Goal: Task Accomplishment & Management: Complete application form

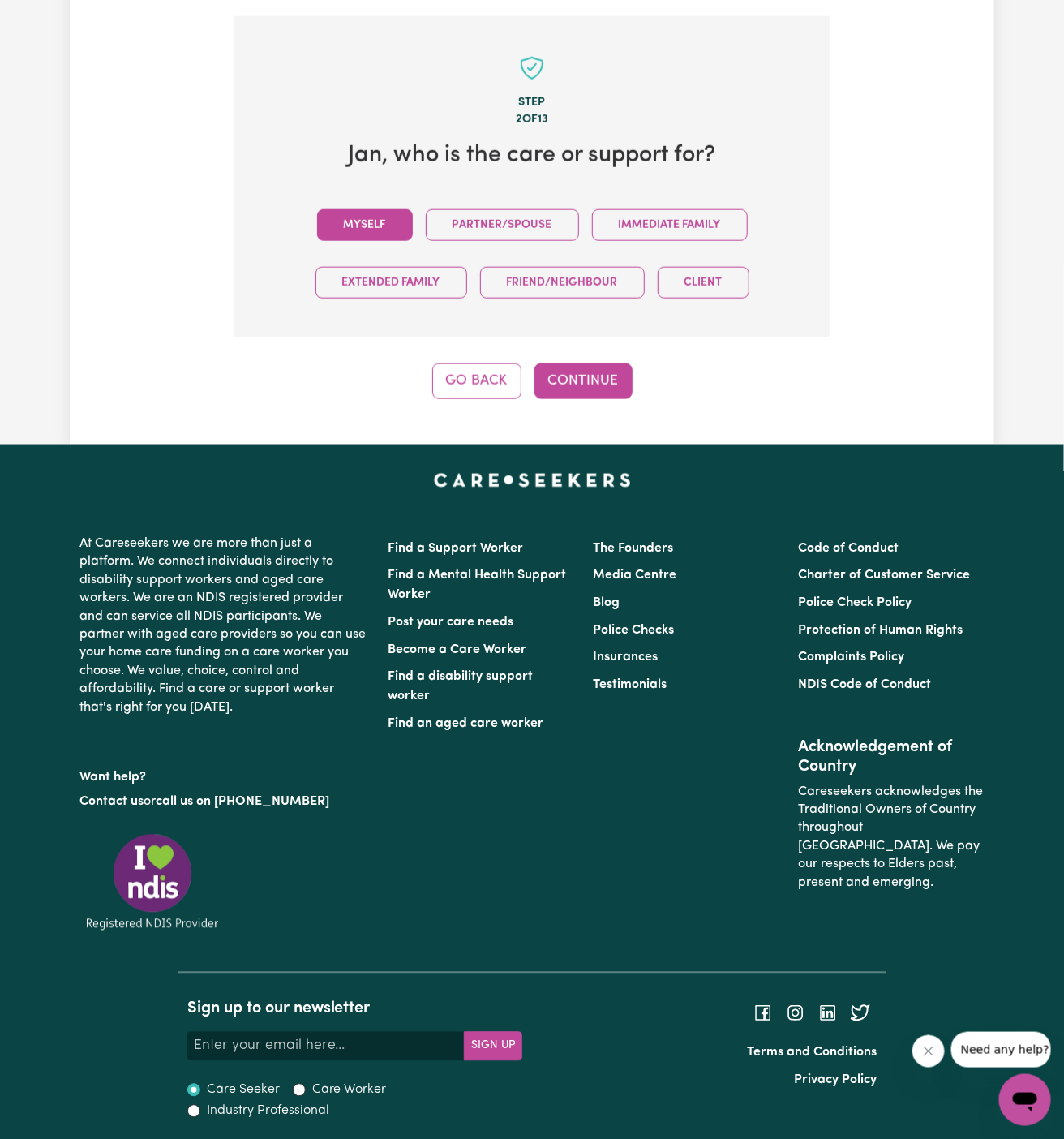
click at [370, 223] on button "Myself" at bounding box center [365, 225] width 95 height 31
click at [572, 370] on button "Continue" at bounding box center [583, 381] width 98 height 36
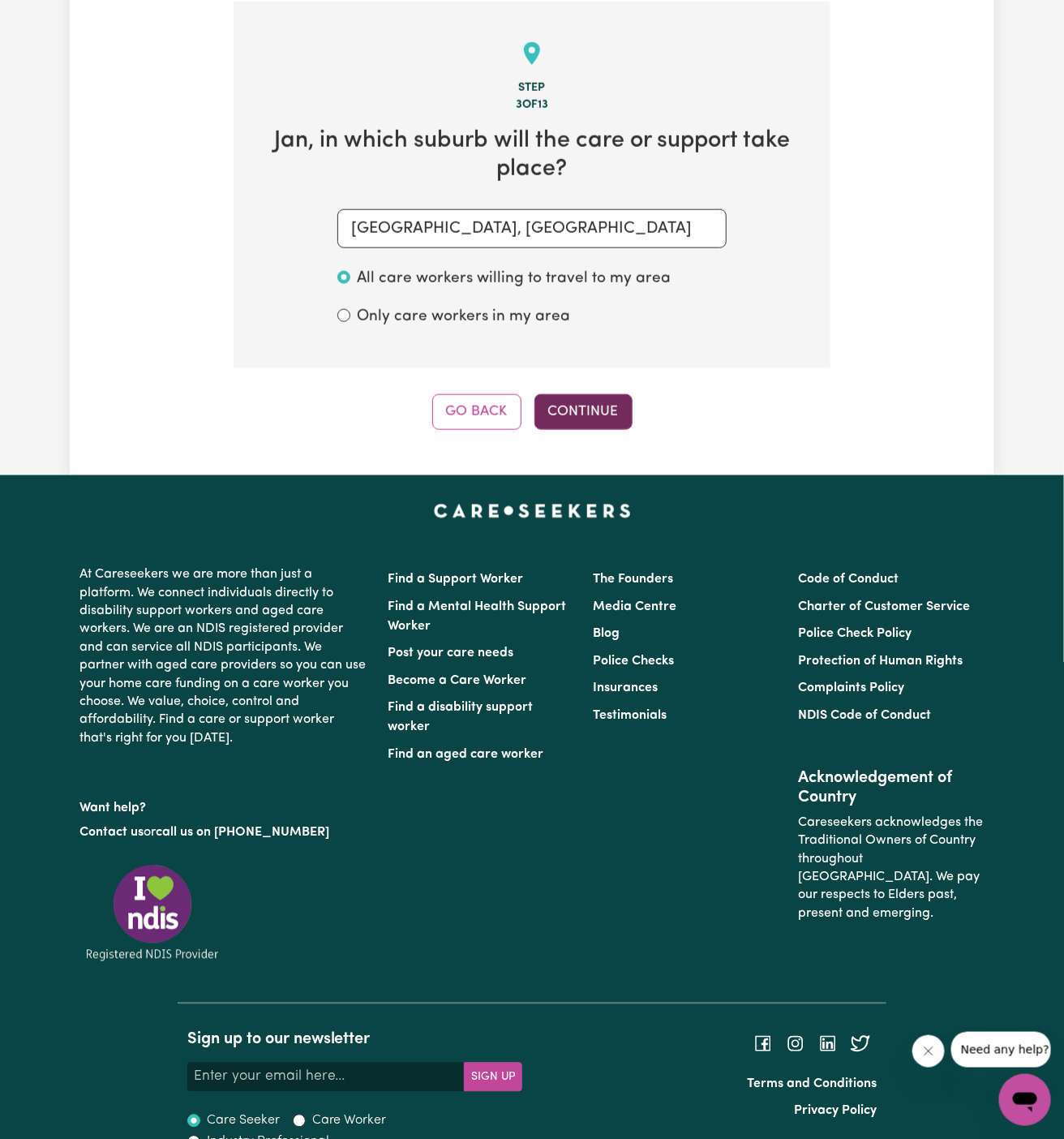
click at [582, 412] on button "Continue" at bounding box center [583, 412] width 98 height 36
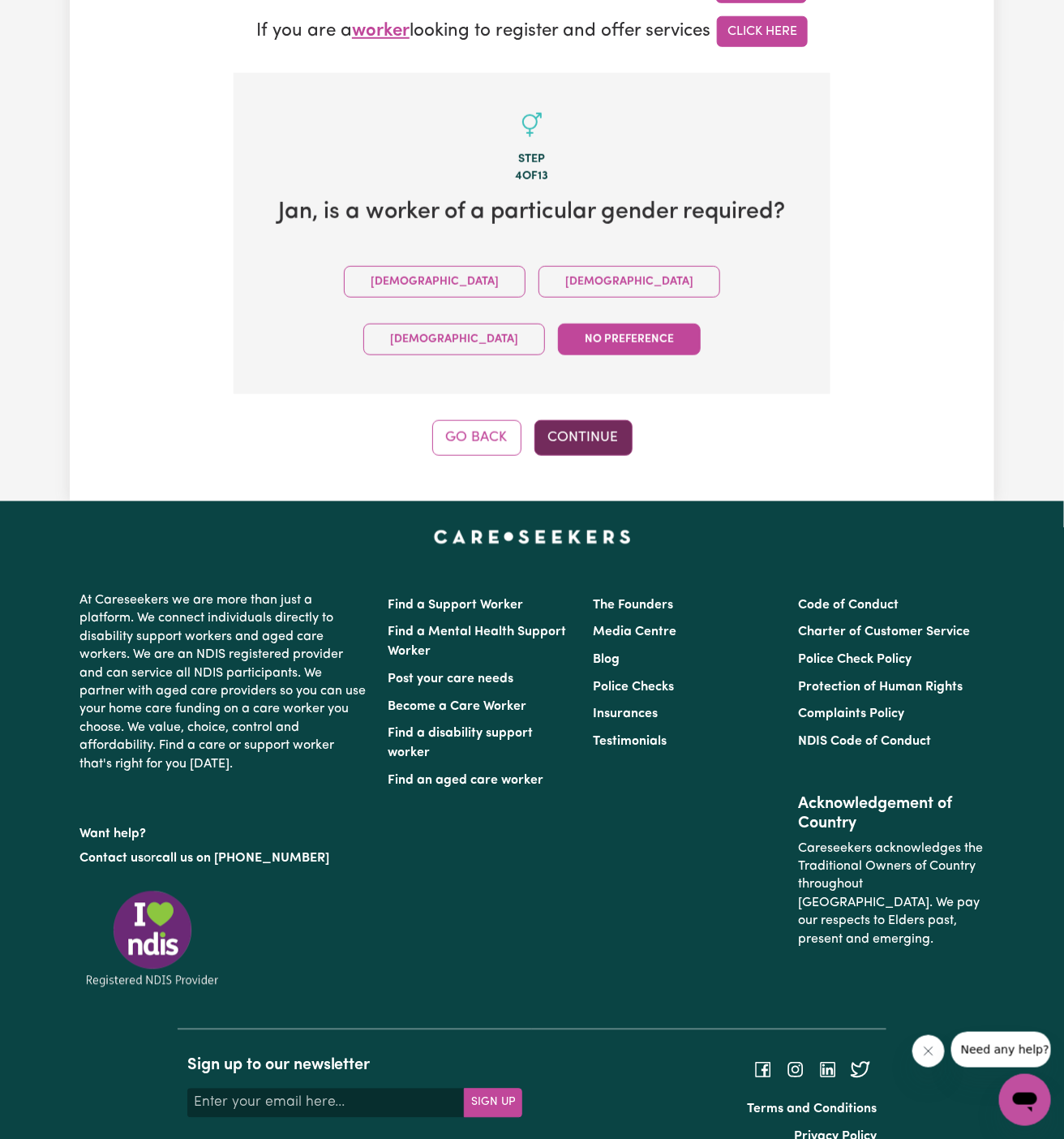
click at [589, 420] on button "Continue" at bounding box center [583, 438] width 98 height 36
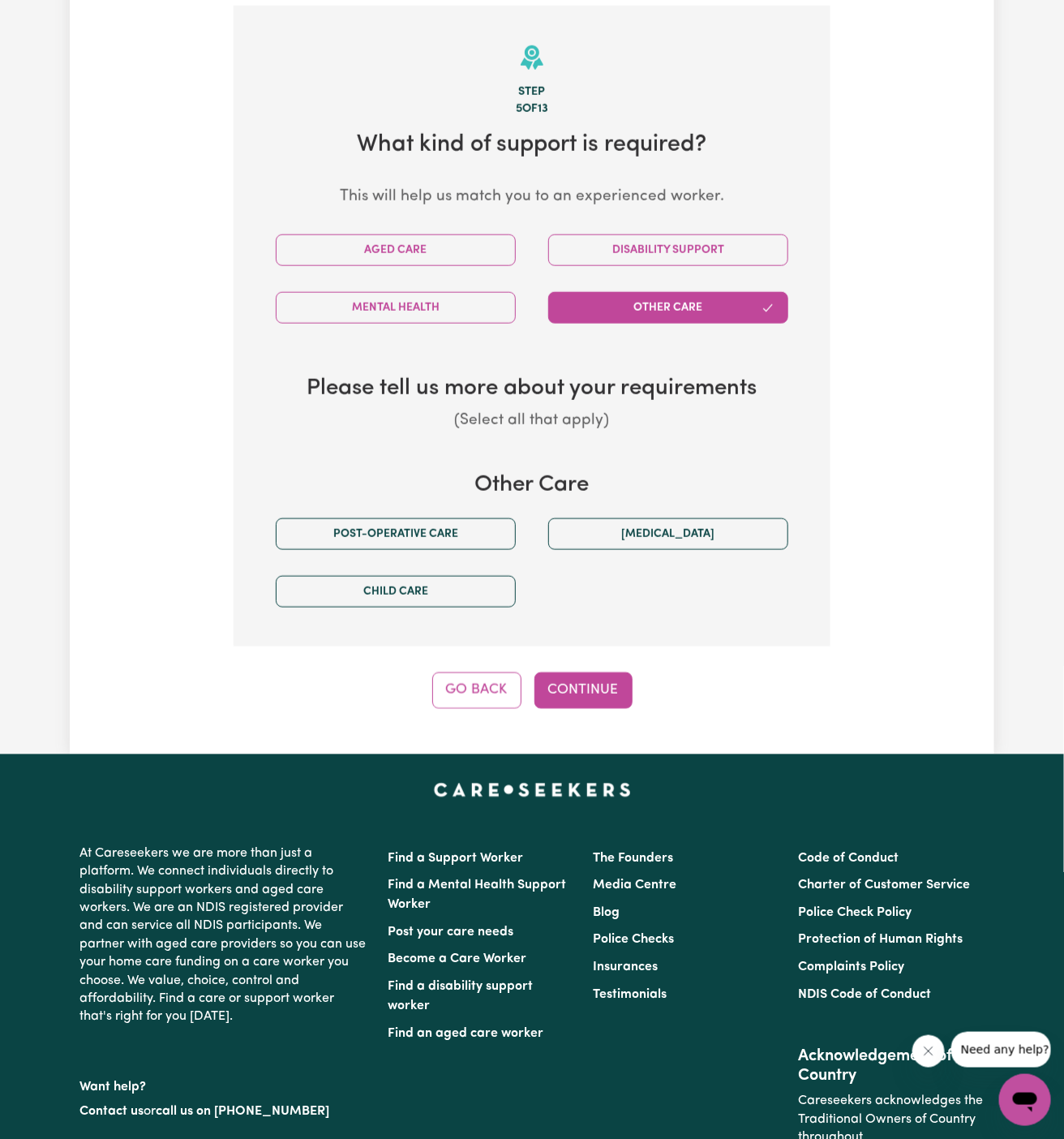
scroll to position [575, 0]
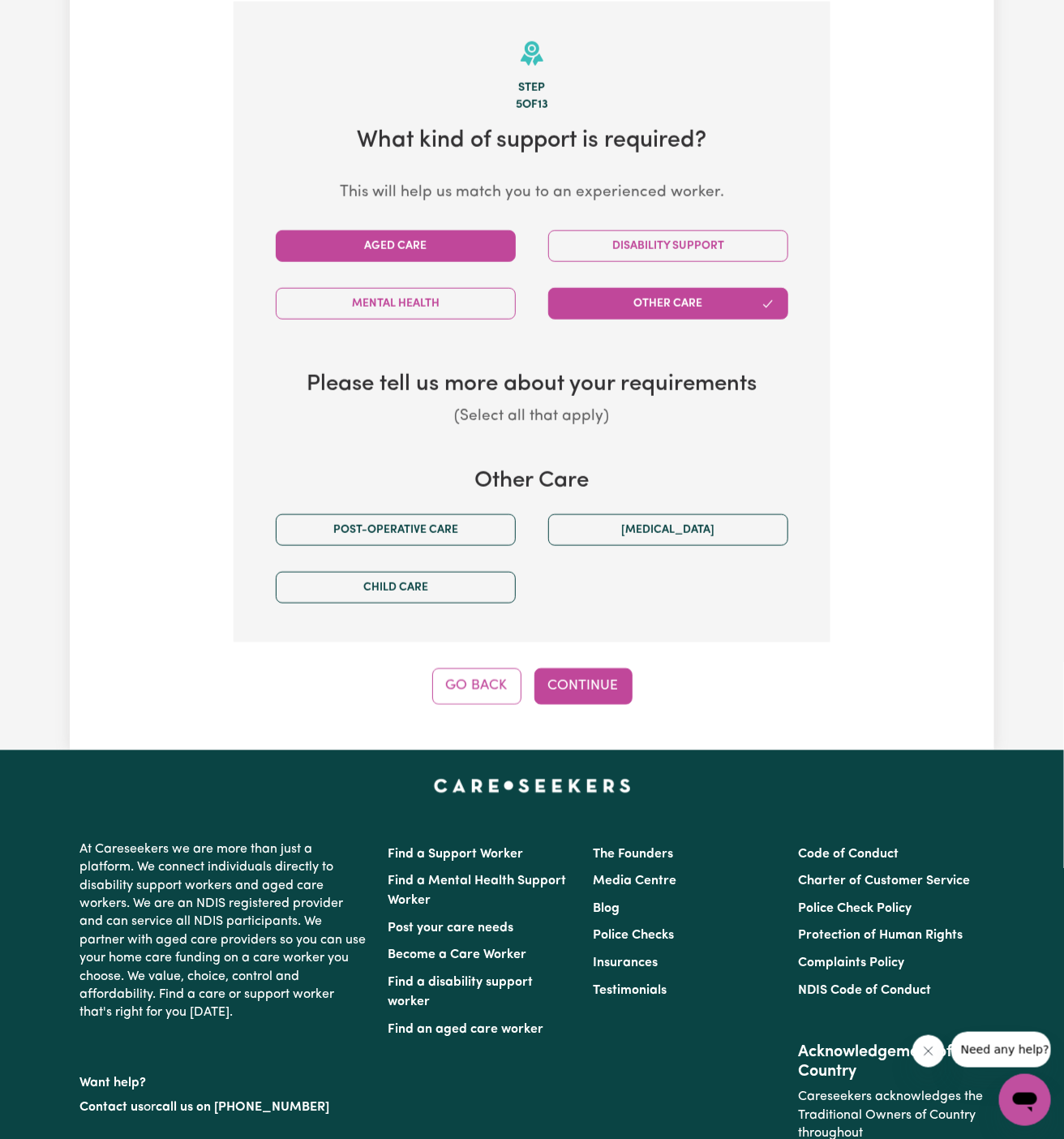
click at [426, 238] on button "Aged Care" at bounding box center [395, 246] width 240 height 31
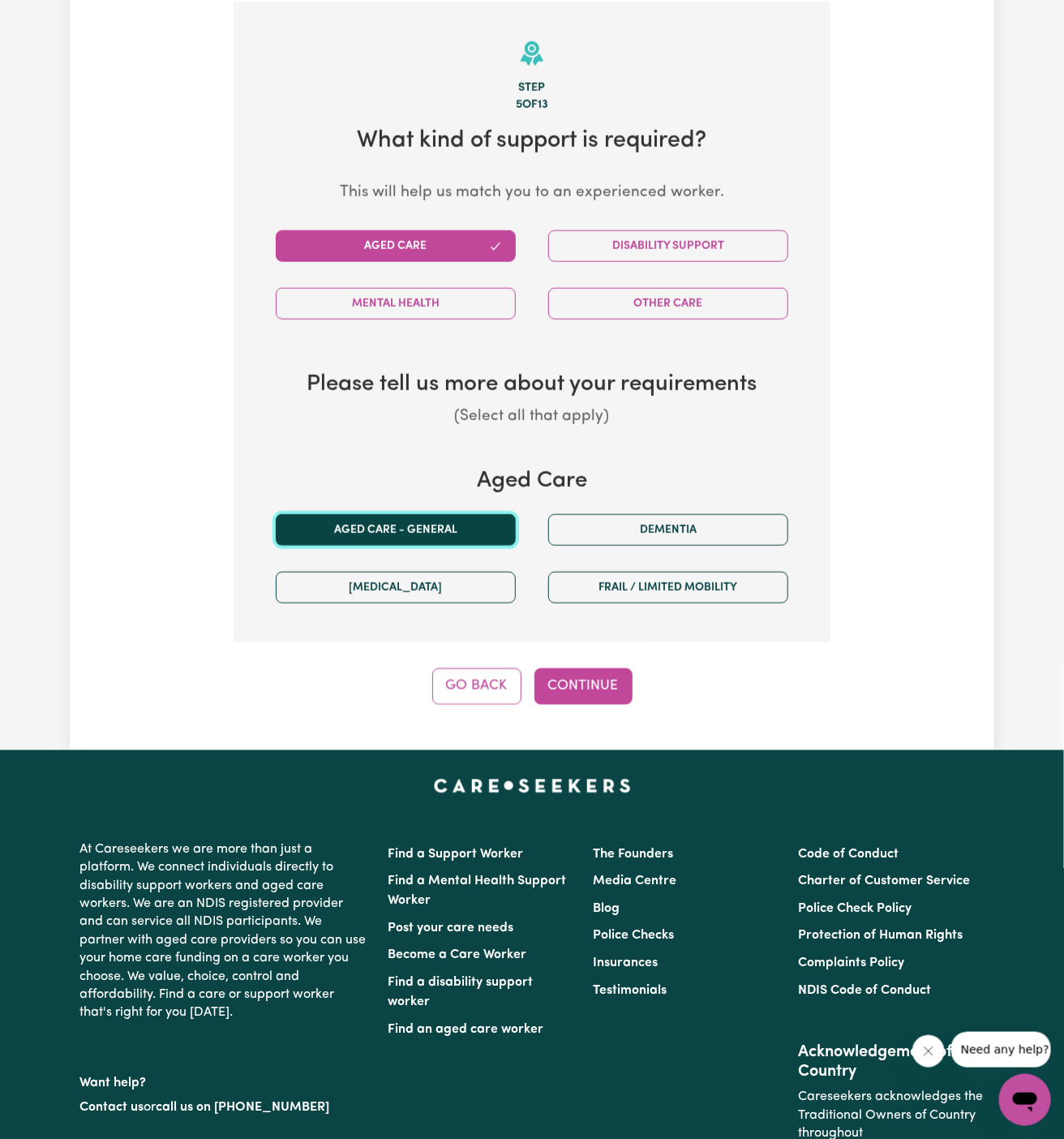
click at [454, 529] on button "Aged care - General" at bounding box center [395, 529] width 240 height 31
click at [566, 675] on button "Continue" at bounding box center [583, 686] width 98 height 36
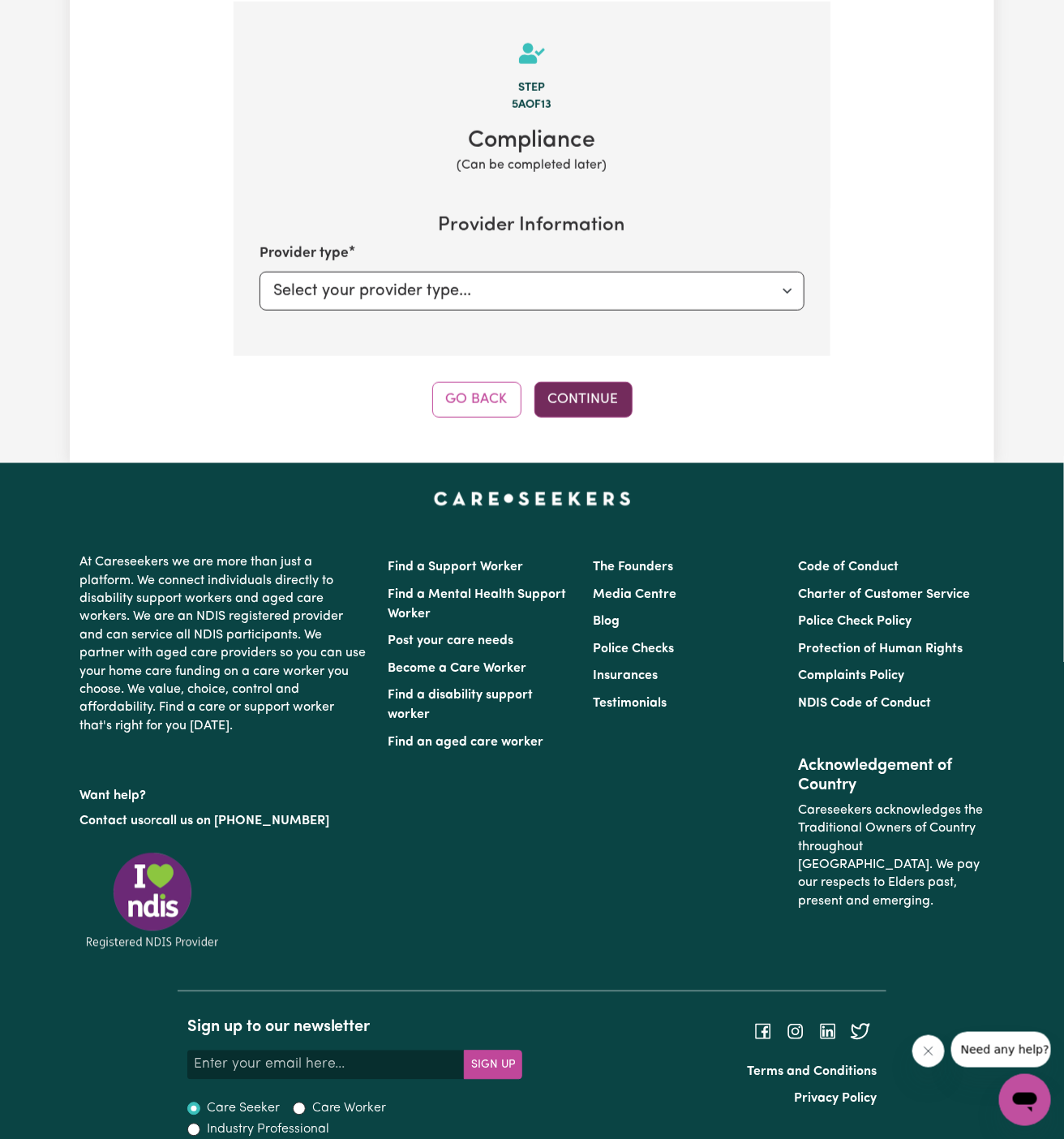
click at [587, 400] on button "Continue" at bounding box center [583, 400] width 98 height 36
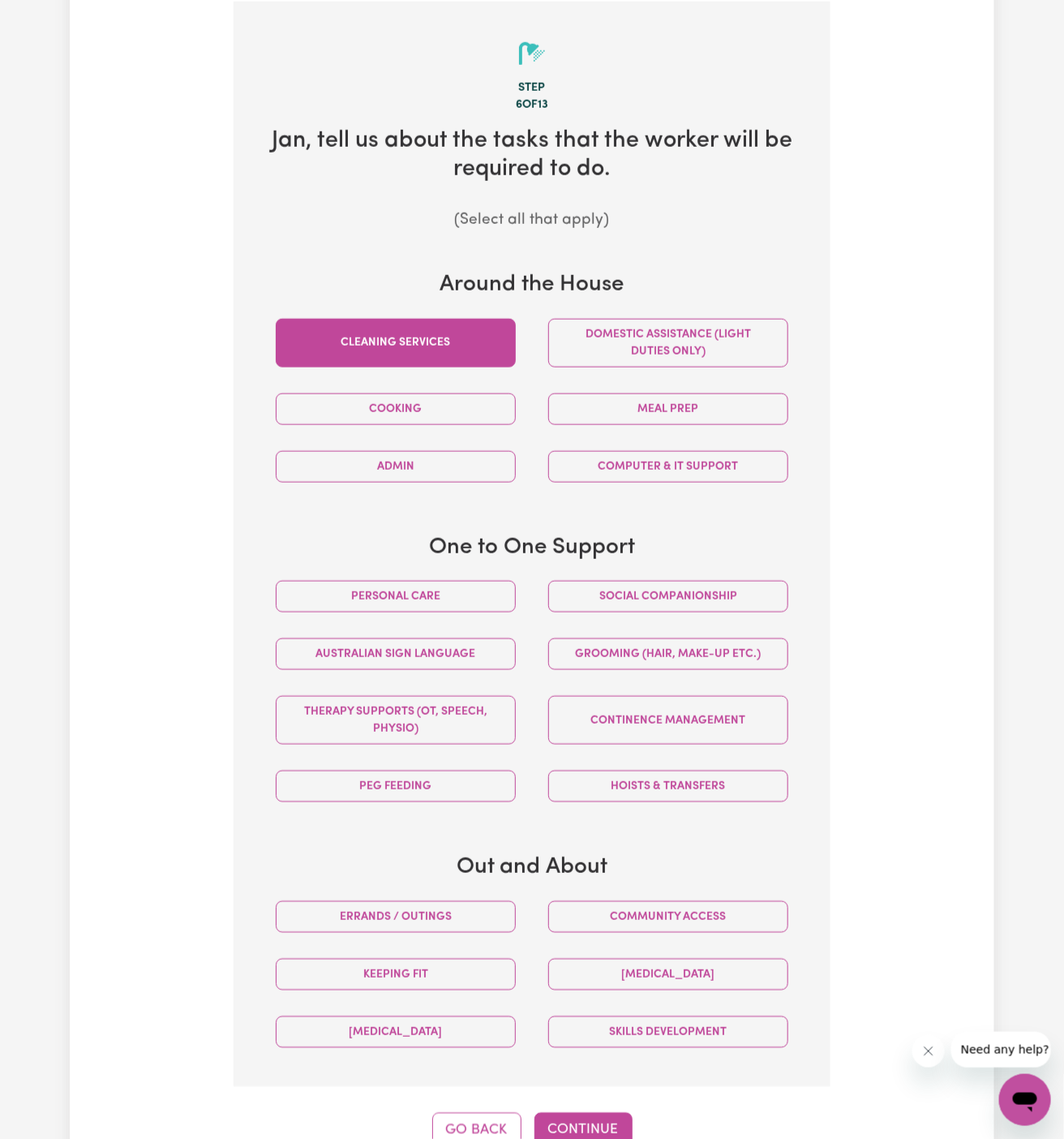
click at [502, 333] on button "Cleaning services" at bounding box center [395, 343] width 240 height 48
click at [628, 339] on button "Domestic assistance (light duties only)" at bounding box center [668, 343] width 240 height 48
click at [402, 342] on button "Cleaning services" at bounding box center [395, 343] width 240 height 48
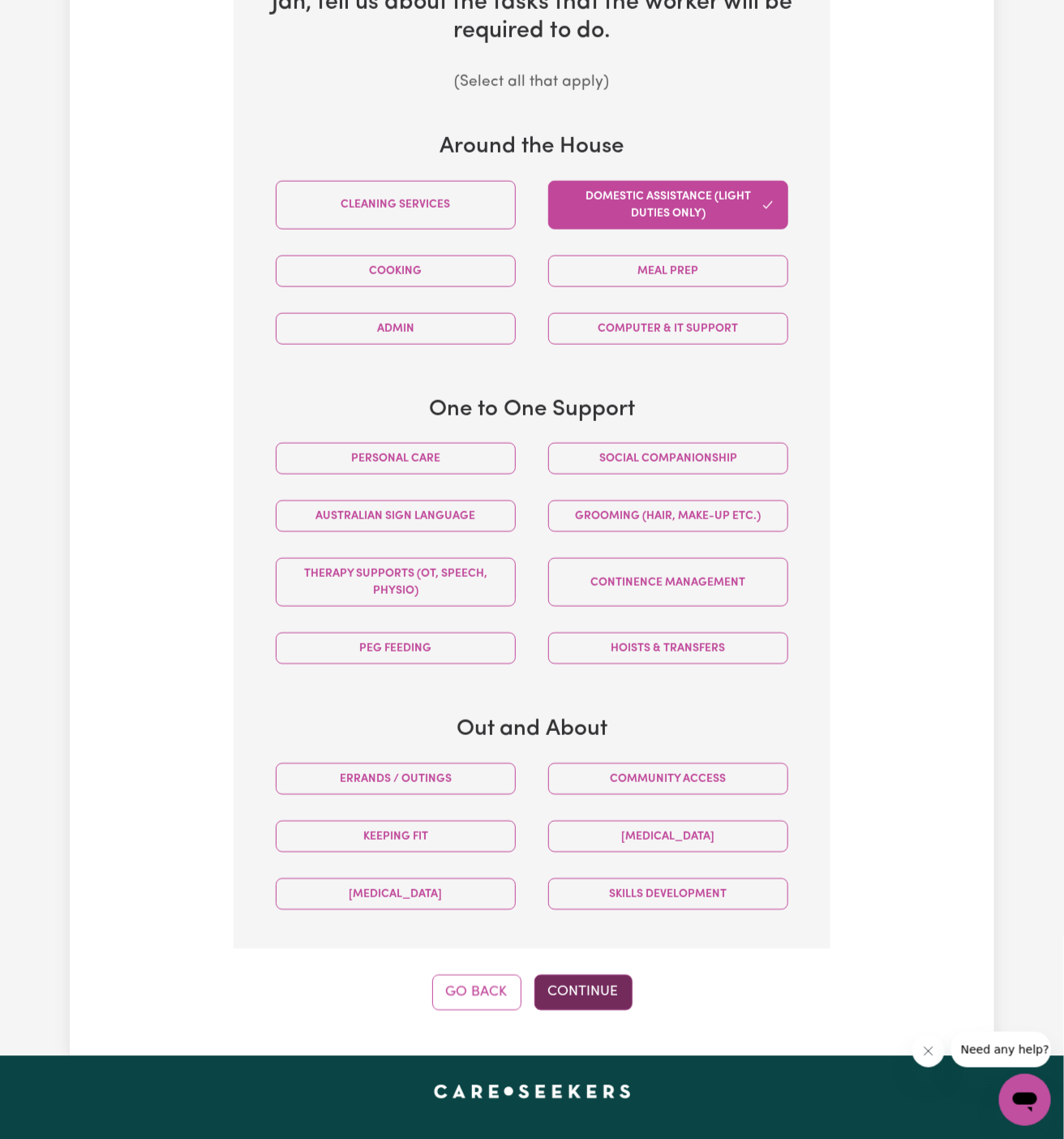
click at [595, 982] on button "Continue" at bounding box center [583, 993] width 98 height 36
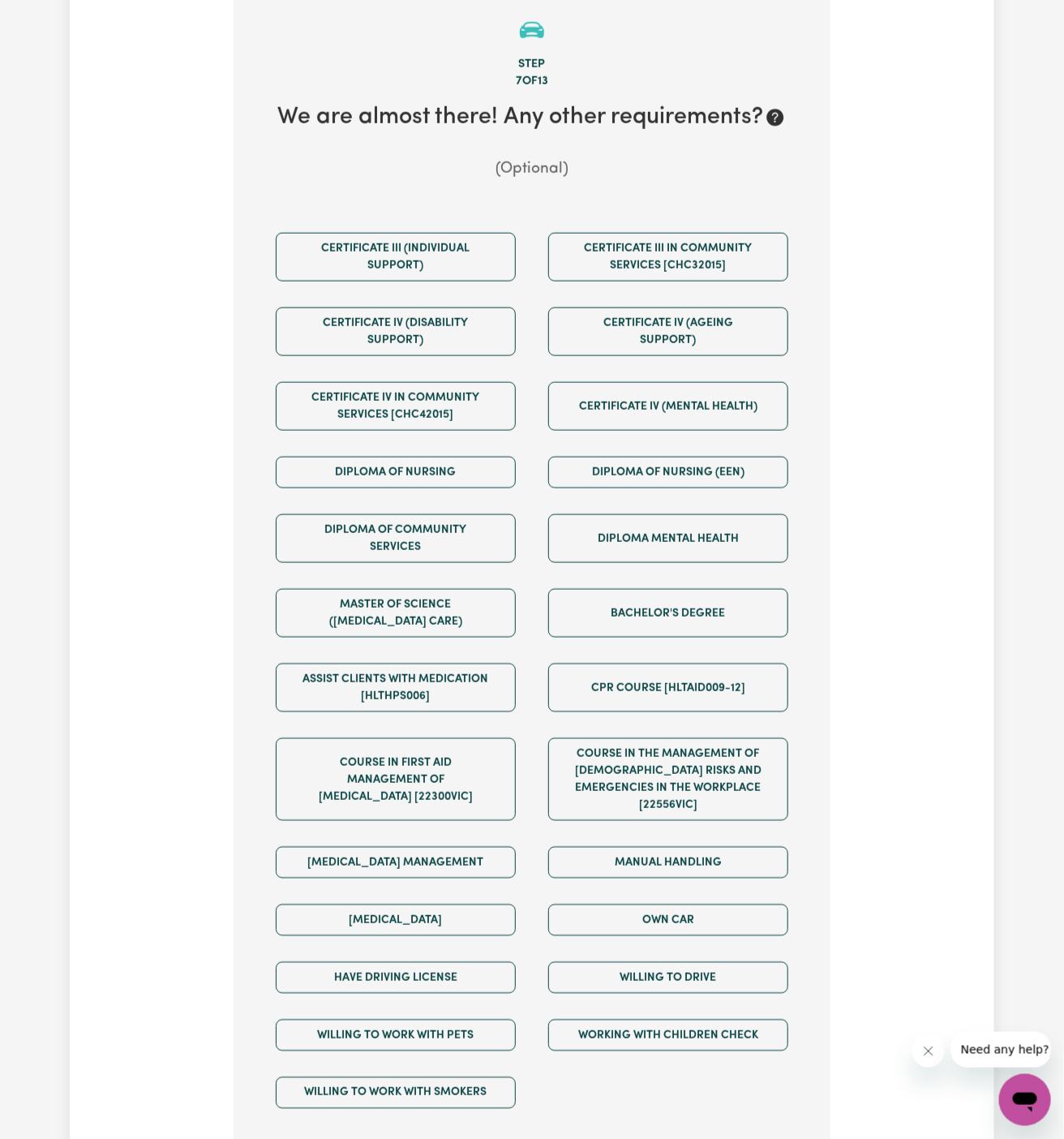
scroll to position [575, 0]
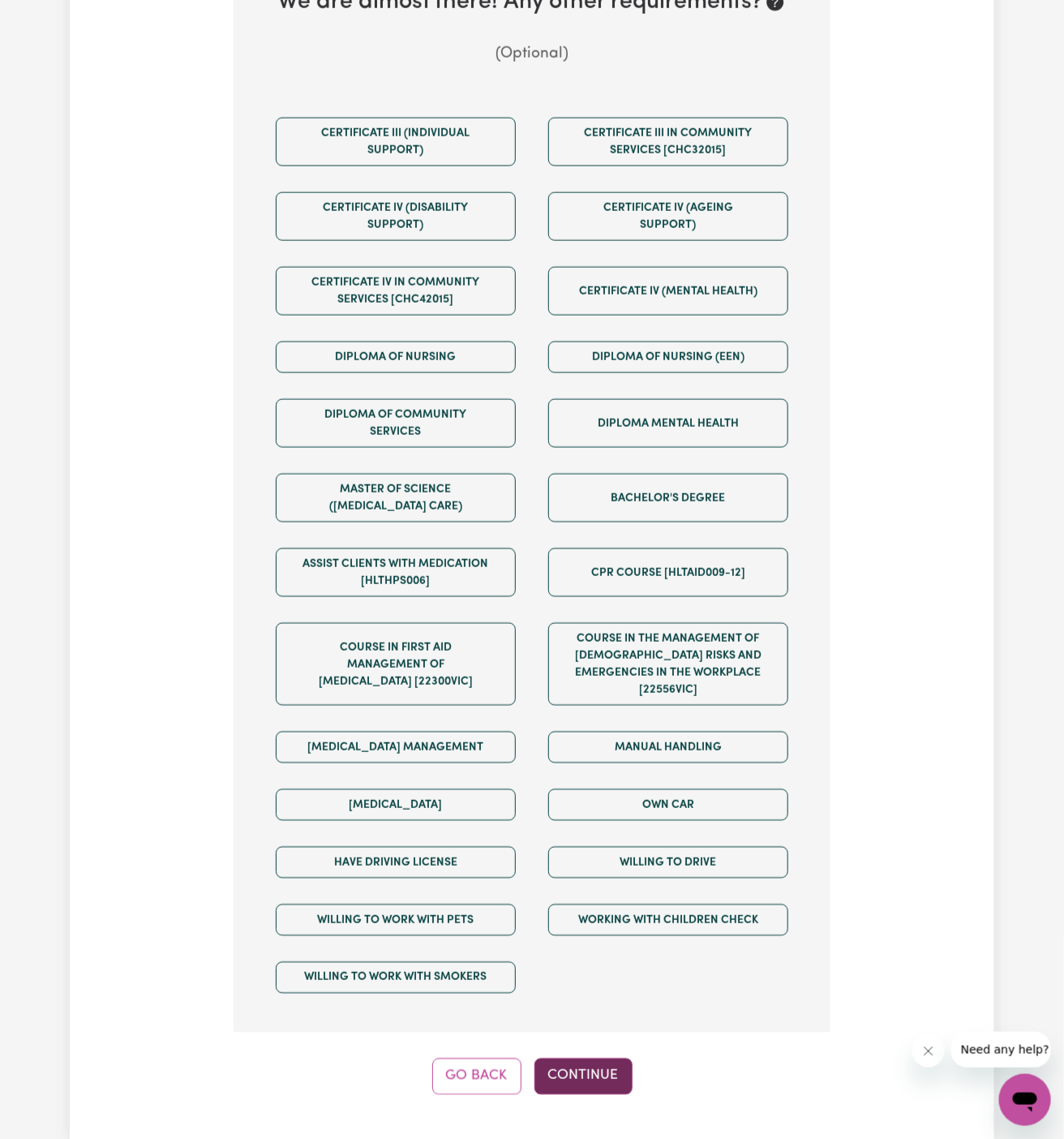
click at [606, 1058] on button "Continue" at bounding box center [583, 1076] width 98 height 36
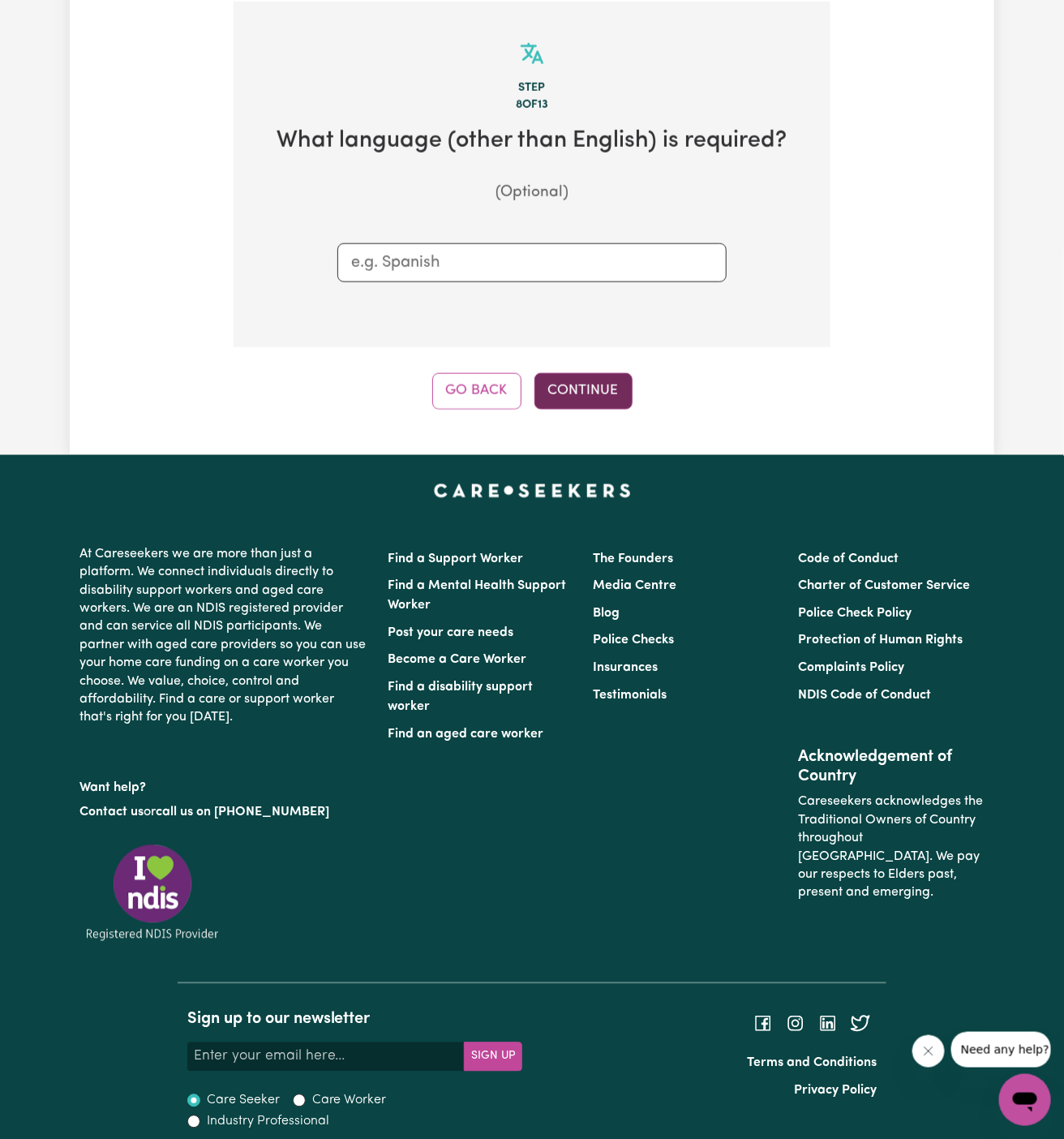
click at [576, 395] on button "Continue" at bounding box center [583, 391] width 98 height 36
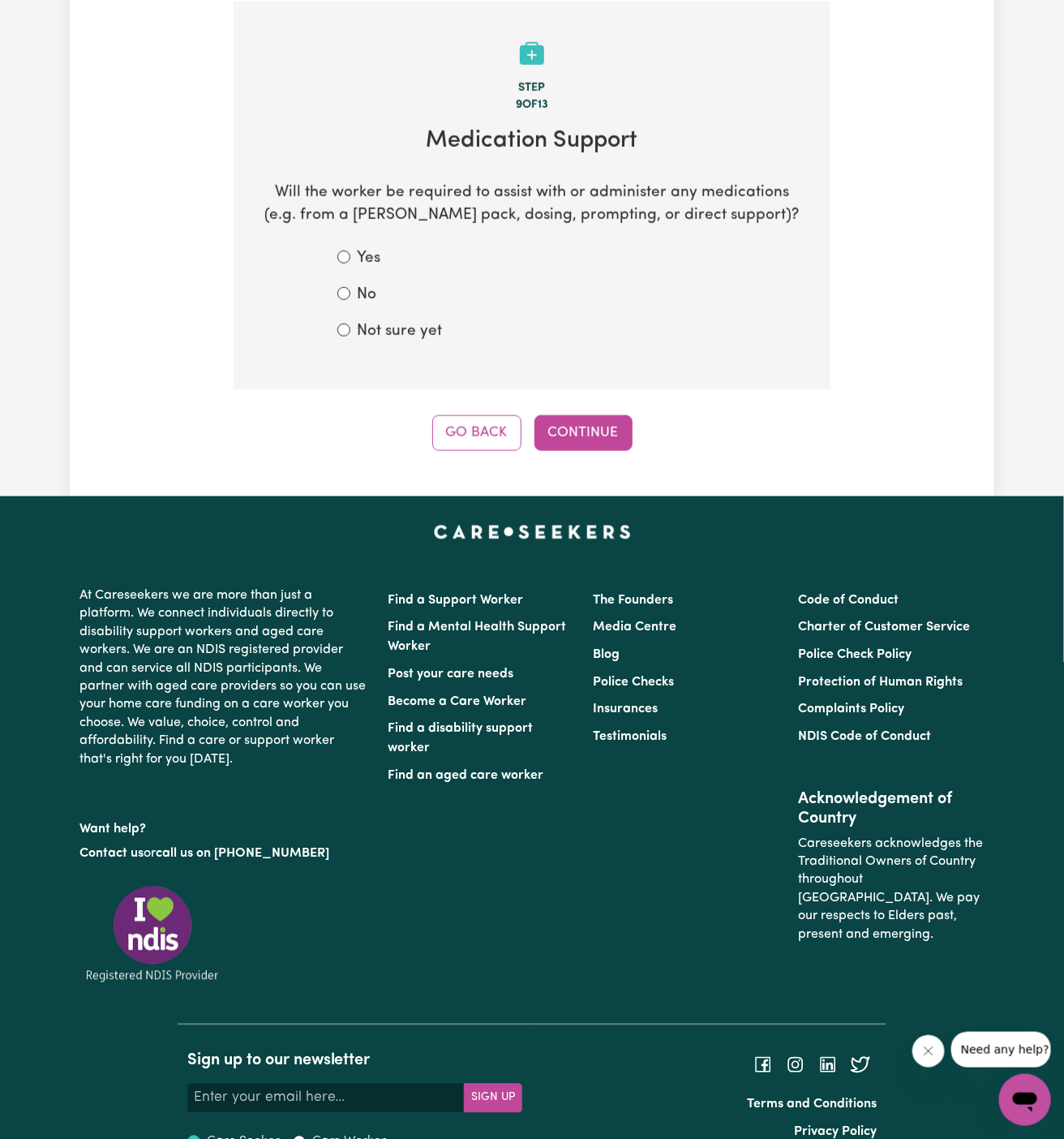
click at [360, 290] on label "No" at bounding box center [366, 296] width 20 height 24
click at [350, 290] on input "No" at bounding box center [344, 293] width 13 height 13
radio input "true"
click at [606, 447] on button "Continue" at bounding box center [583, 433] width 98 height 36
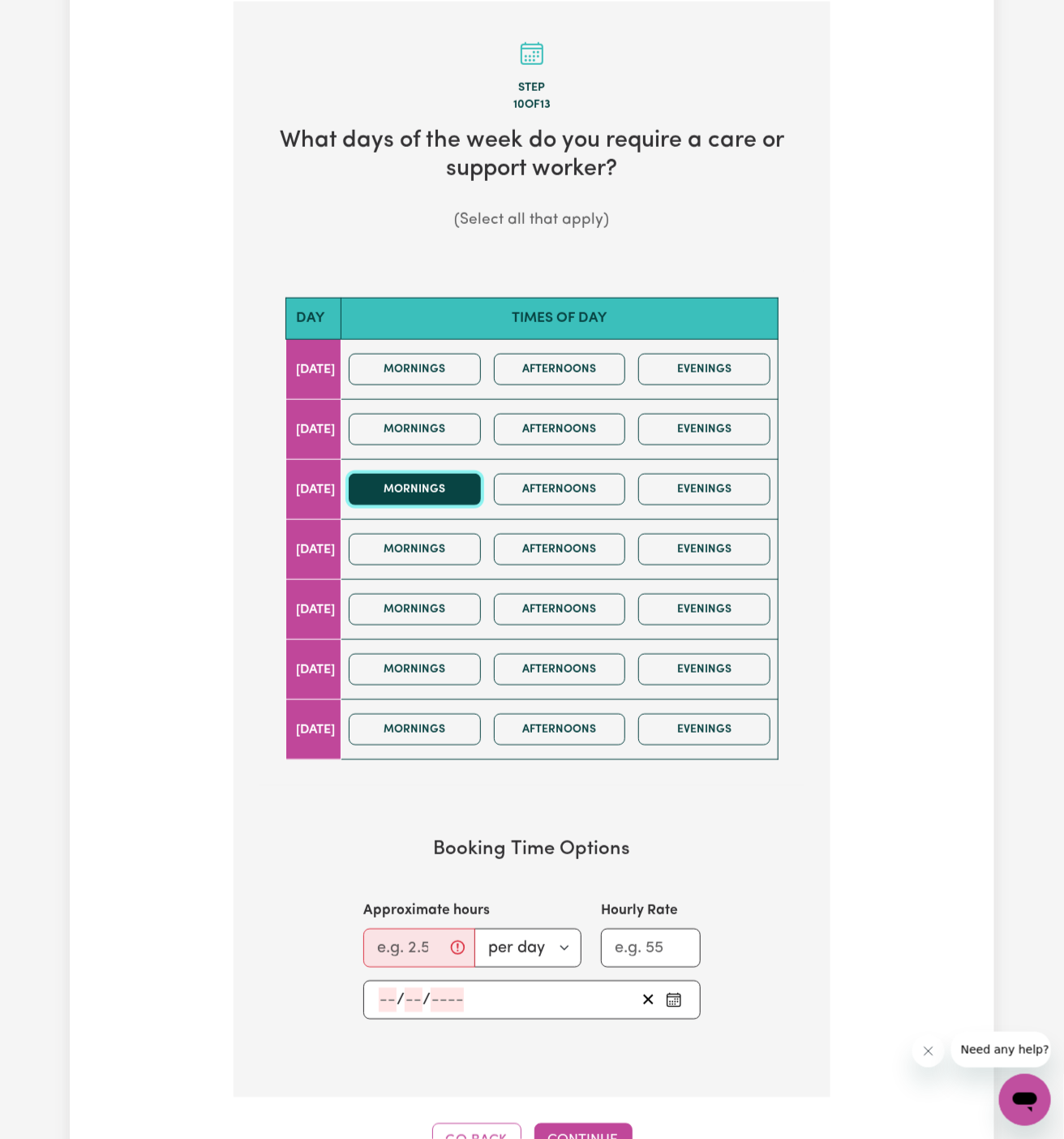
click at [455, 498] on button "Mornings" at bounding box center [414, 489] width 132 height 31
click at [416, 929] on input "Approximate hours" at bounding box center [419, 948] width 112 height 39
type input "2"
click at [385, 988] on input "number" at bounding box center [387, 999] width 18 height 25
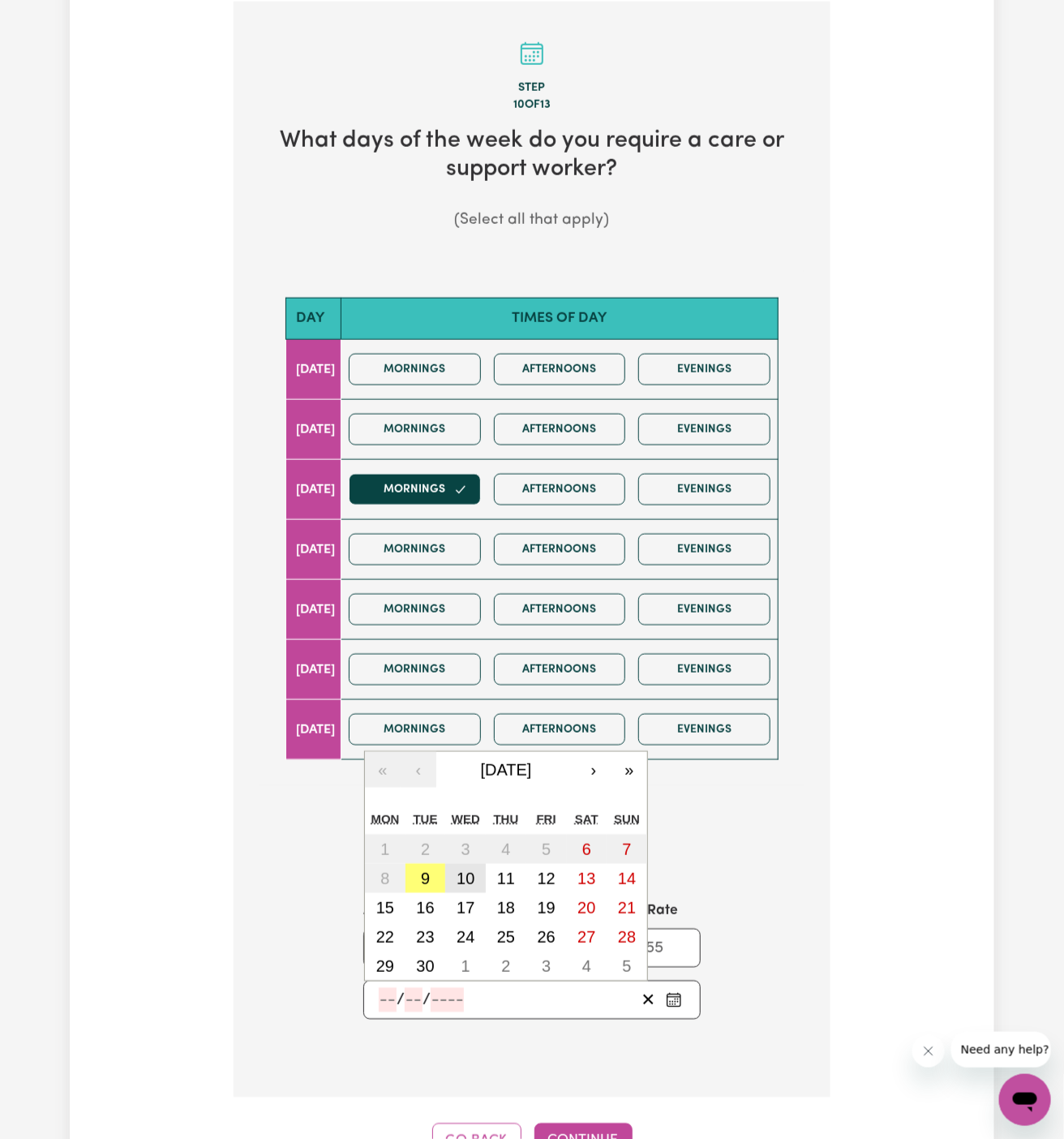
click at [461, 869] on abbr "10" at bounding box center [465, 878] width 18 height 18
type input "2025-09-10"
type input "10"
type input "9"
type input "2025"
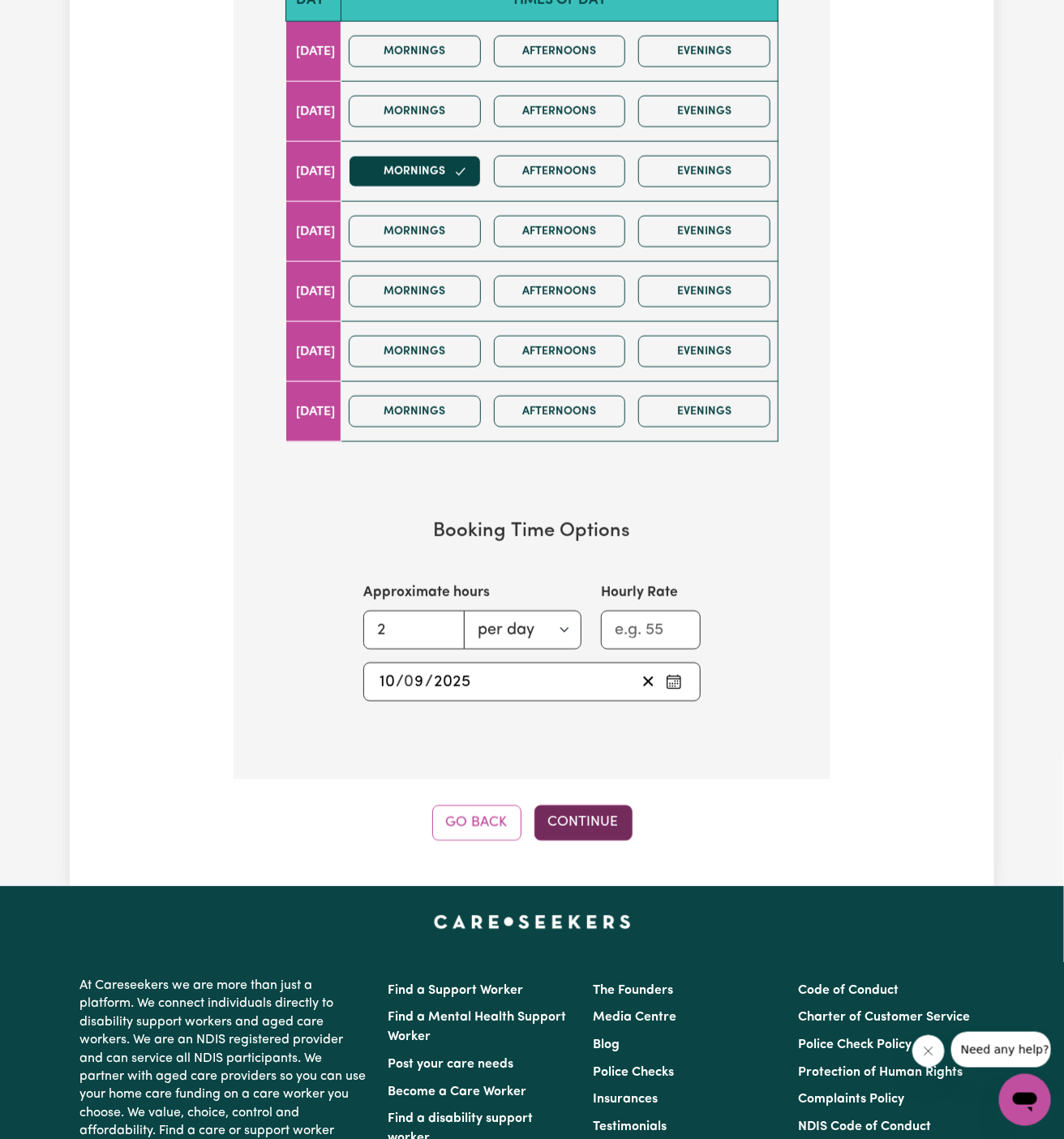
click at [593, 818] on button "Continue" at bounding box center [583, 823] width 98 height 36
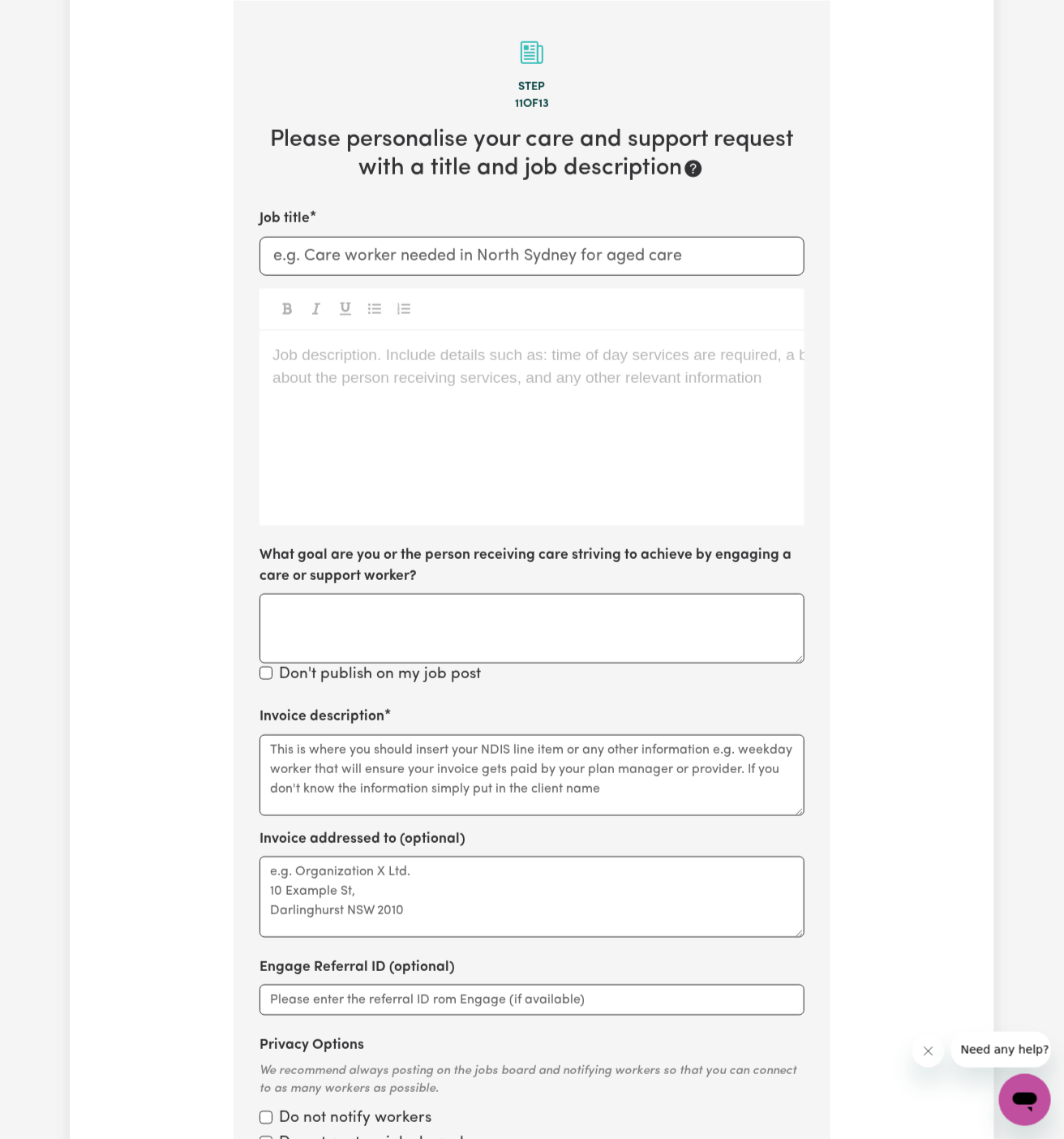
scroll to position [575, 0]
click at [610, 496] on div "Job description. Include details such as: time of day services are required, a …" at bounding box center [532, 429] width 545 height 195
click at [294, 409] on div "Job description. Include details such as: time of day services are required, a …" at bounding box center [532, 429] width 545 height 195
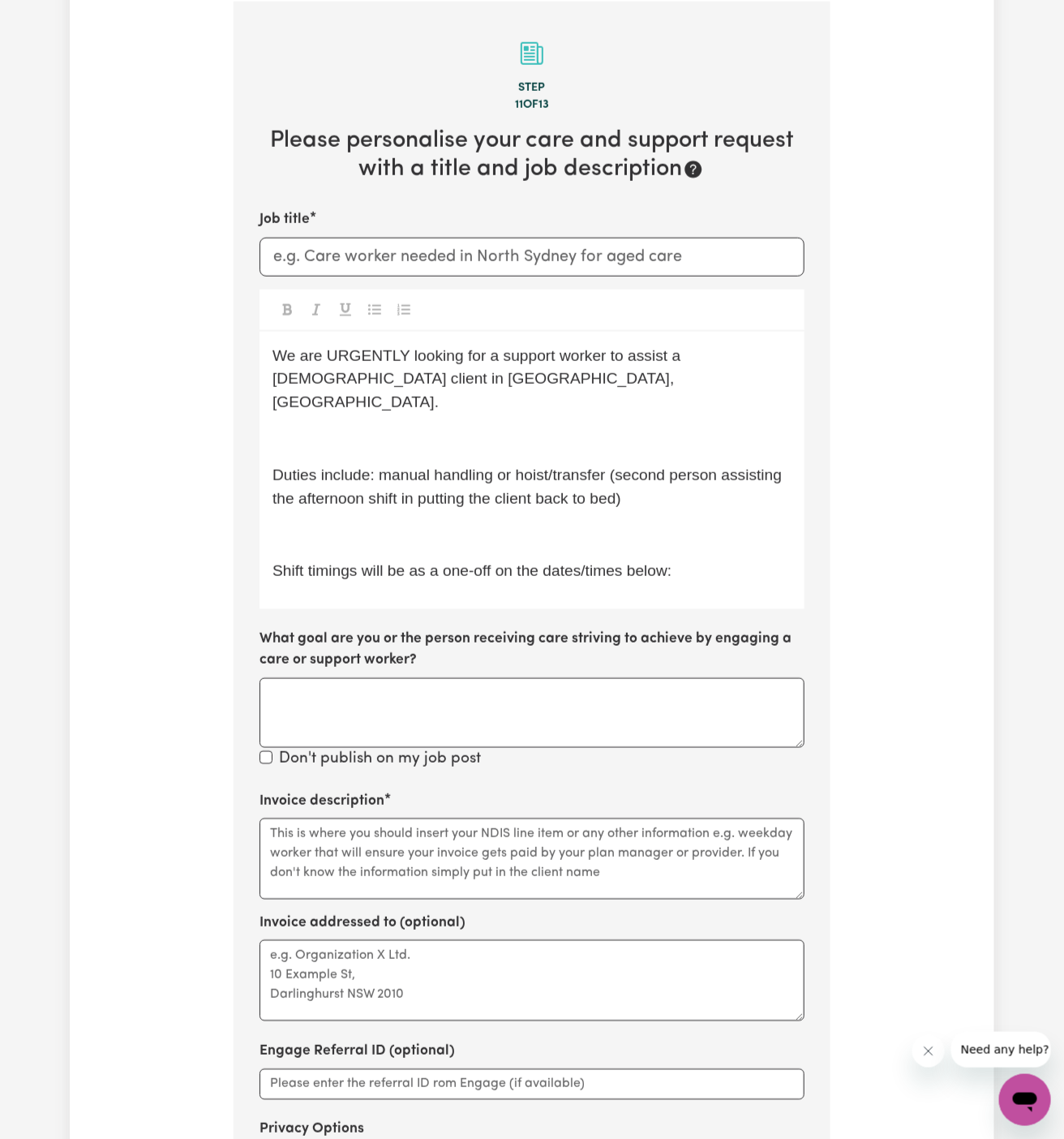
click at [361, 523] on p "﻿" at bounding box center [532, 535] width 519 height 24
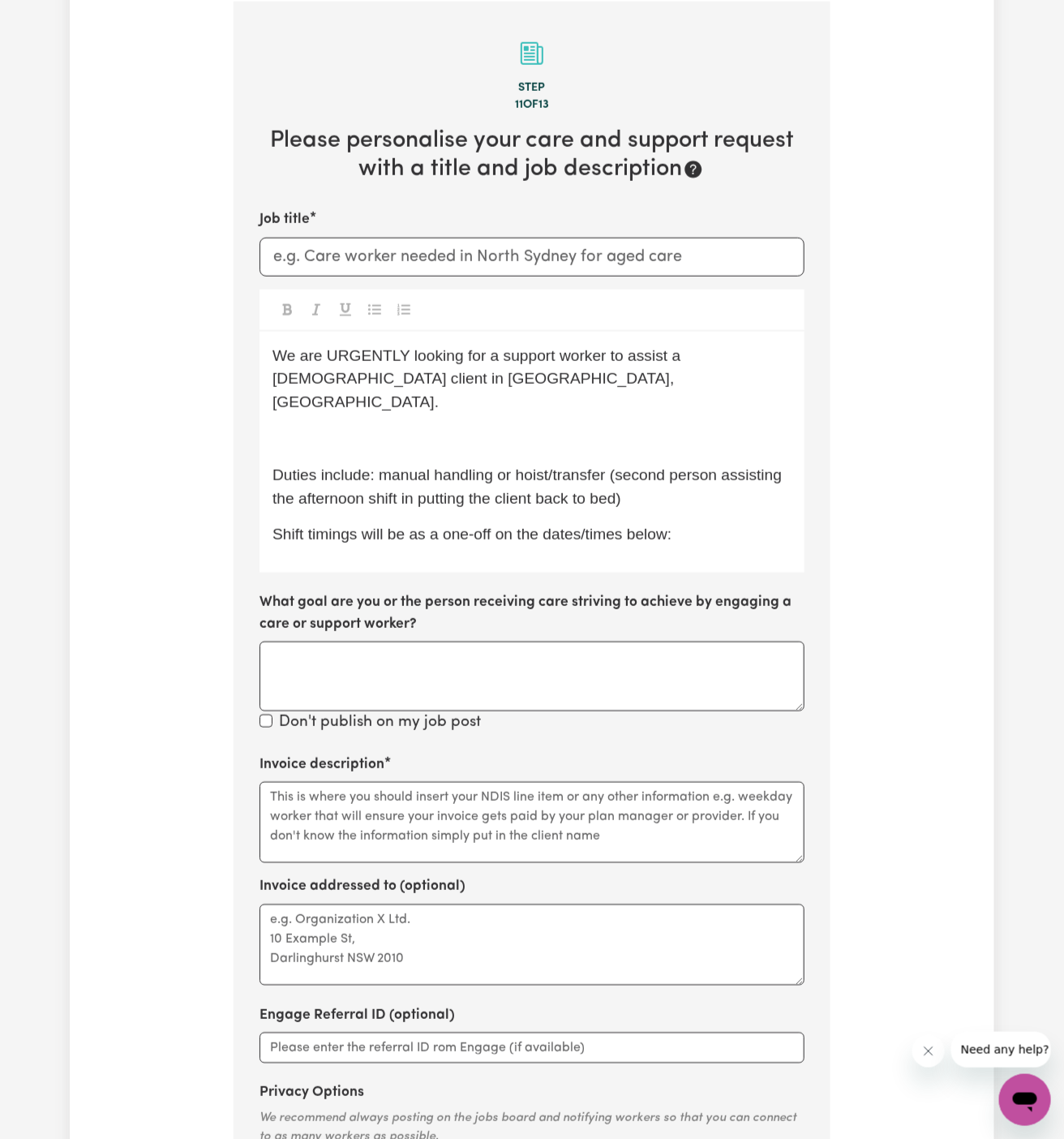
click at [371, 427] on p "﻿" at bounding box center [532, 439] width 519 height 24
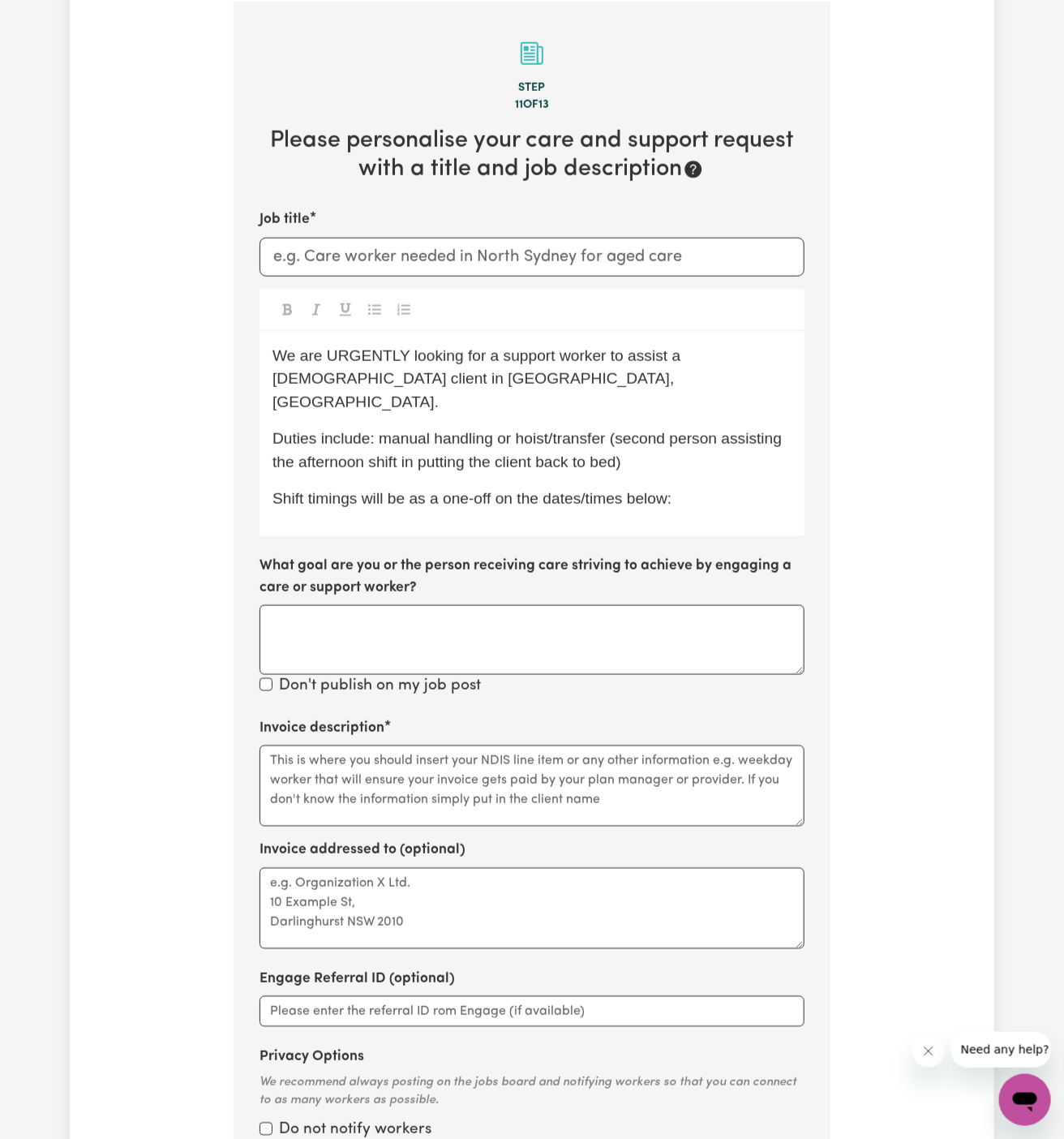
click at [694, 487] on p "Shift timings will be as a one-off on the dates/times below:" at bounding box center [532, 499] width 519 height 24
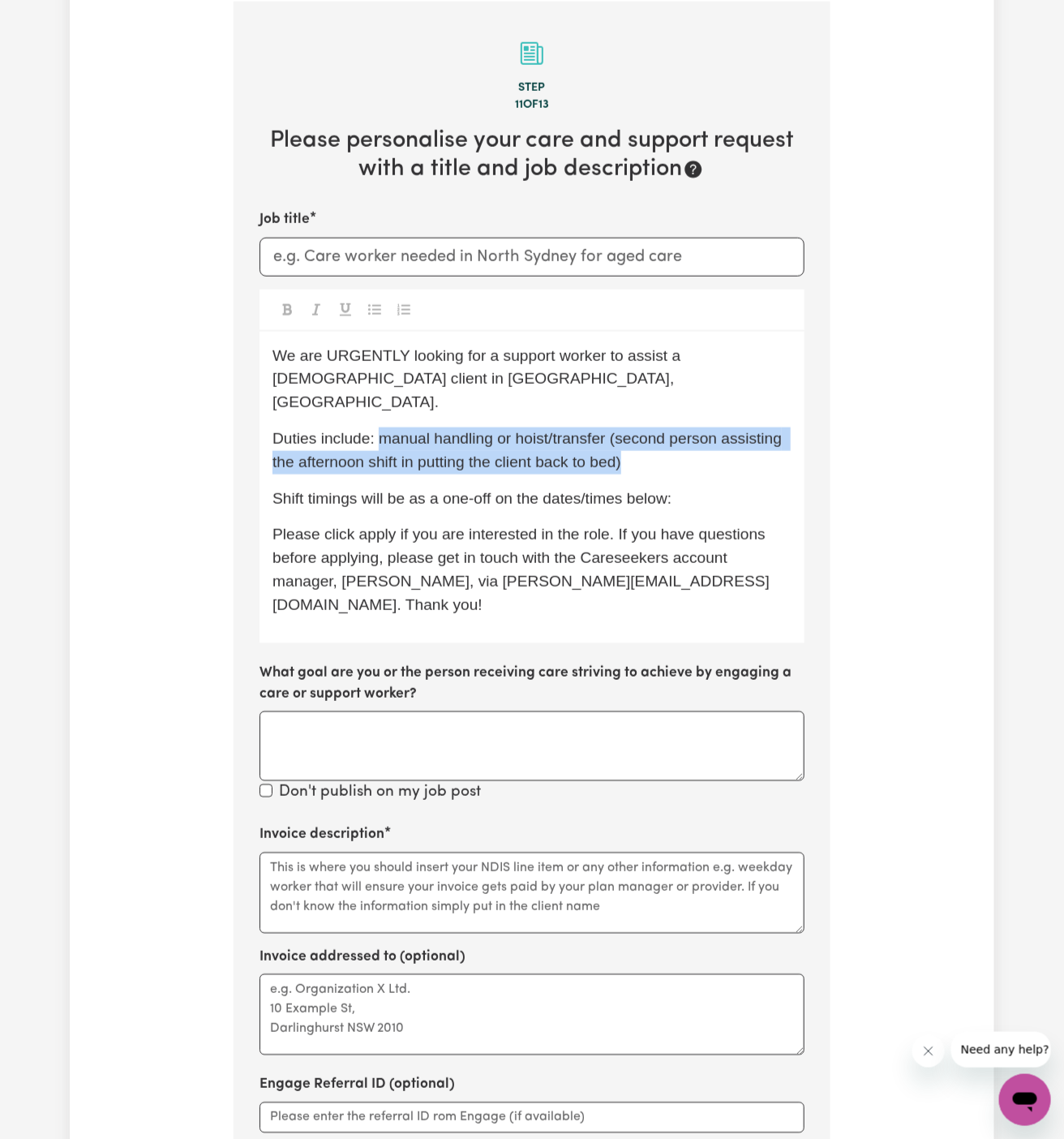
drag, startPoint x: 381, startPoint y: 413, endPoint x: 757, endPoint y: 430, distance: 376.4
click at [757, 430] on p "Duties include: manual handling or hoist/transfer (second person assisting the …" at bounding box center [532, 450] width 519 height 47
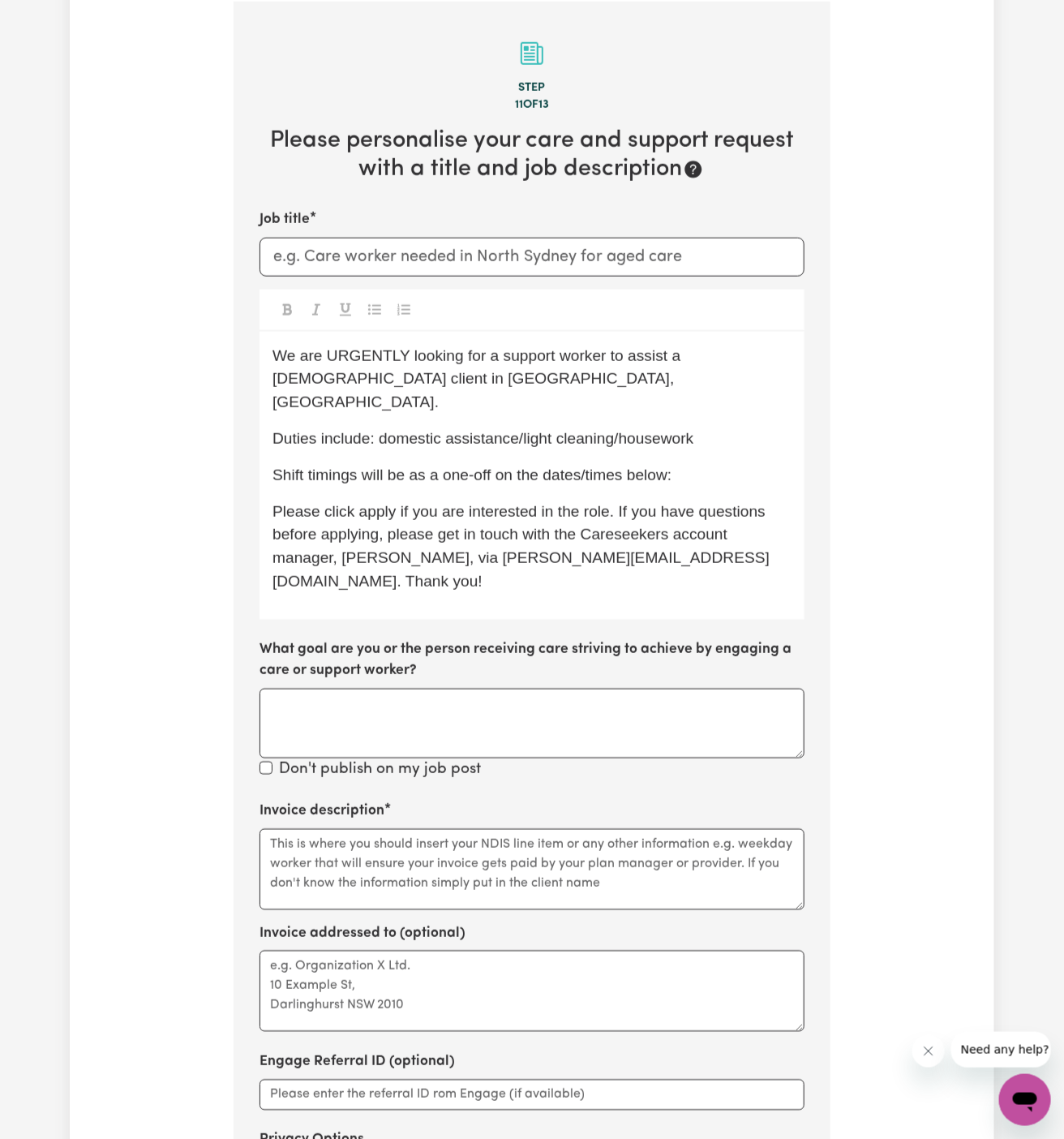
drag, startPoint x: 602, startPoint y: 473, endPoint x: 650, endPoint y: 473, distance: 48.0
click at [650, 473] on div "We are URGENTLY looking for a support worker to assist a male client in McGrath…" at bounding box center [532, 476] width 545 height 288
click at [680, 464] on div "We are URGENTLY looking for a support worker to assist a male client in McGrath…" at bounding box center [532, 476] width 545 height 288
click at [692, 464] on p "Shift timings will be as a one-off on the dates/times below:" at bounding box center [532, 476] width 519 height 24
drag, startPoint x: 411, startPoint y: 454, endPoint x: 791, endPoint y: 447, distance: 380.1
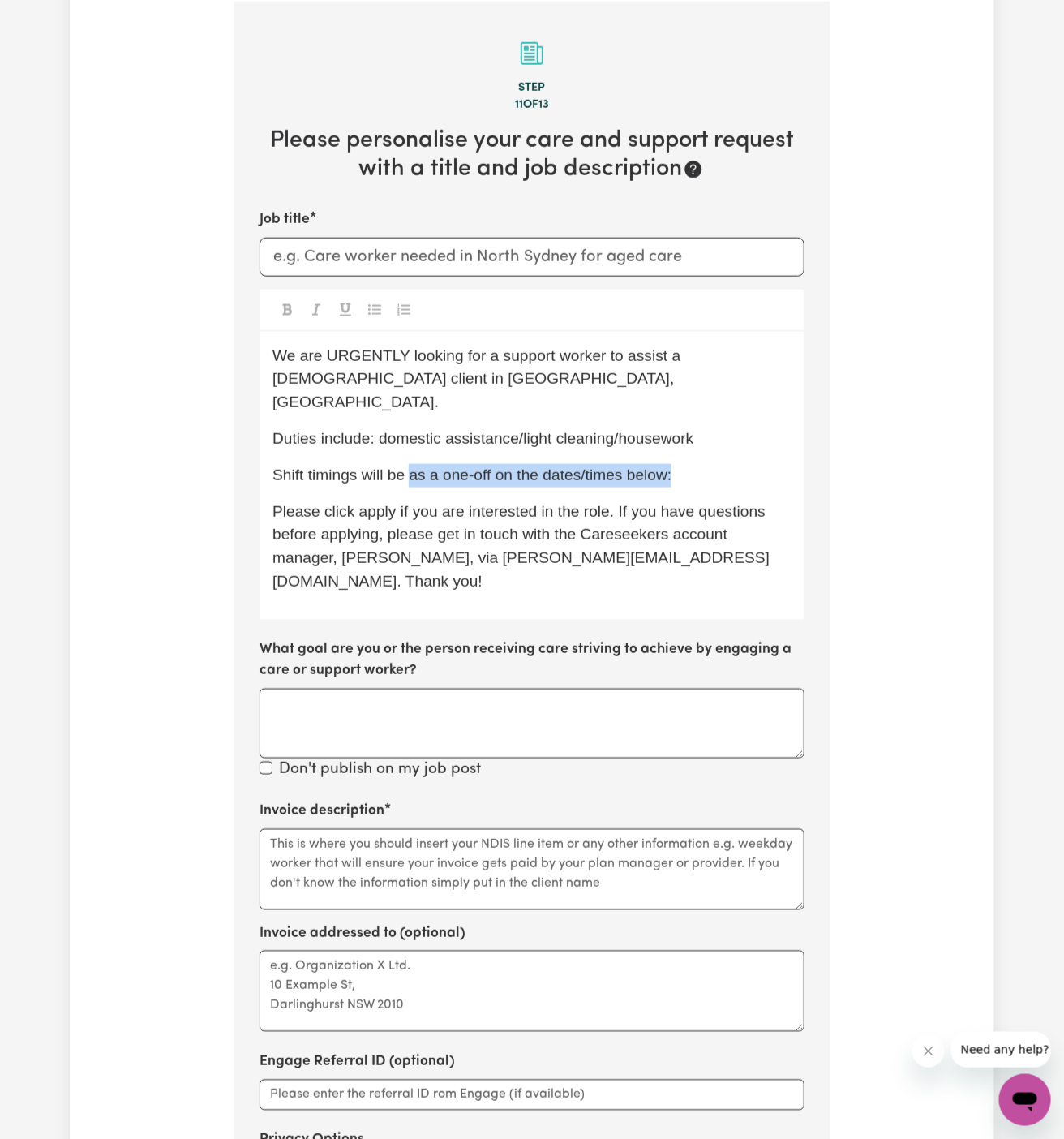
click at [791, 464] on p "Shift timings will be as a one-off on the dates/times below:" at bounding box center [532, 476] width 519 height 24
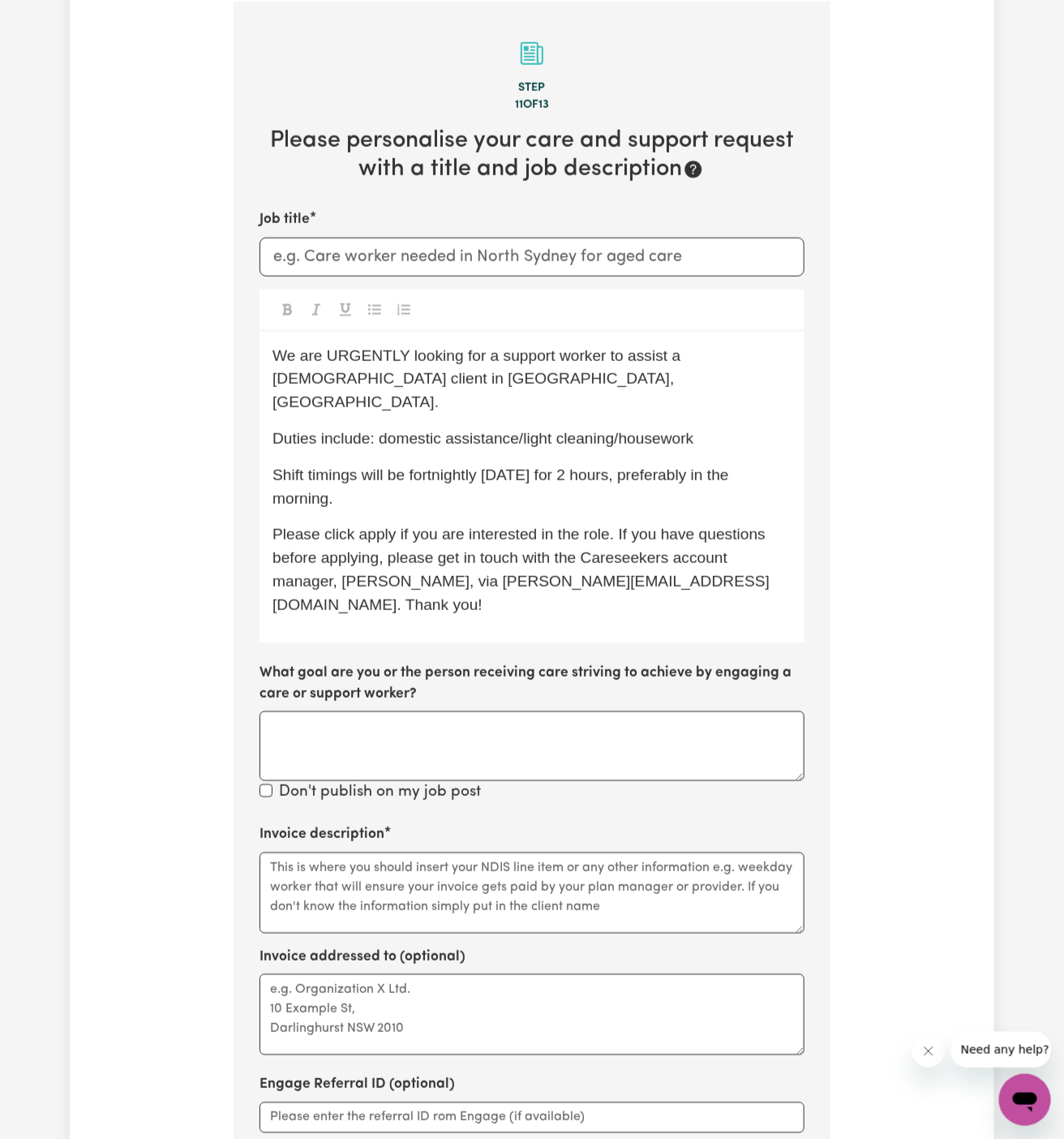
click at [521, 464] on p "Shift timings will be fortnightly Wednesday for 2 hours, preferably in the morn…" at bounding box center [532, 487] width 519 height 47
click at [384, 526] on span "Please click apply if you are interested in the role. If you have questions bef…" at bounding box center [521, 569] width 497 height 87
click at [509, 262] on input "Job title" at bounding box center [532, 257] width 545 height 39
click at [661, 392] on div "We are URGENTLY looking for a support worker to assist a male client in McGrath…" at bounding box center [532, 487] width 545 height 311
drag, startPoint x: 407, startPoint y: 387, endPoint x: 234, endPoint y: 386, distance: 173.0
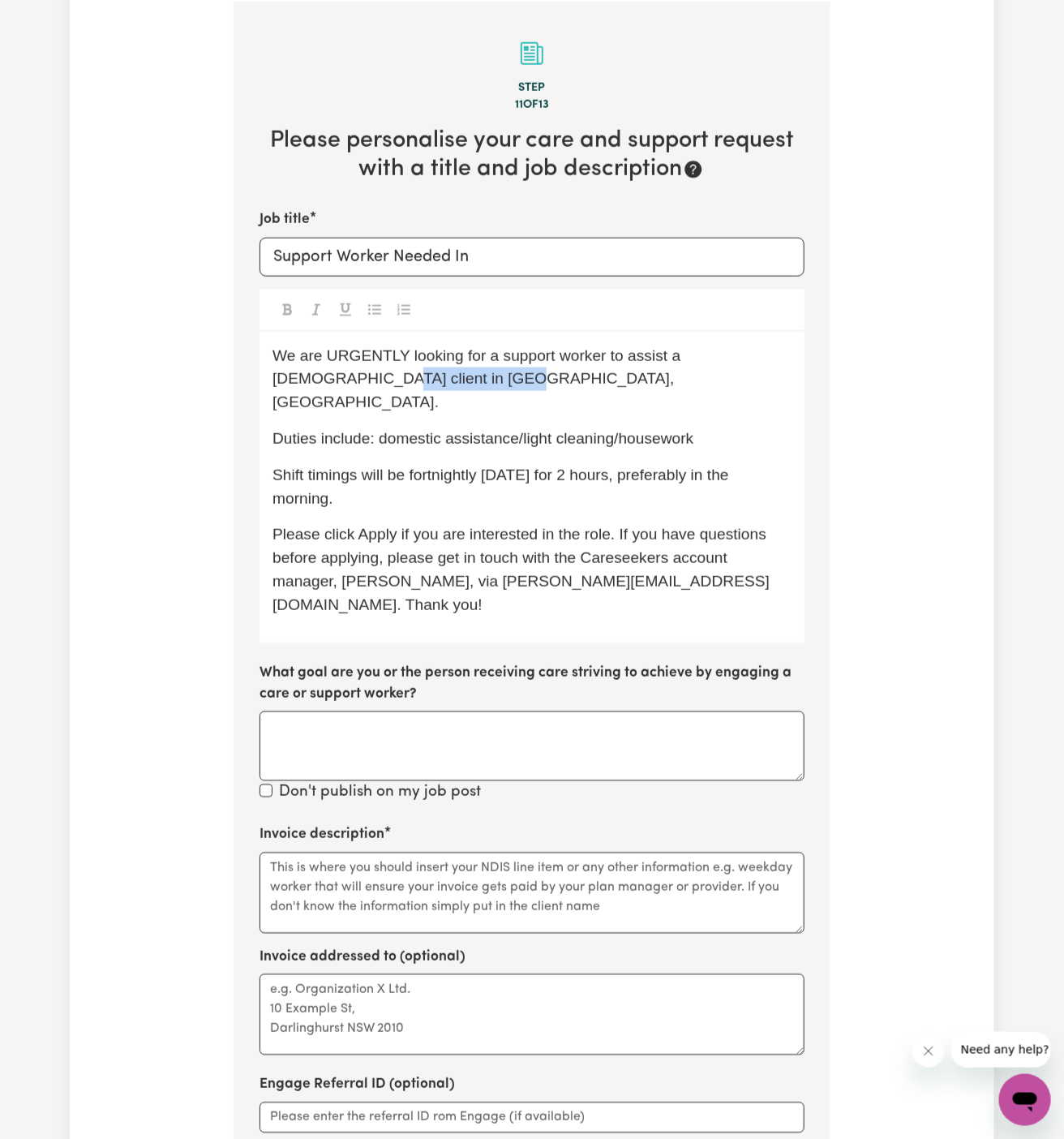
click at [234, 386] on section "Step 11 of 13 Please personalise your care and support request with a title and…" at bounding box center [532, 657] width 597 height 1311
click at [576, 367] on p "We are URGENTLY looking for a support worker to assist a male client in North R…" at bounding box center [532, 379] width 519 height 70
click at [686, 352] on span "We are URGENTLY looking for a support worker to assist a male client in North R…" at bounding box center [478, 379] width 413 height 64
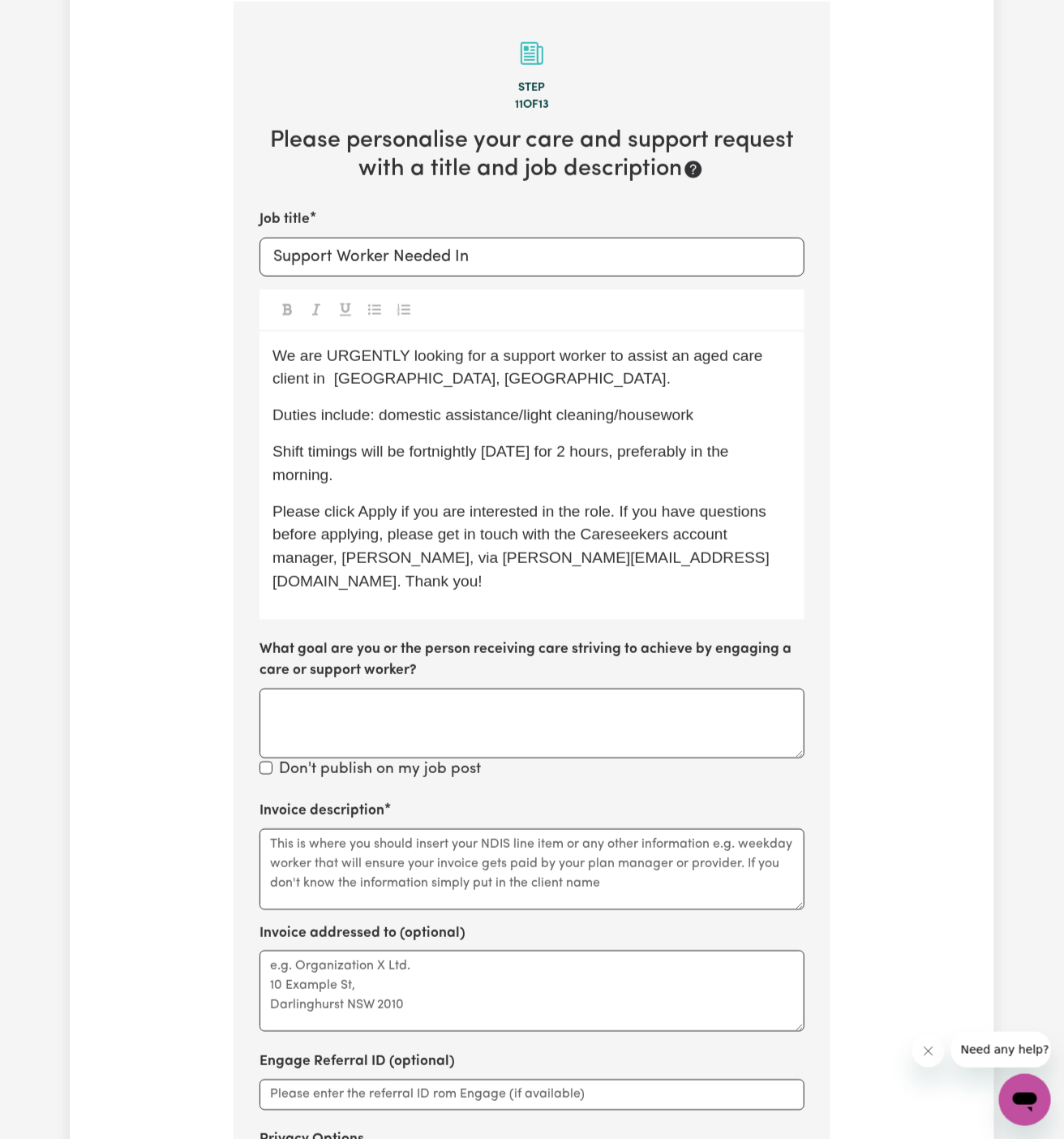
click at [591, 368] on p "We are URGENTLY looking for a support worker to assist an aged care client in N…" at bounding box center [532, 367] width 519 height 47
click at [679, 407] on span "Duties include: domestic assistance/light cleaning/housework" at bounding box center [482, 415] width 421 height 17
click at [754, 414] on p "Duties include: domestic assistance/light cleaning/housework" at bounding box center [532, 416] width 519 height 24
click at [538, 251] on input "Support Worker Needed In" at bounding box center [532, 257] width 545 height 39
paste input "North Rocks, NSW"
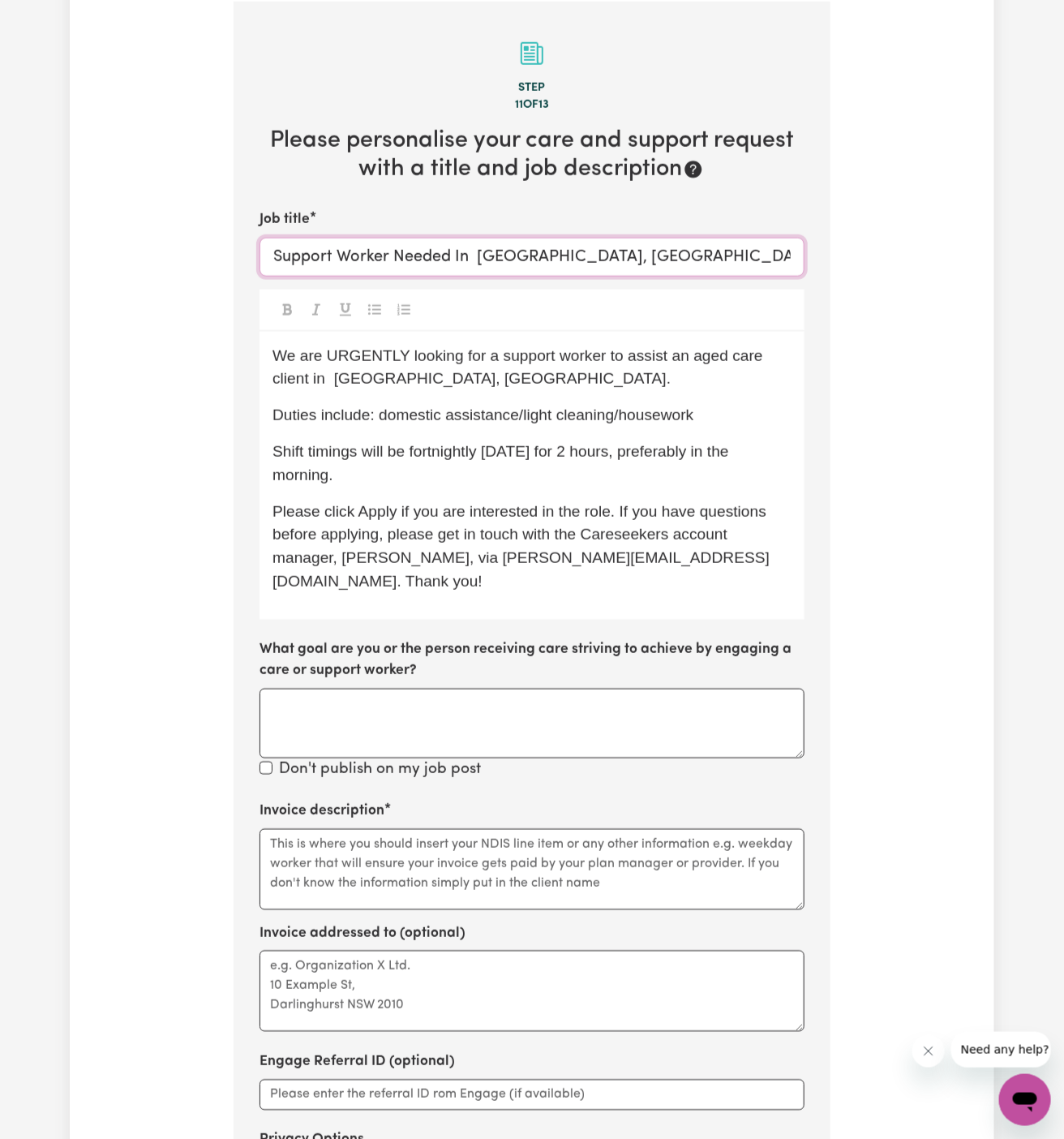
click at [478, 255] on input "Support Worker Needed In North Rocks, NSW" at bounding box center [532, 257] width 545 height 39
type input "Support Worker Needed In North Rocks, NSW"
click at [547, 372] on p "We are URGENTLY looking for a support worker to assist an aged care client in N…" at bounding box center [532, 367] width 519 height 47
click at [583, 873] on textarea "Invoice description" at bounding box center [532, 868] width 545 height 81
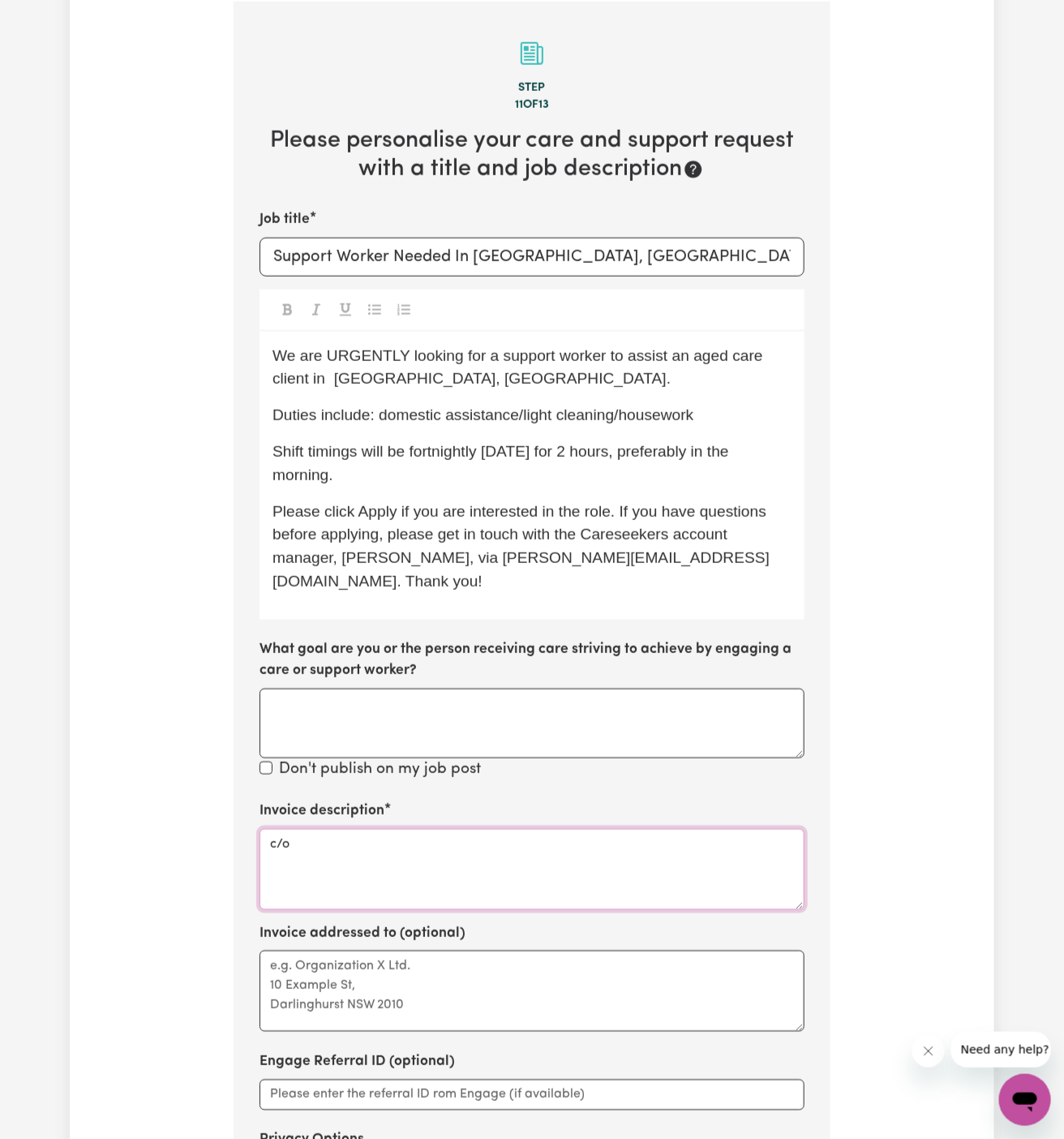
paste textarea "Vitality Club"
click at [327, 829] on textarea "c/o Vitality Club" at bounding box center [532, 868] width 545 height 81
type textarea "c/o Vitality Club"
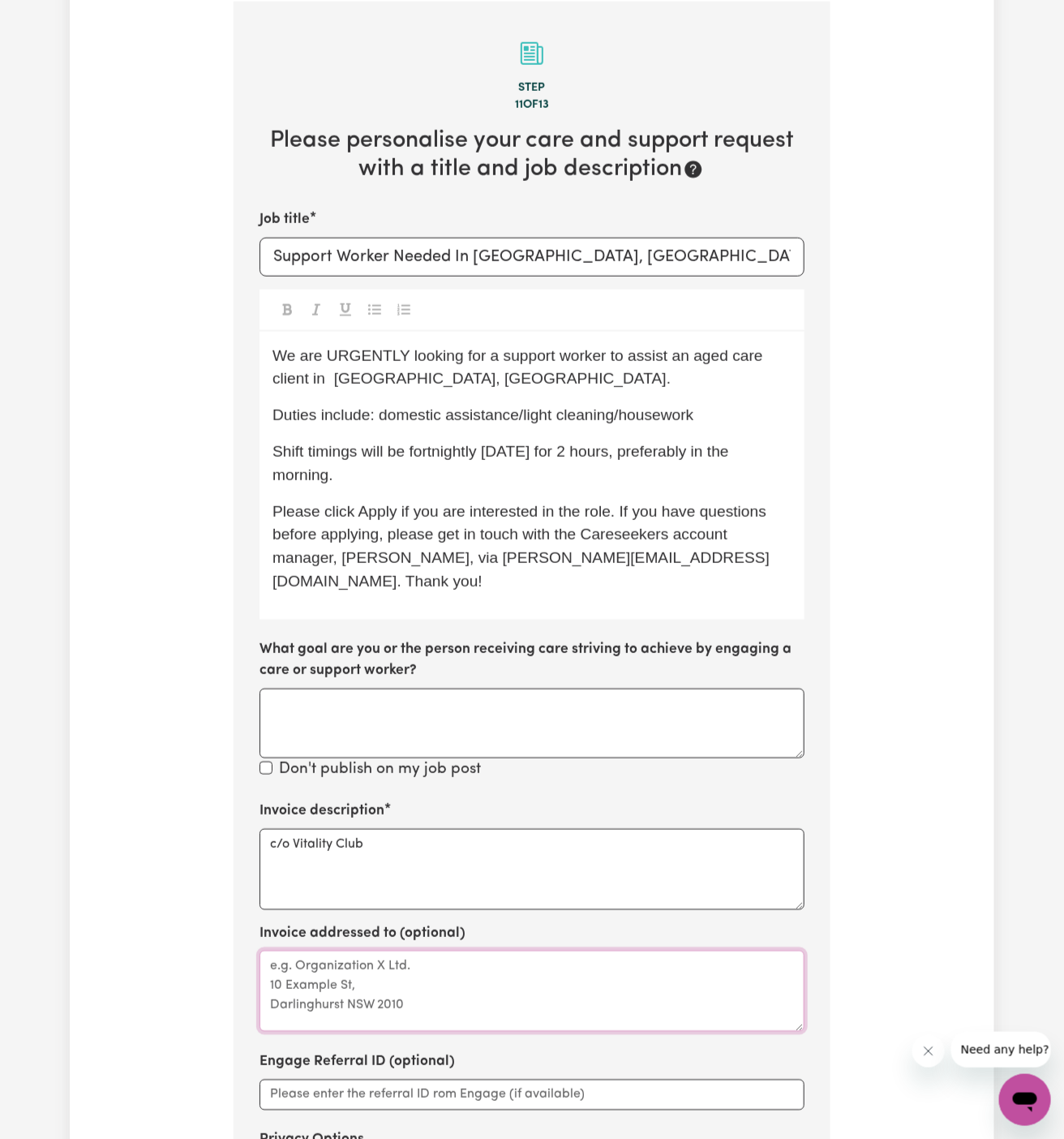
click at [353, 950] on textarea "Invoice addressed to (optional)" at bounding box center [532, 990] width 545 height 81
paste textarea "c/o Vitality Club"
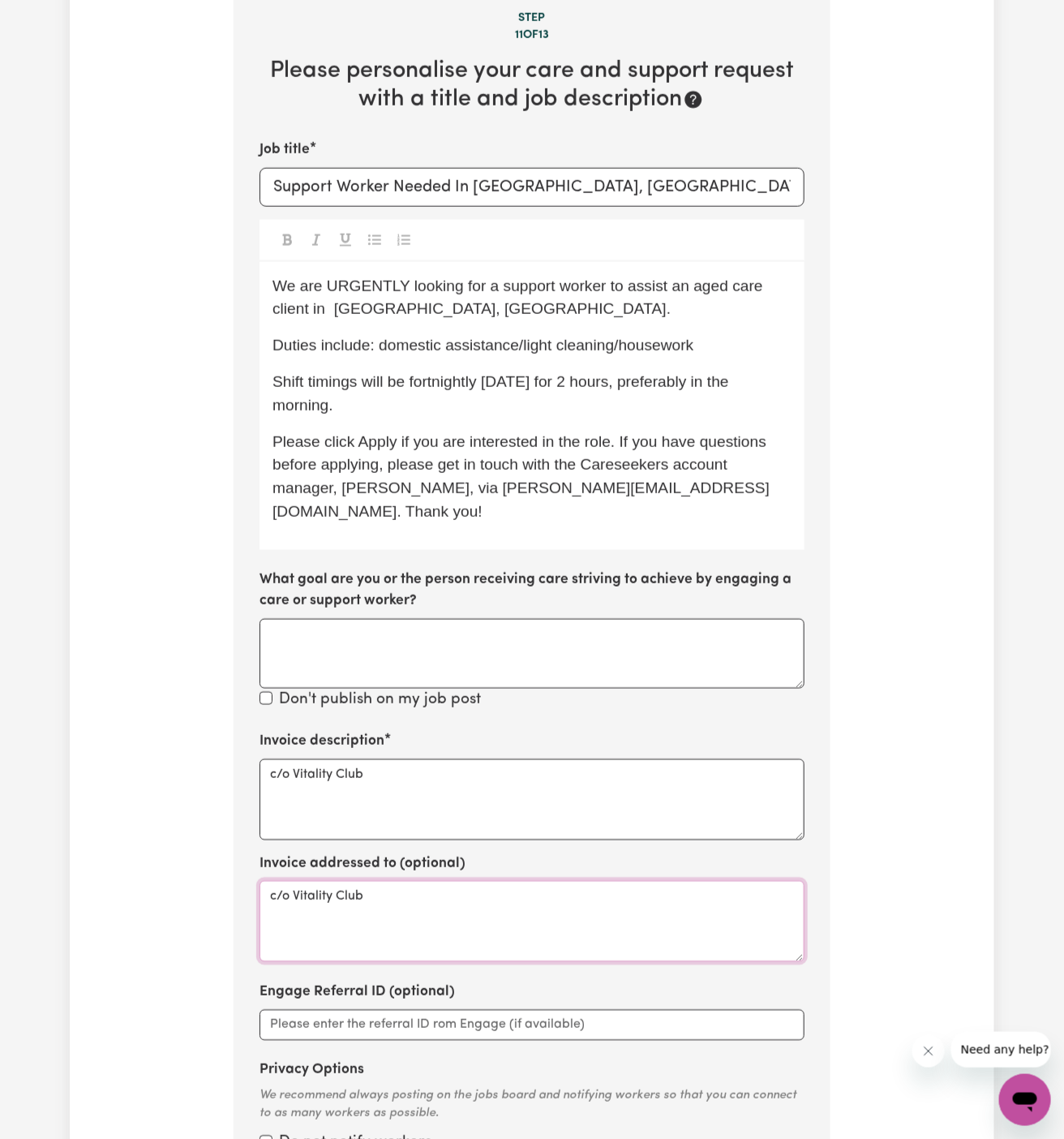
scroll to position [739, 0]
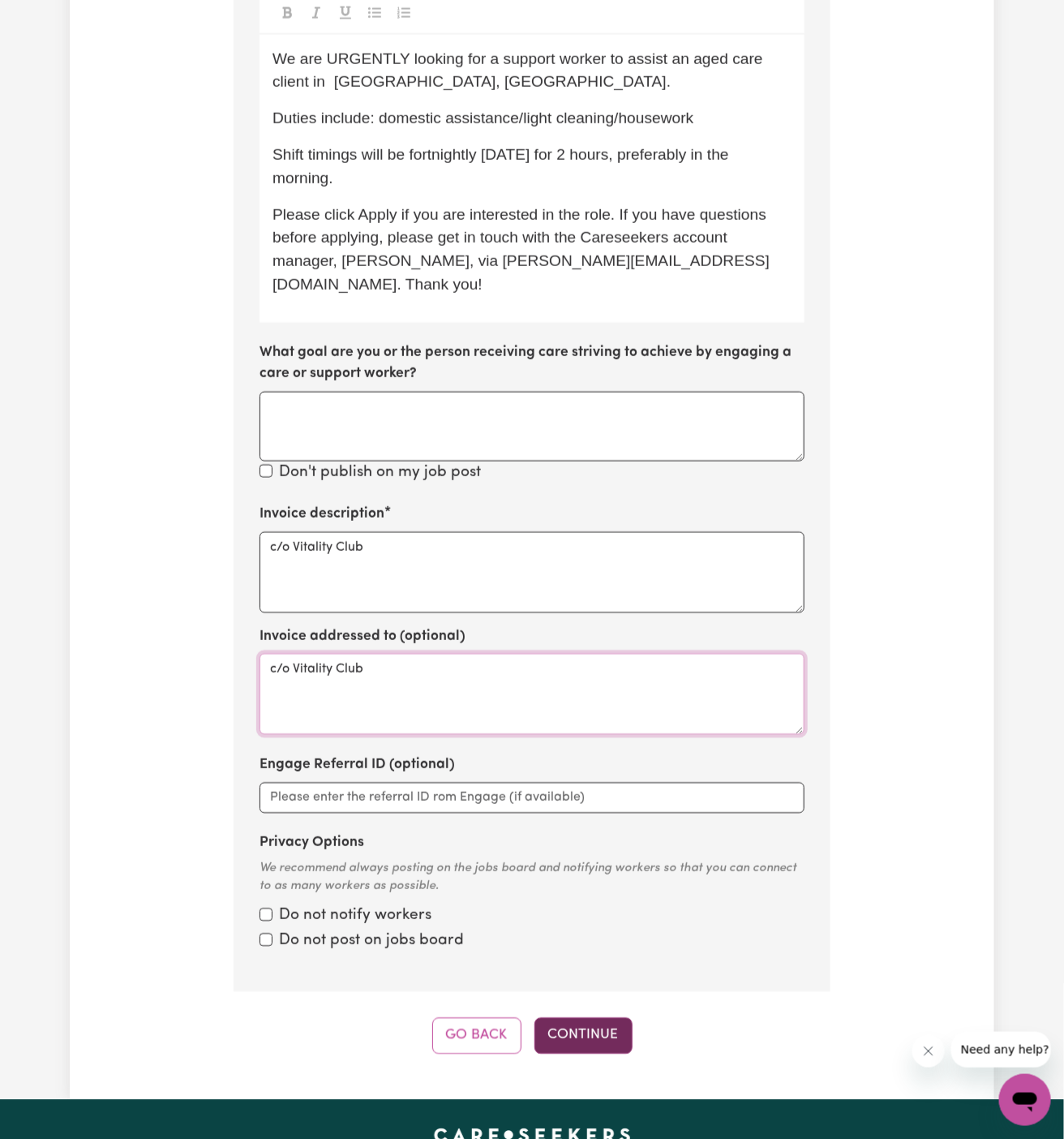
type textarea "c/o Vitality Club"
click at [600, 1017] on button "Continue" at bounding box center [583, 1035] width 98 height 36
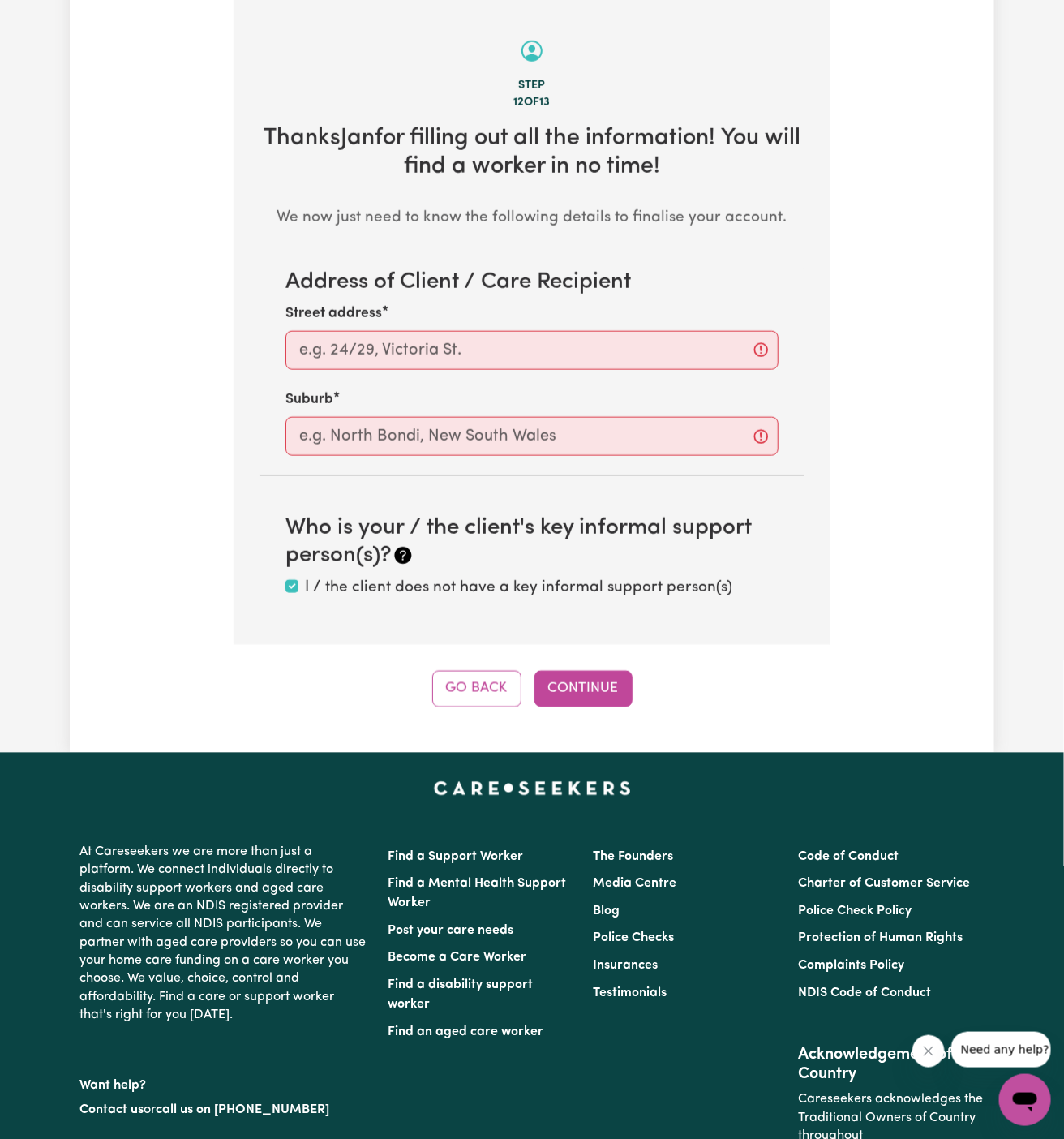
scroll to position [575, 0]
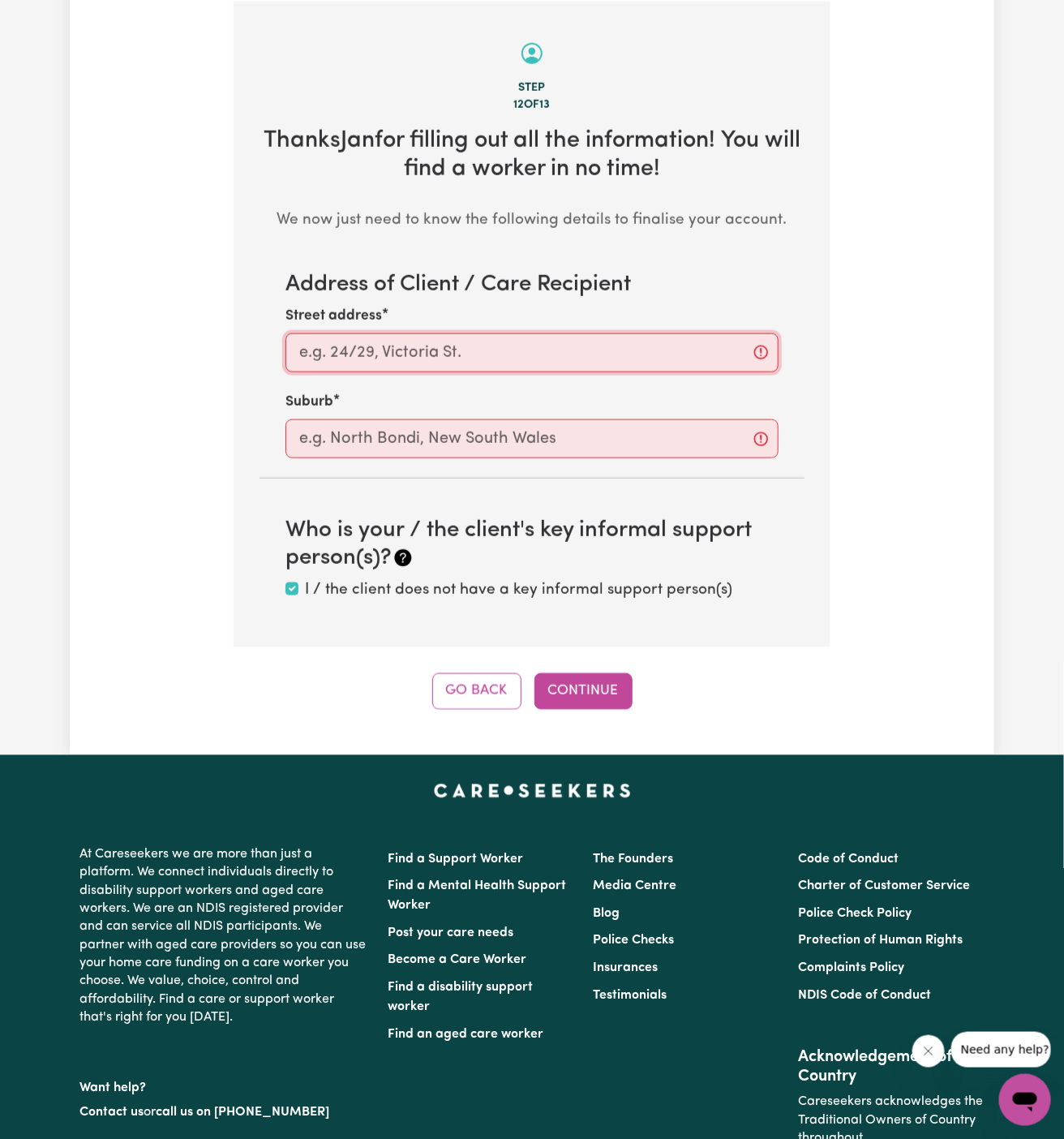
click at [567, 333] on input "Street address" at bounding box center [532, 353] width 493 height 39
paste input "North Rocks"
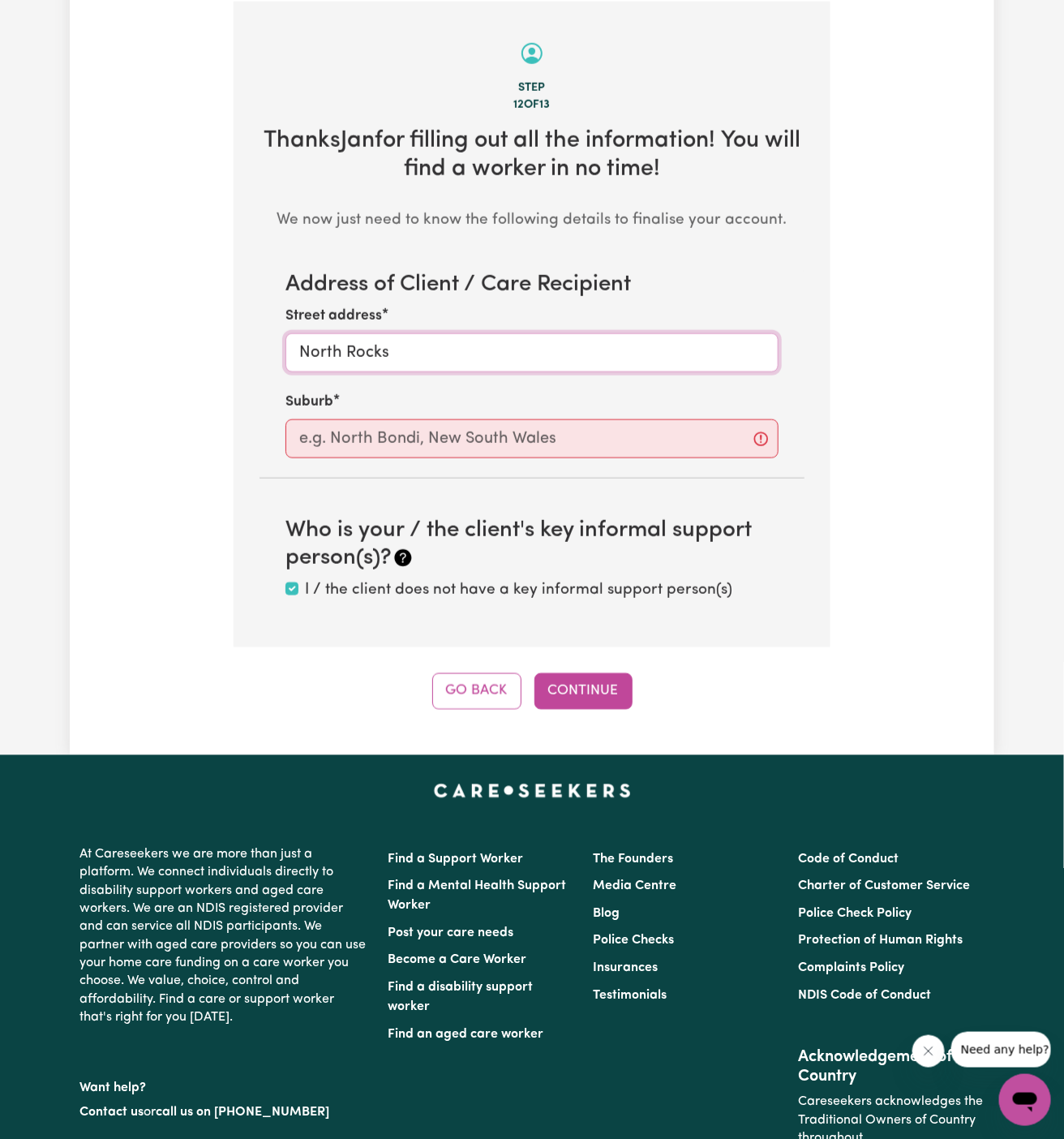
type input "North Rocks"
click at [512, 452] on input "text" at bounding box center [532, 439] width 493 height 39
paste input "North Rocks"
type input "North Rocks"
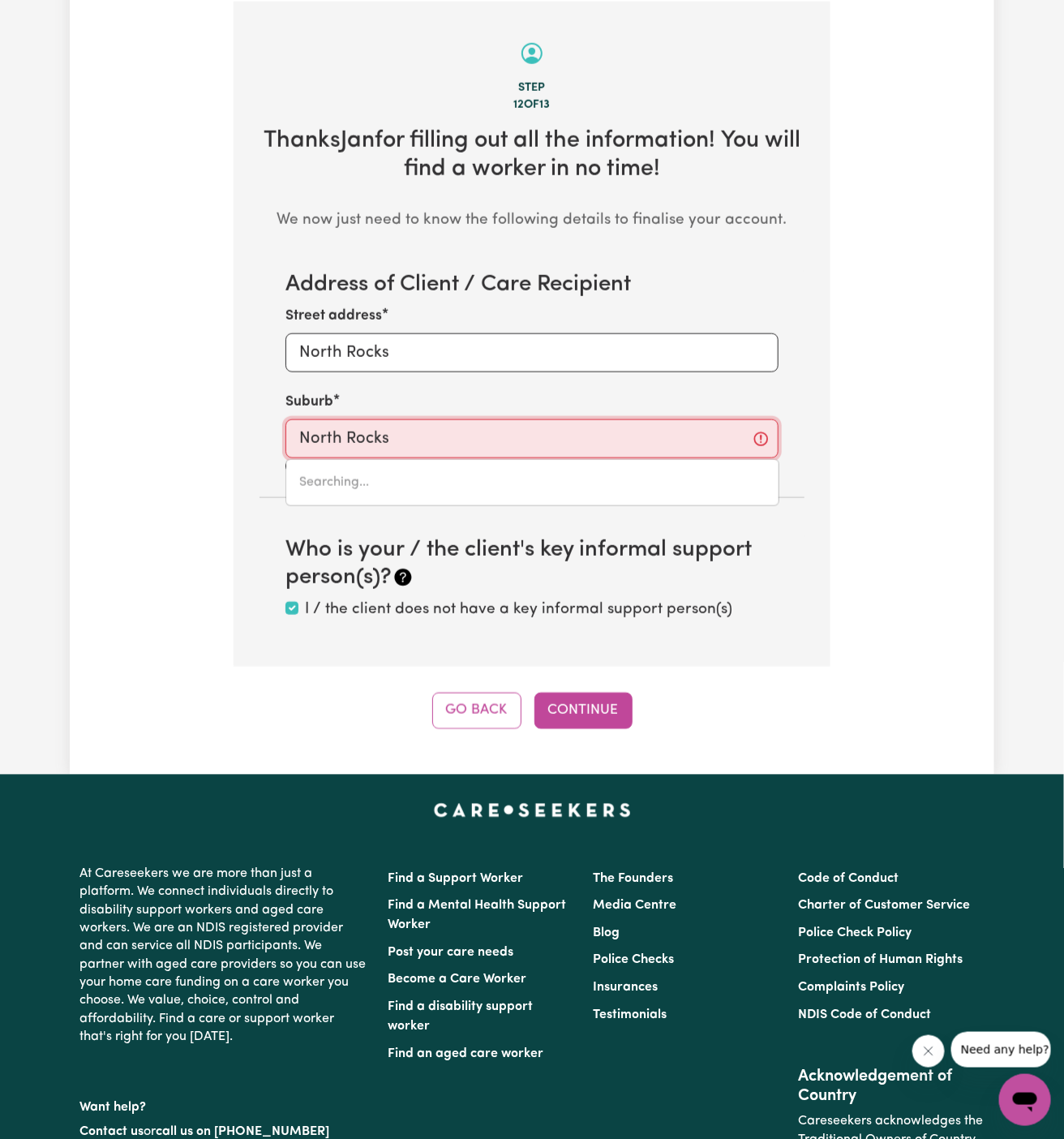
type input "North Rocks, New South Wales, 2151"
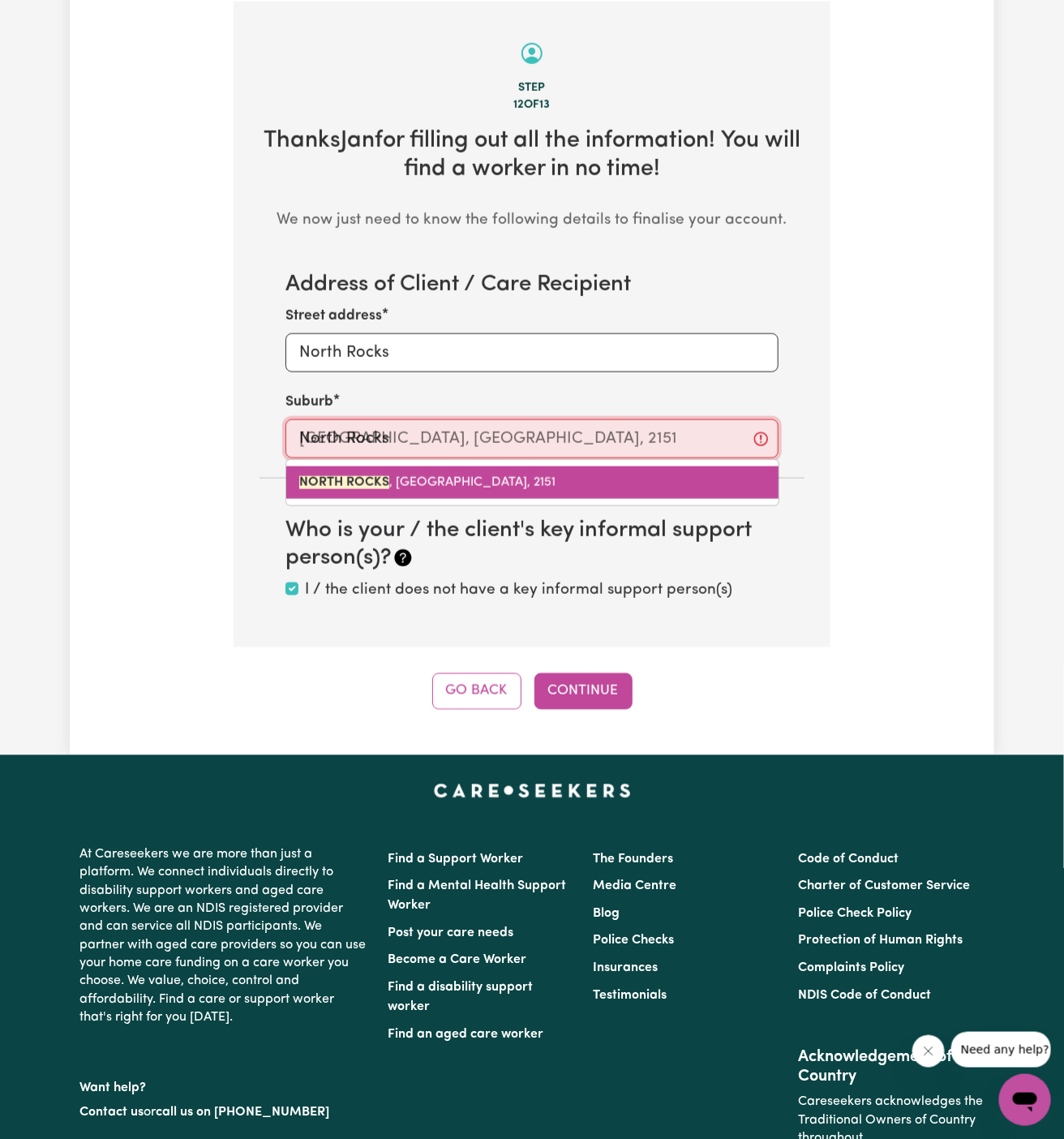
click at [500, 476] on span "NORTH ROCKS , New South Wales, 2151" at bounding box center [427, 482] width 256 height 13
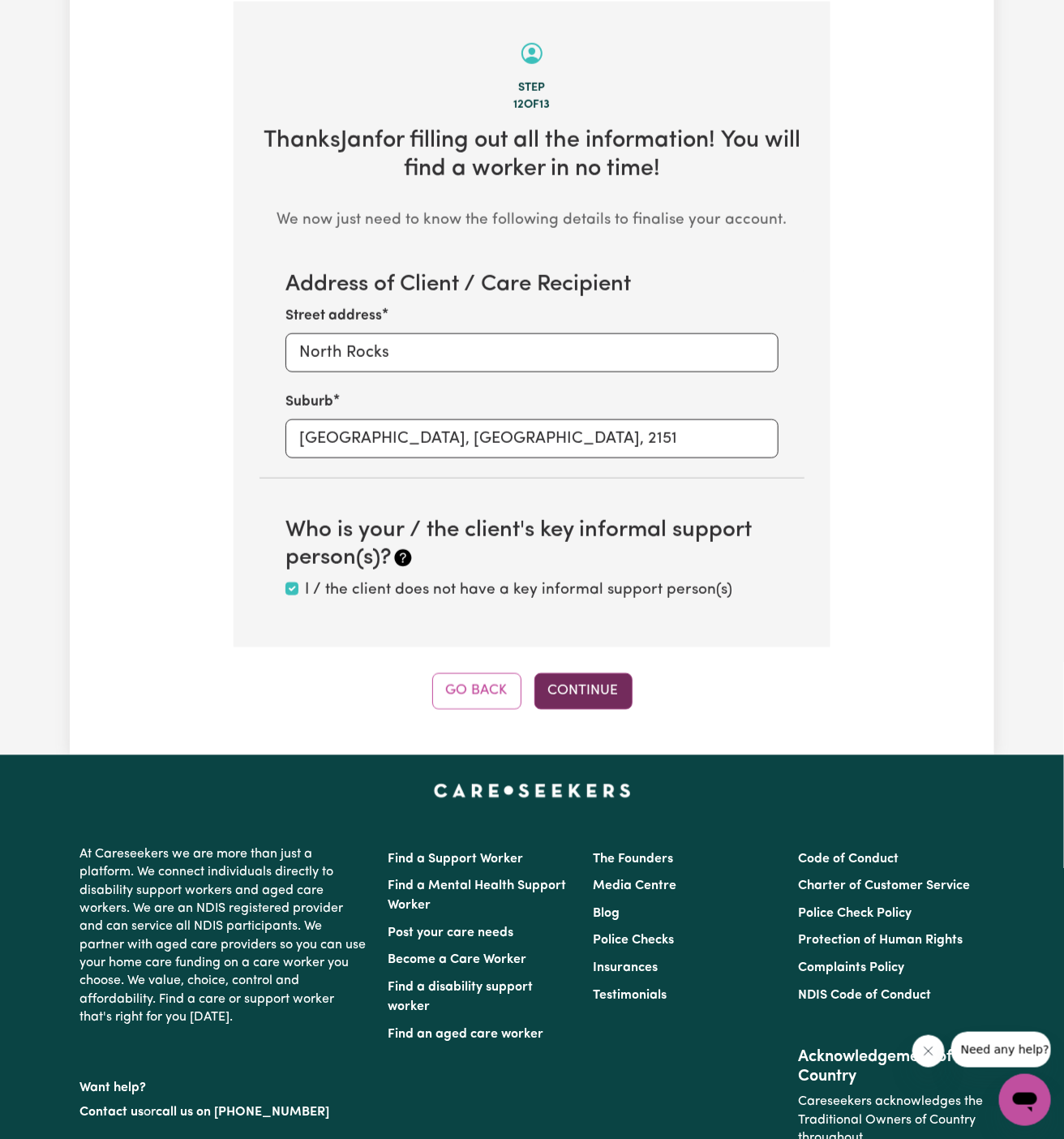
click at [595, 691] on button "Continue" at bounding box center [583, 691] width 98 height 36
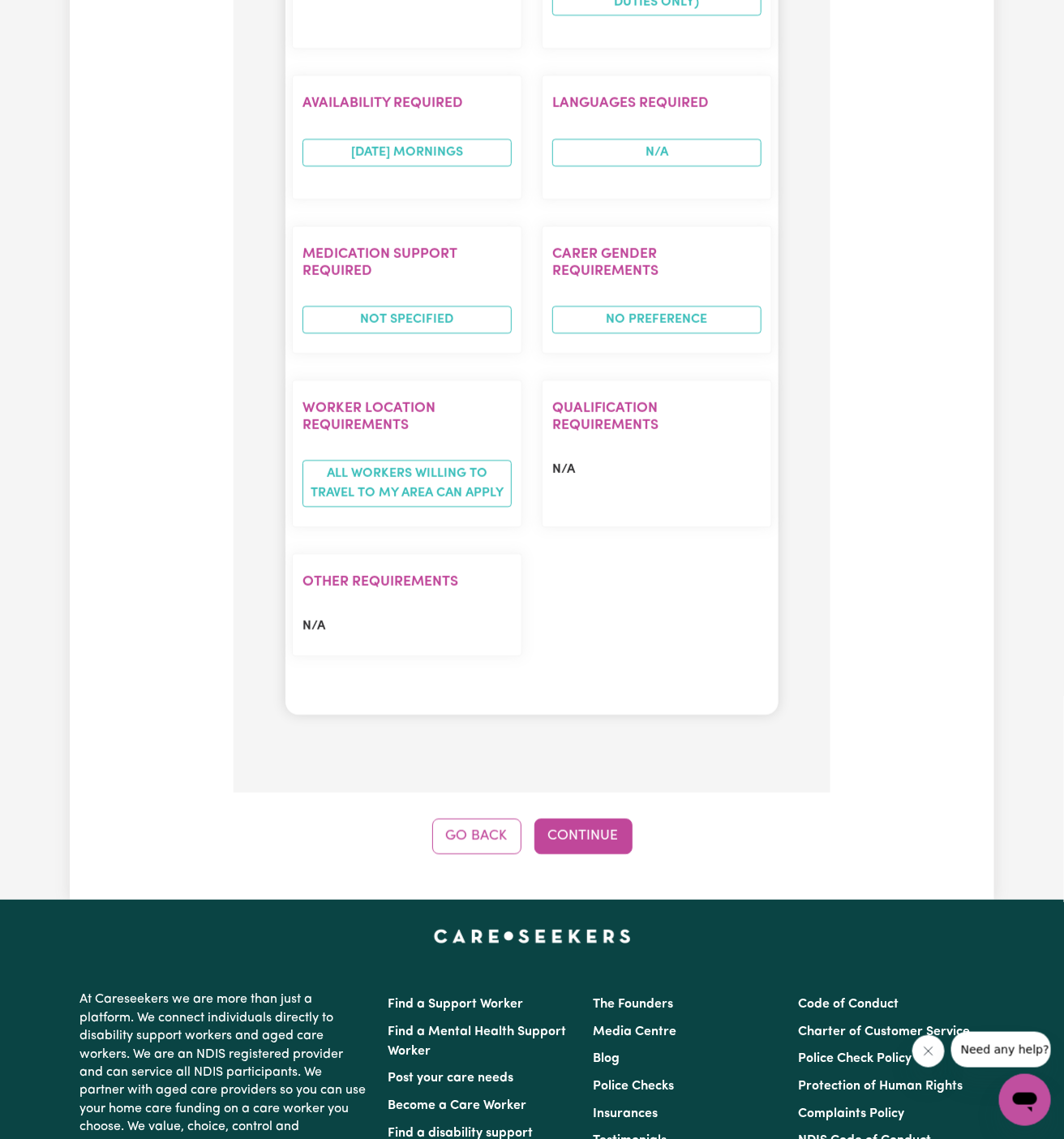
scroll to position [1763, 0]
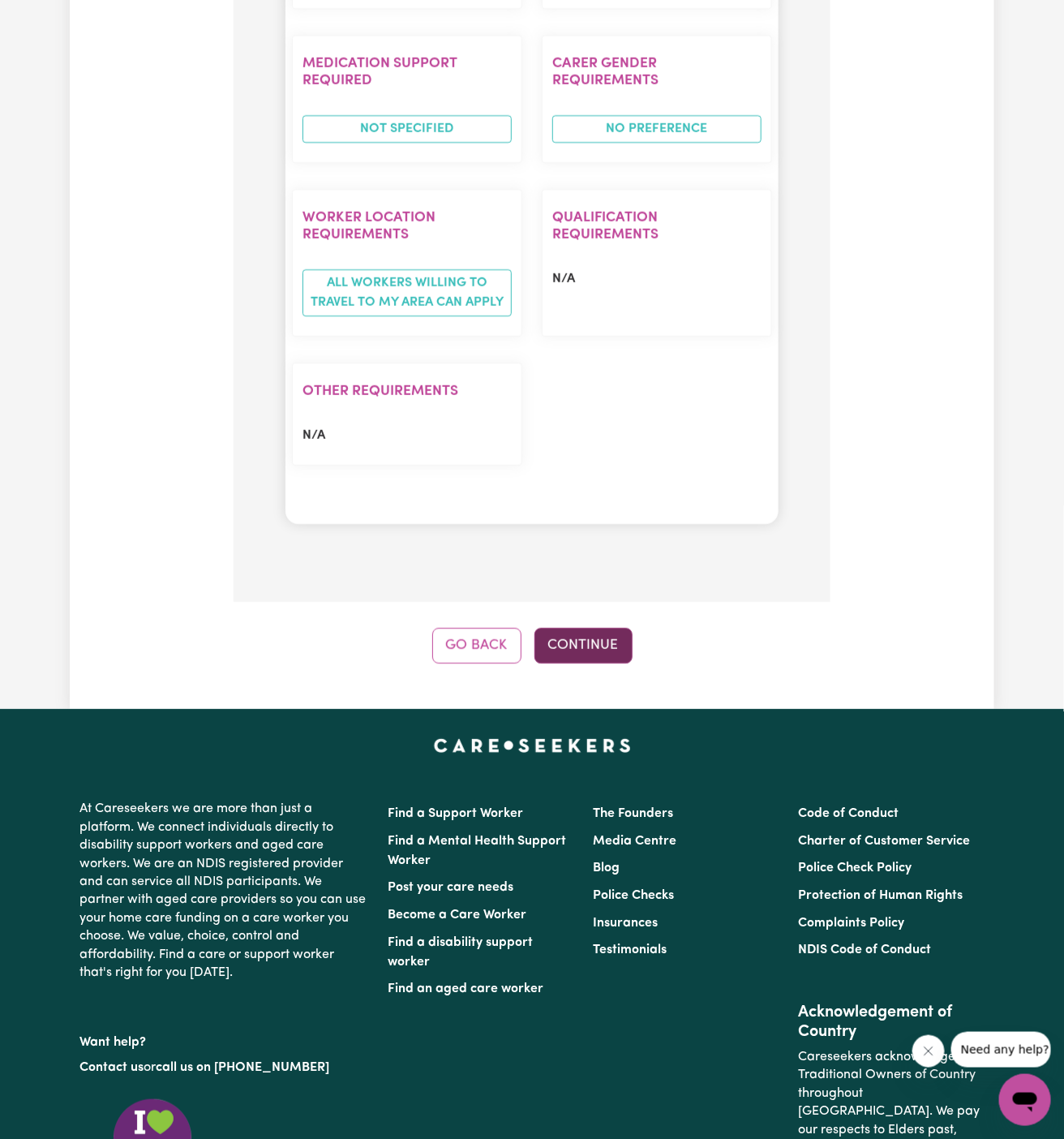
click at [593, 628] on button "Continue" at bounding box center [583, 646] width 98 height 36
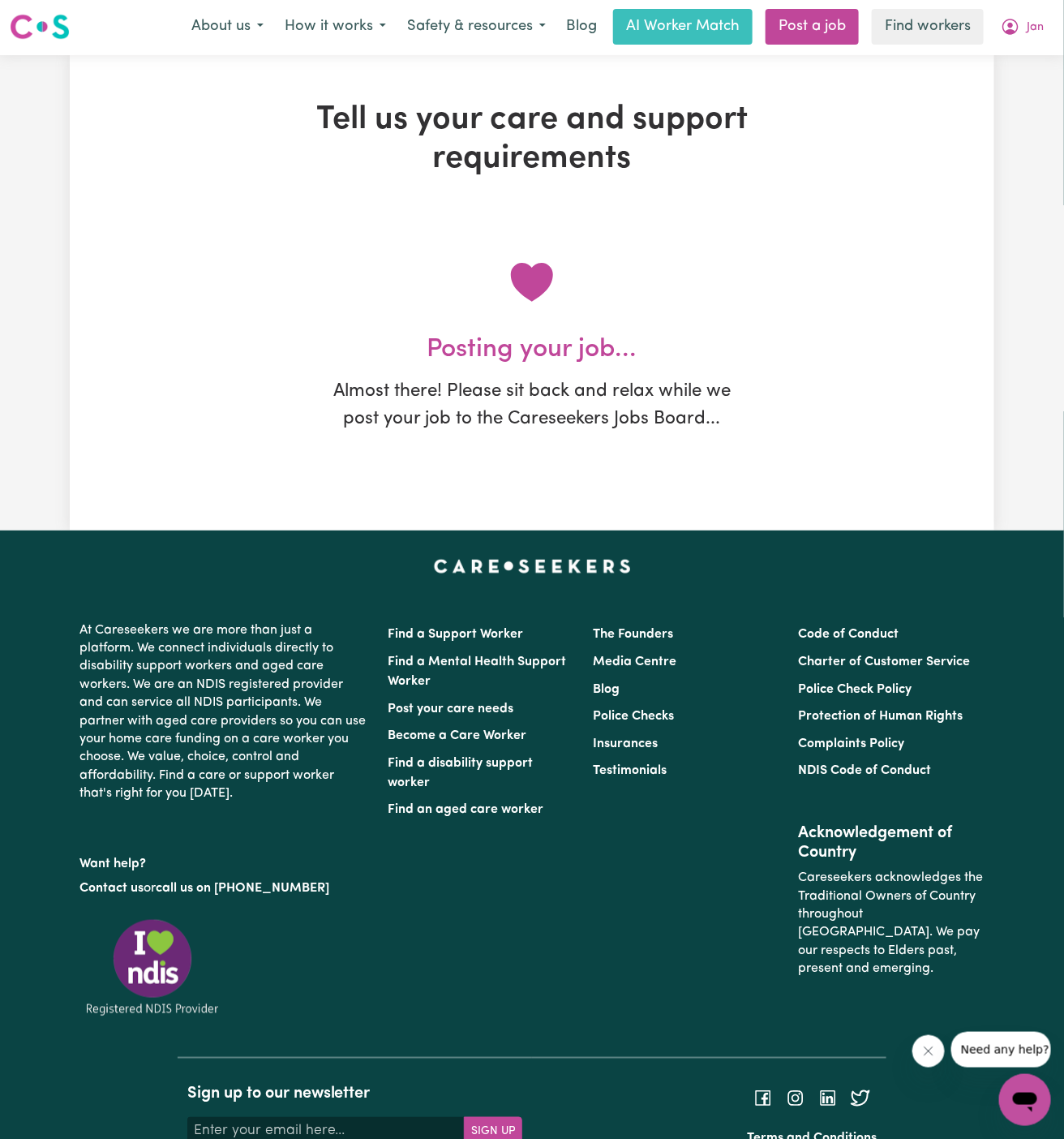
scroll to position [0, 0]
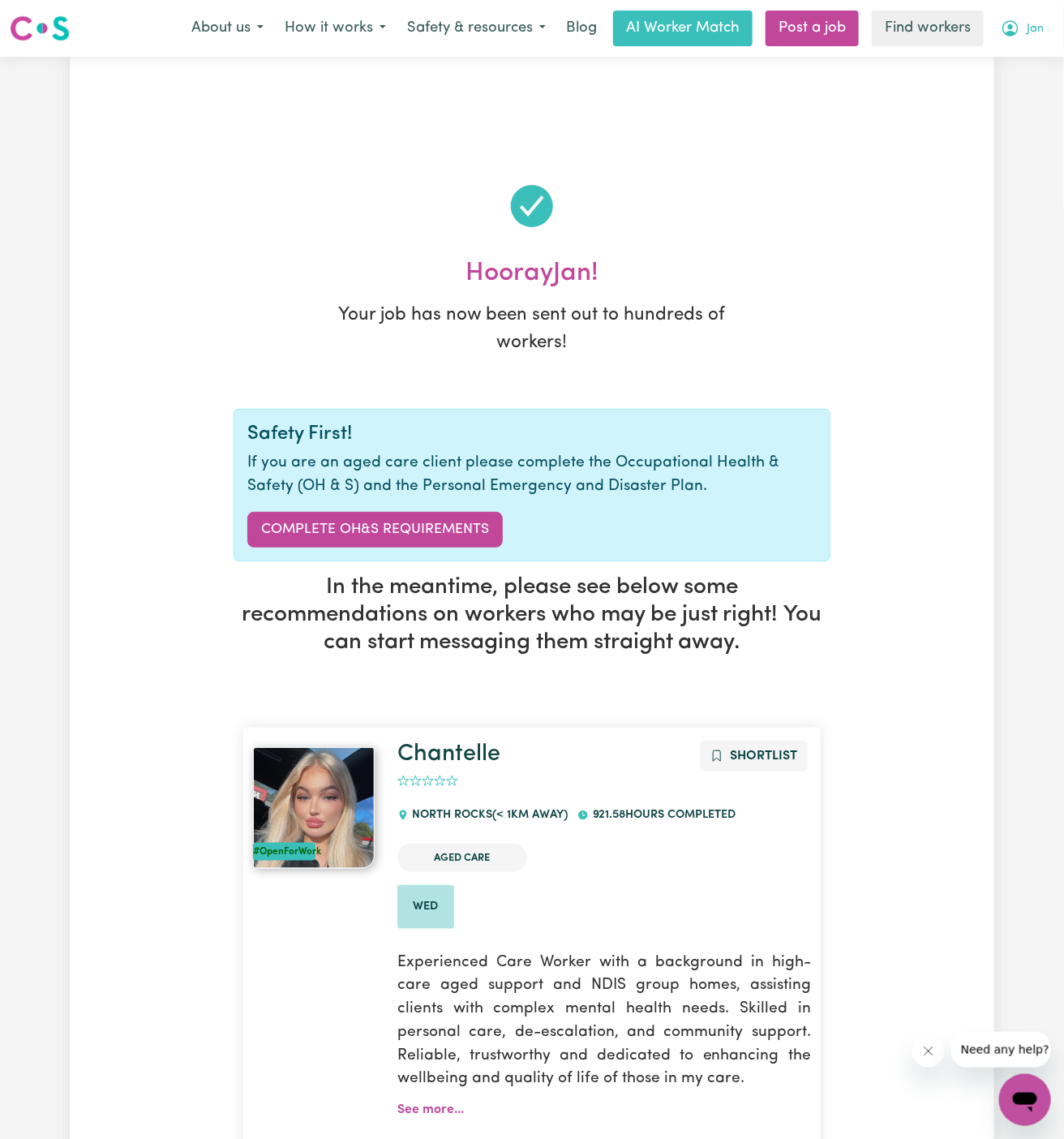
click at [1039, 26] on span "Jan" at bounding box center [1035, 29] width 17 height 18
click at [1037, 69] on link "My Dashboard" at bounding box center [989, 63] width 128 height 31
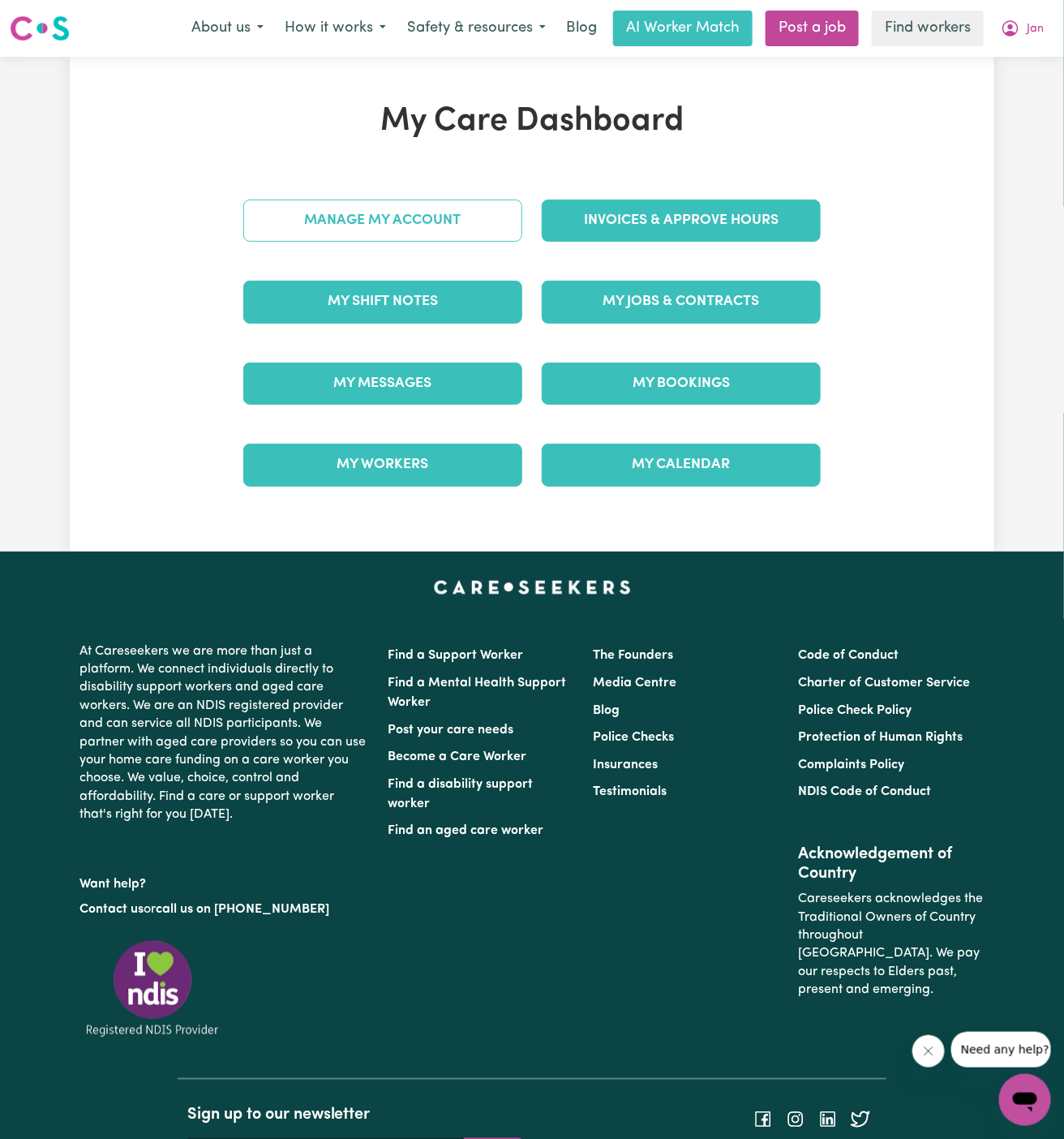
click at [387, 219] on link "Manage My Account" at bounding box center [383, 221] width 279 height 43
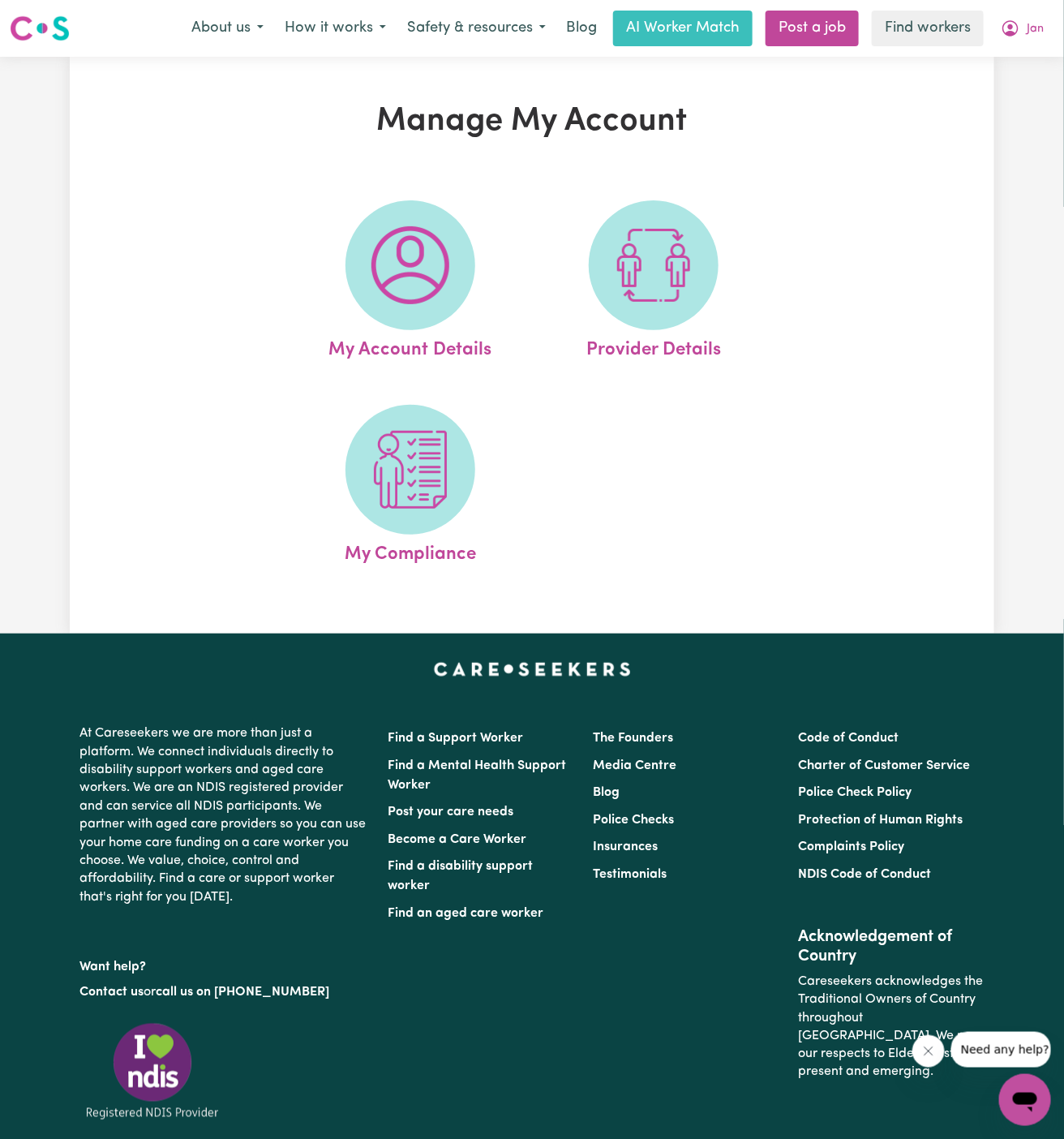
click at [387, 219] on span at bounding box center [410, 265] width 130 height 130
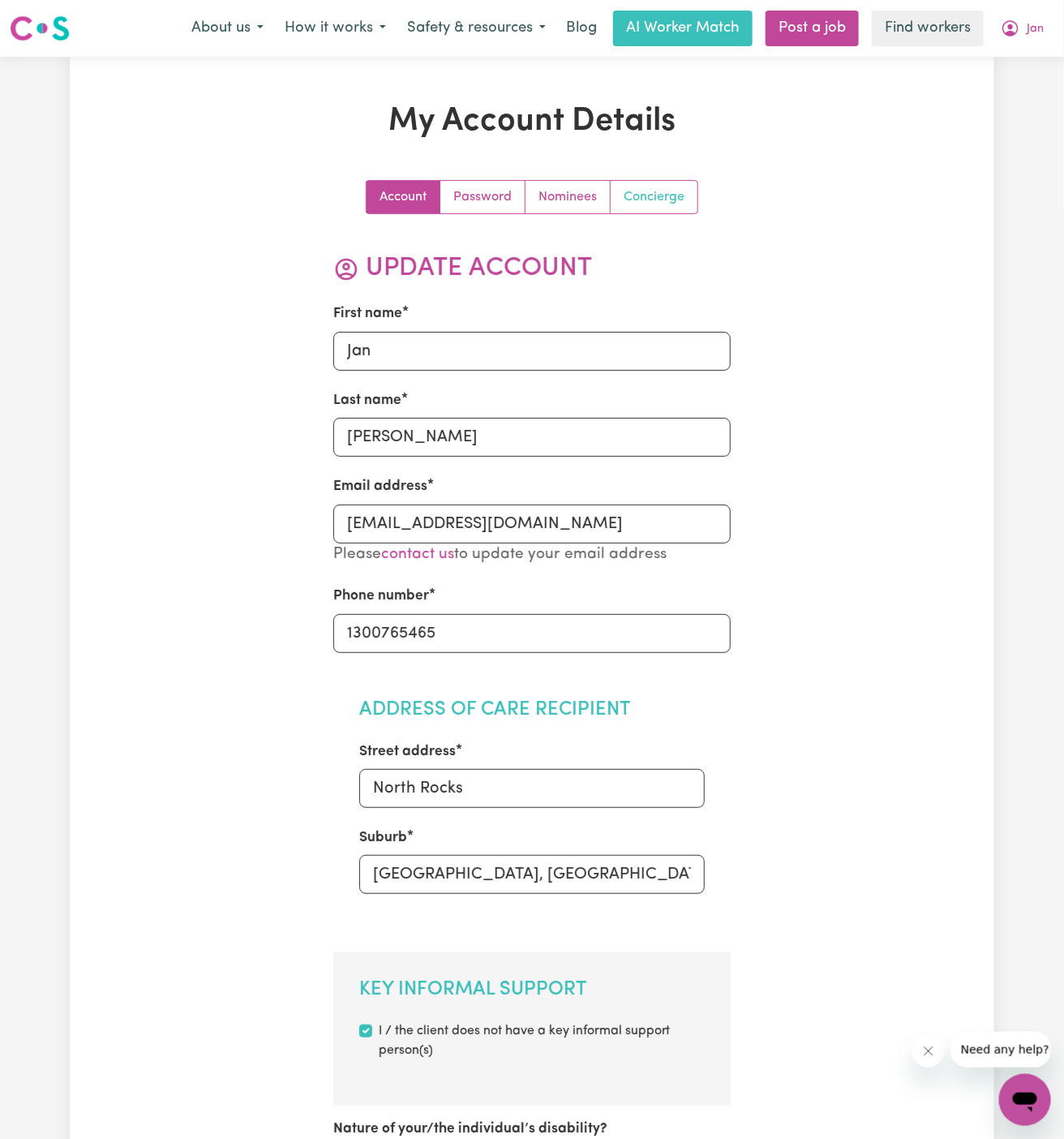
click at [652, 194] on link "Concierge" at bounding box center [654, 197] width 87 height 32
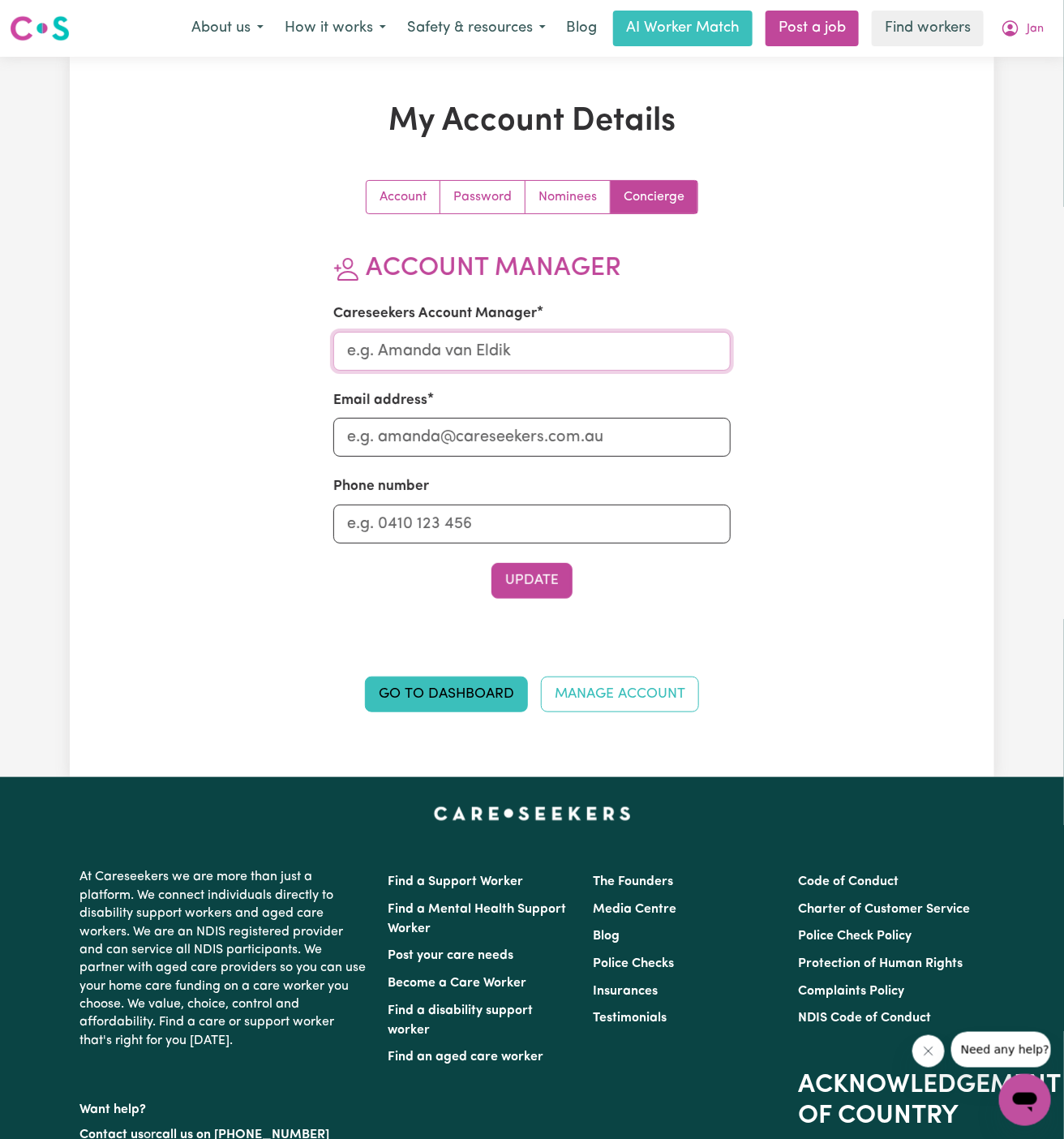
click at [564, 340] on input "Careseekers Account Manager" at bounding box center [532, 351] width 398 height 39
type input "Annie"
click at [566, 414] on div "Email address" at bounding box center [532, 424] width 398 height 66
click at [566, 443] on input "Email address" at bounding box center [532, 437] width 398 height 39
type input "annie@careseekers.com.au"
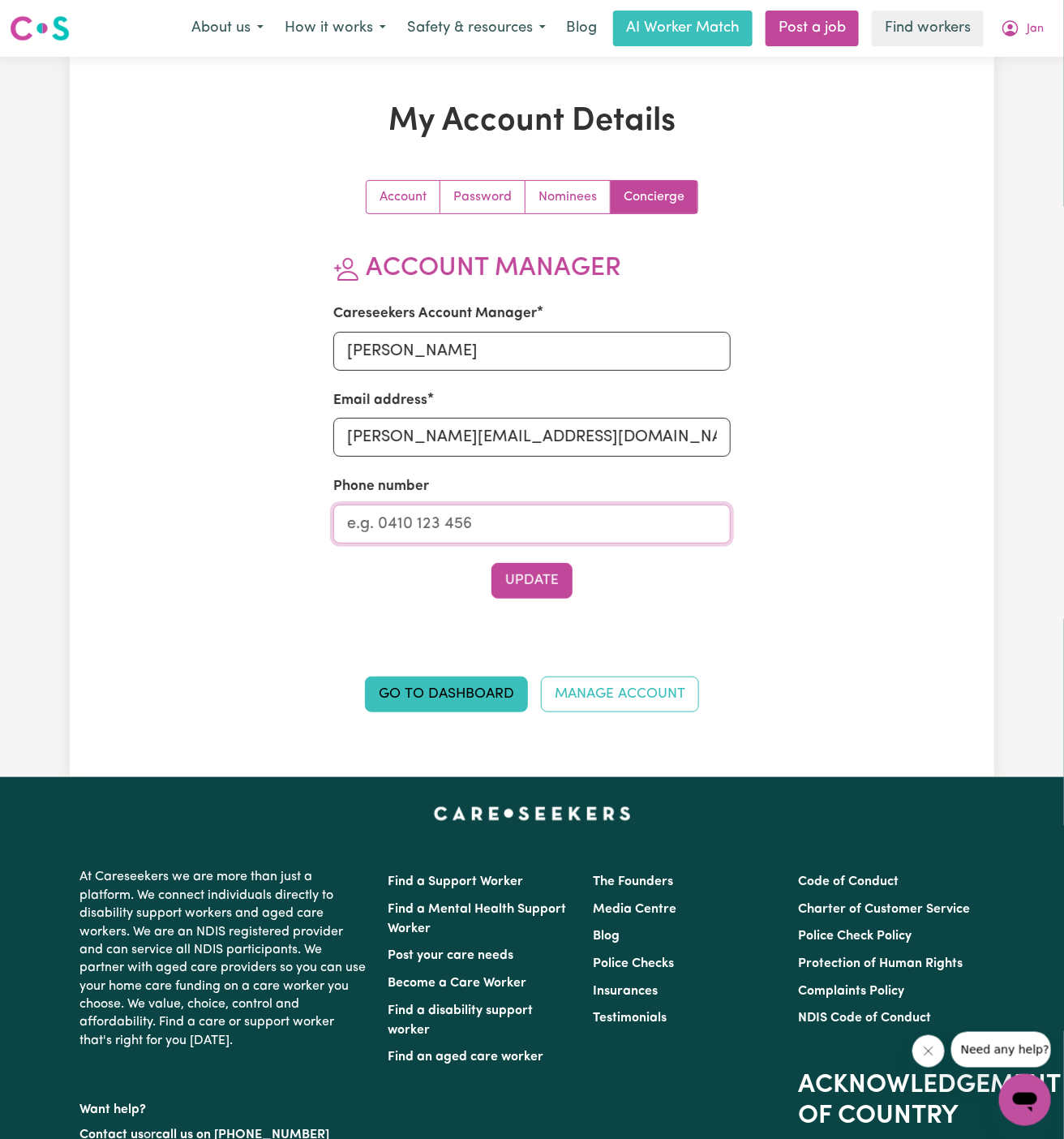
click at [549, 527] on input "Phone number" at bounding box center [532, 524] width 398 height 39
type input "1300765465"
click at [553, 578] on button "Update" at bounding box center [532, 581] width 81 height 36
click at [562, 203] on link "Nominees" at bounding box center [568, 197] width 85 height 32
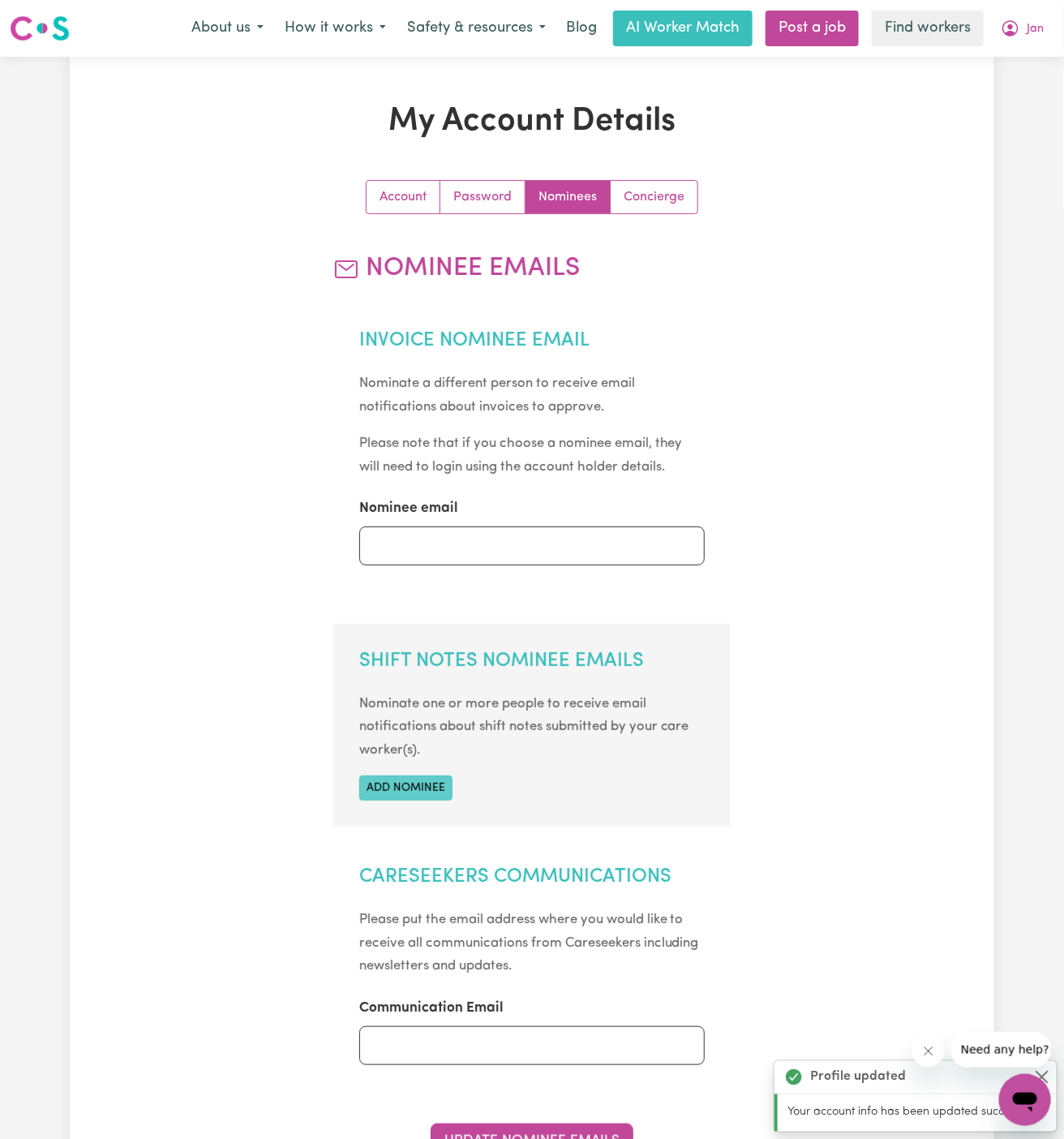
click at [424, 799] on section "Shift Notes Nominee Emails Nominate one or more people to receive email notific…" at bounding box center [532, 725] width 398 height 202
click at [424, 790] on button "Add nominee" at bounding box center [406, 788] width 94 height 26
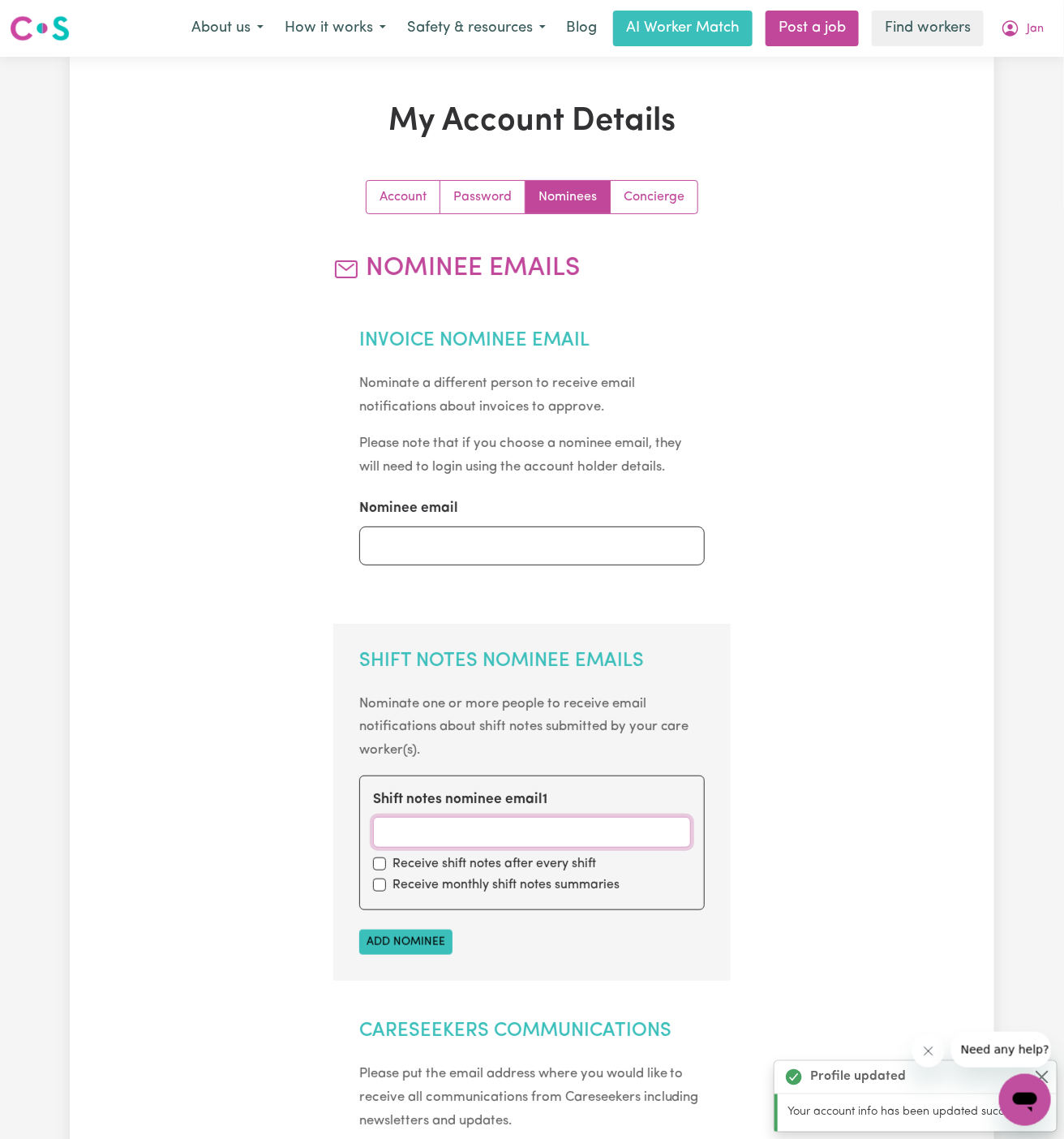
click at [430, 829] on input "Shift notes nominee email 1" at bounding box center [532, 832] width 319 height 31
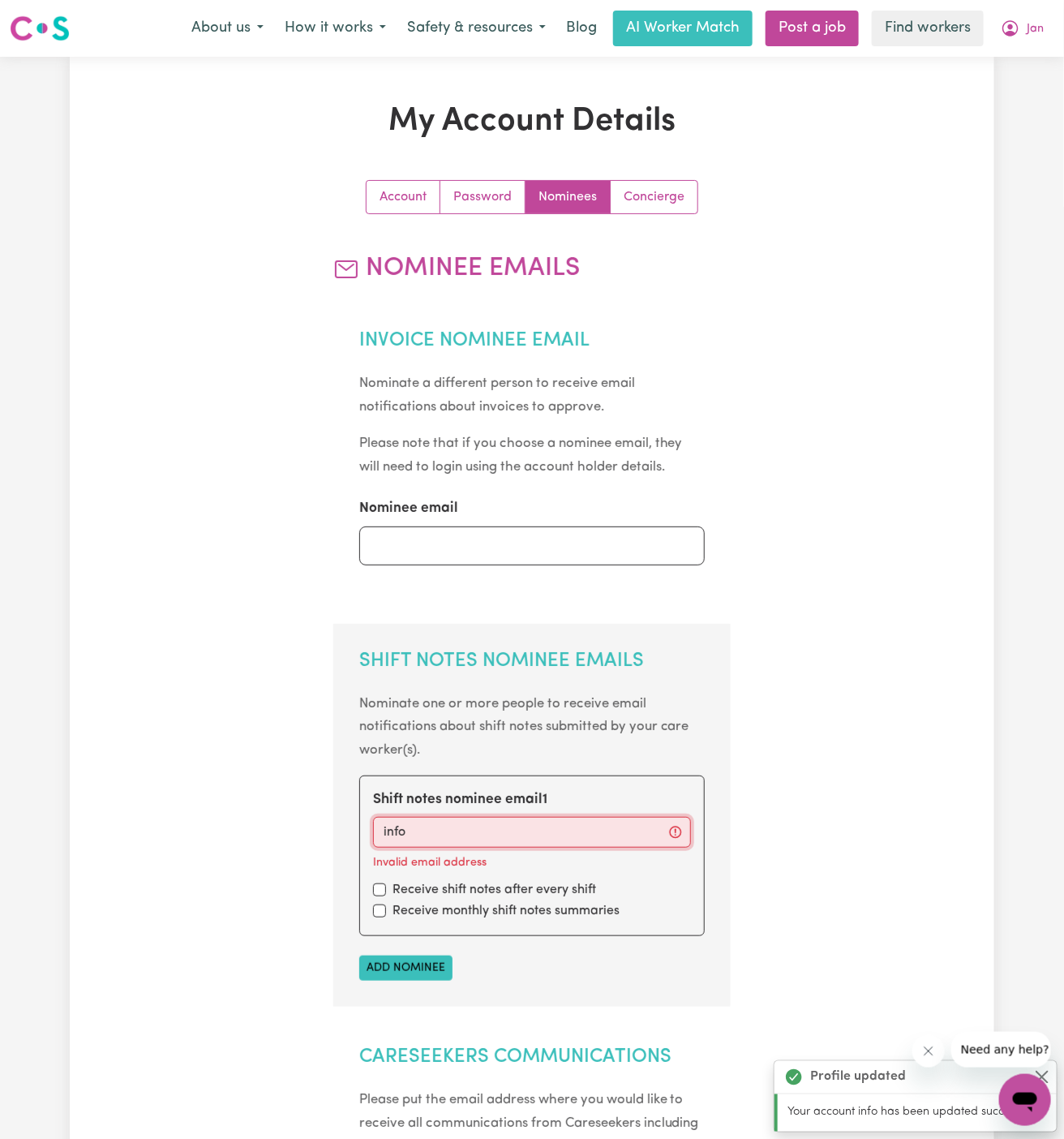
type input "info@vitalityclub.com.au"
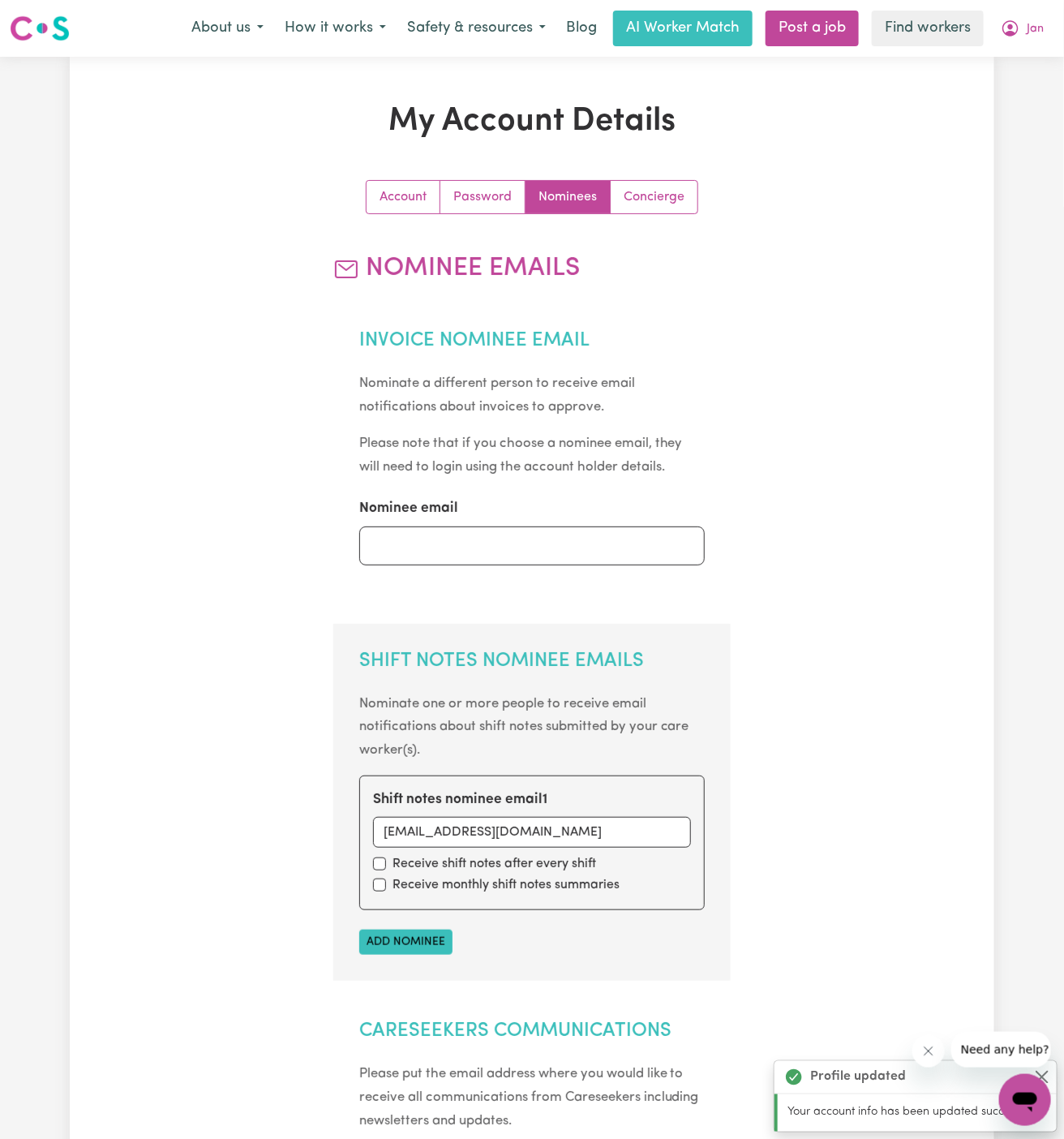
click at [383, 854] on div "Receive shift notes after every shift" at bounding box center [532, 863] width 319 height 20
click at [382, 885] on input "checkbox" at bounding box center [379, 885] width 13 height 13
checkbox input "true"
click at [382, 868] on input "checkbox" at bounding box center [379, 863] width 13 height 13
checkbox input "true"
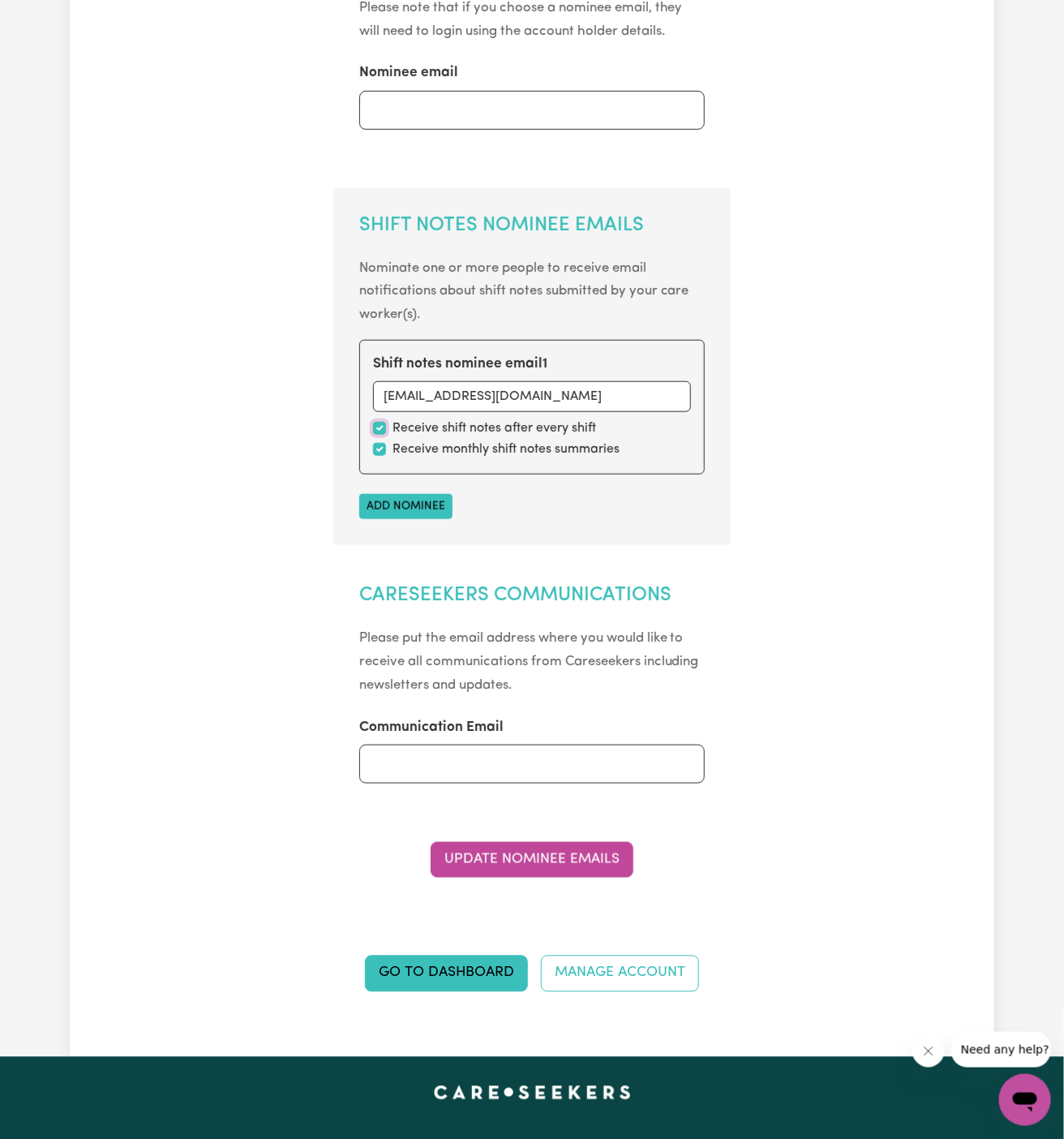
scroll to position [462, 0]
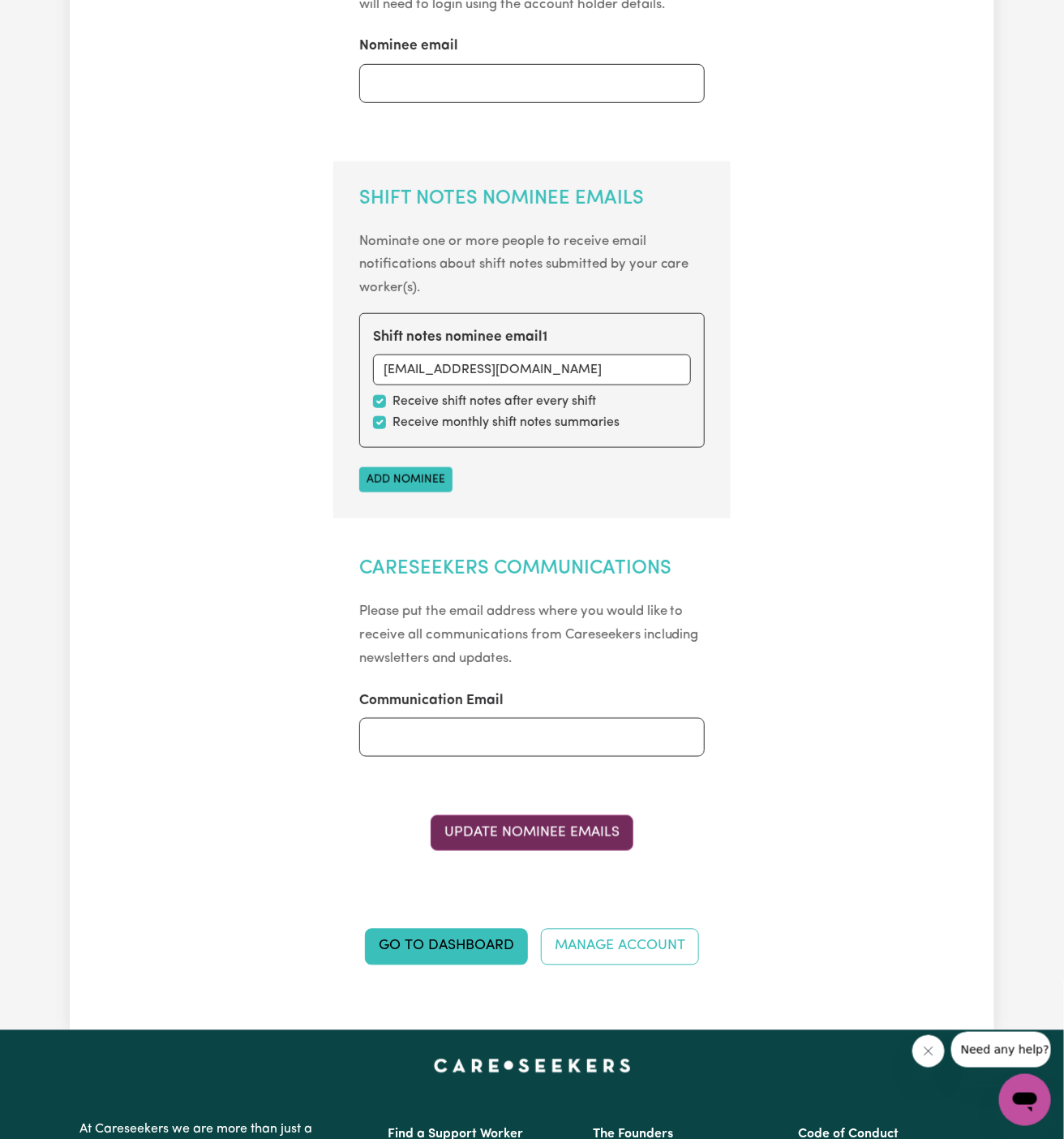
click at [556, 831] on button "Update Nominee Emails" at bounding box center [532, 833] width 202 height 36
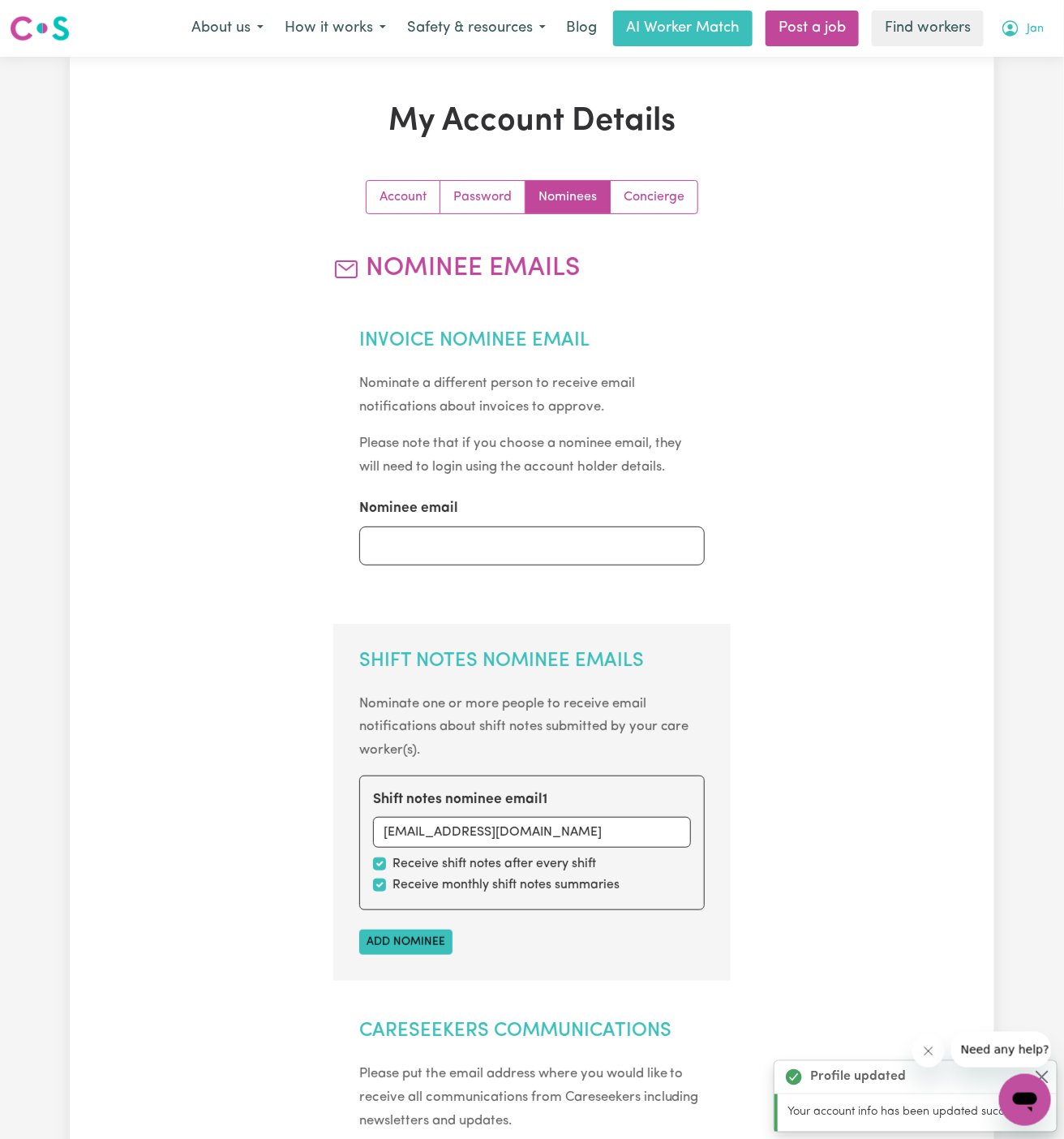
click at [1035, 29] on span "Jan" at bounding box center [1035, 29] width 17 height 18
click at [1033, 52] on link "My Dashboard" at bounding box center [989, 63] width 128 height 31
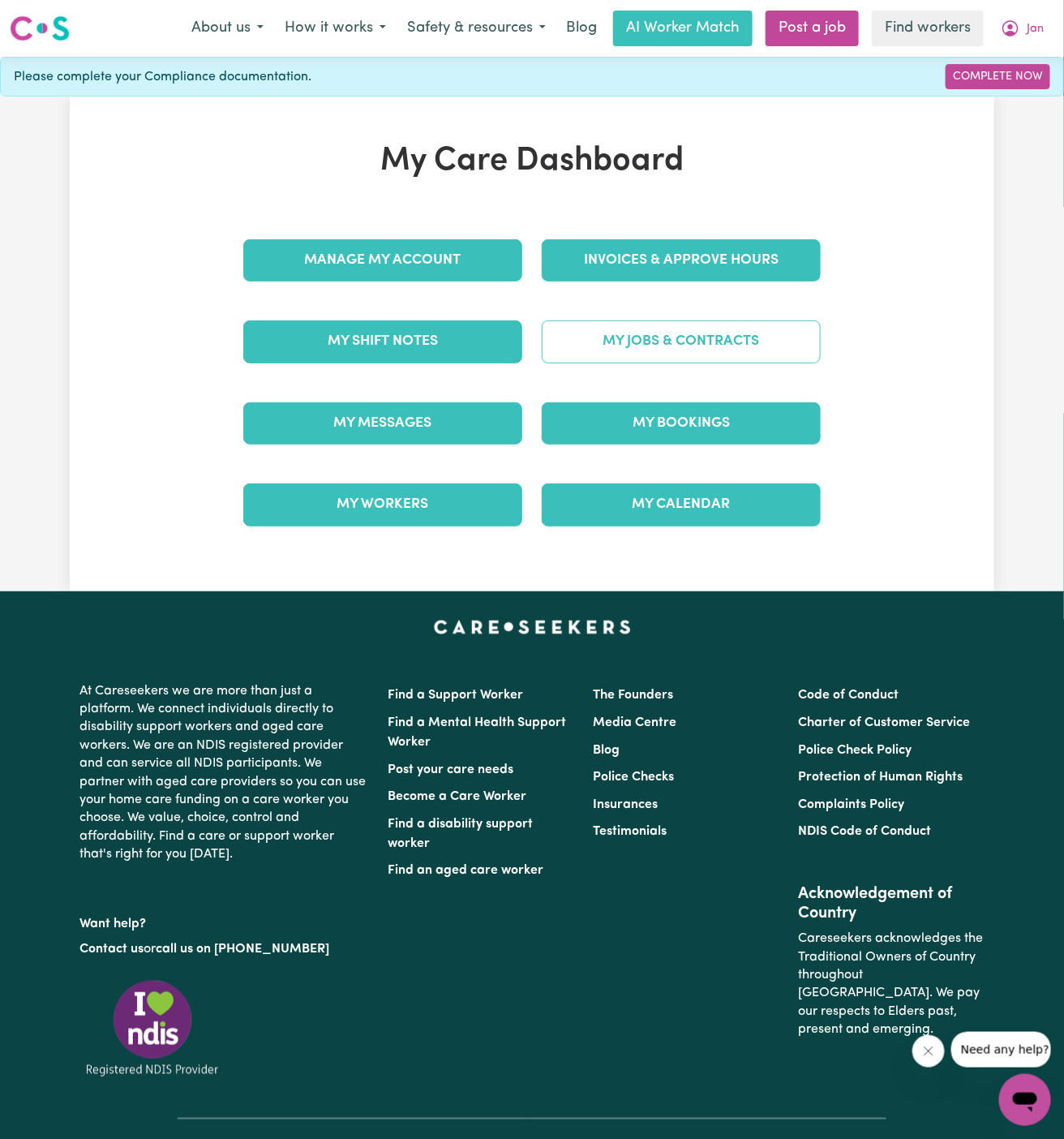
click at [669, 342] on link "My Jobs & Contracts" at bounding box center [681, 342] width 279 height 43
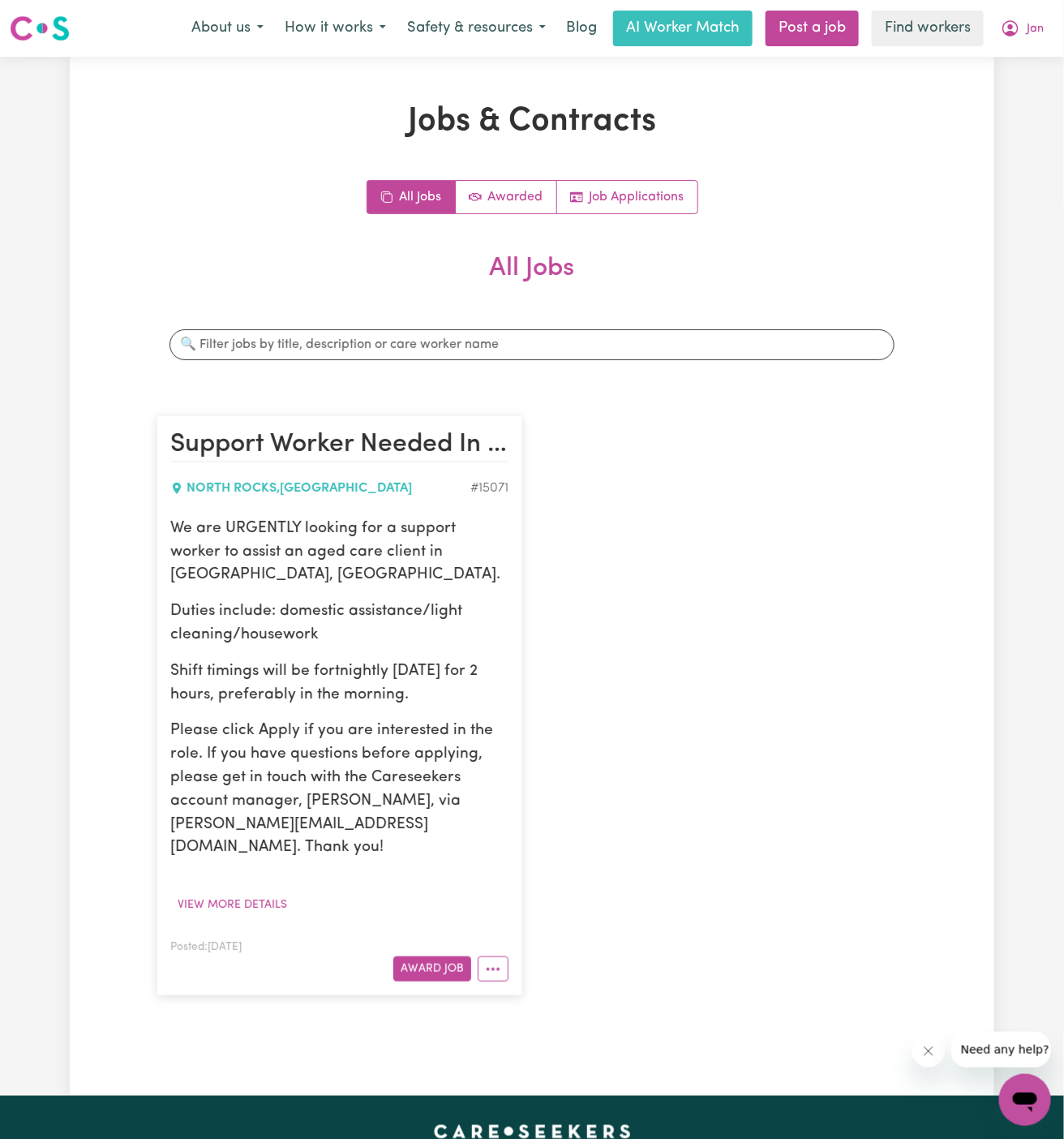
click at [401, 443] on h2 "Support Worker Needed In North Rocks, NSW" at bounding box center [339, 445] width 339 height 32
drag, startPoint x: 172, startPoint y: 527, endPoint x: 456, endPoint y: 691, distance: 328.0
click at [456, 691] on div "We are URGENTLY looking for a support worker to assist an aged care client in N…" at bounding box center [339, 688] width 339 height 342
click at [445, 937] on div "Posted: Sep 9, 2025 Award Job" at bounding box center [339, 959] width 339 height 44
click at [491, 961] on icon "More options" at bounding box center [492, 969] width 16 height 16
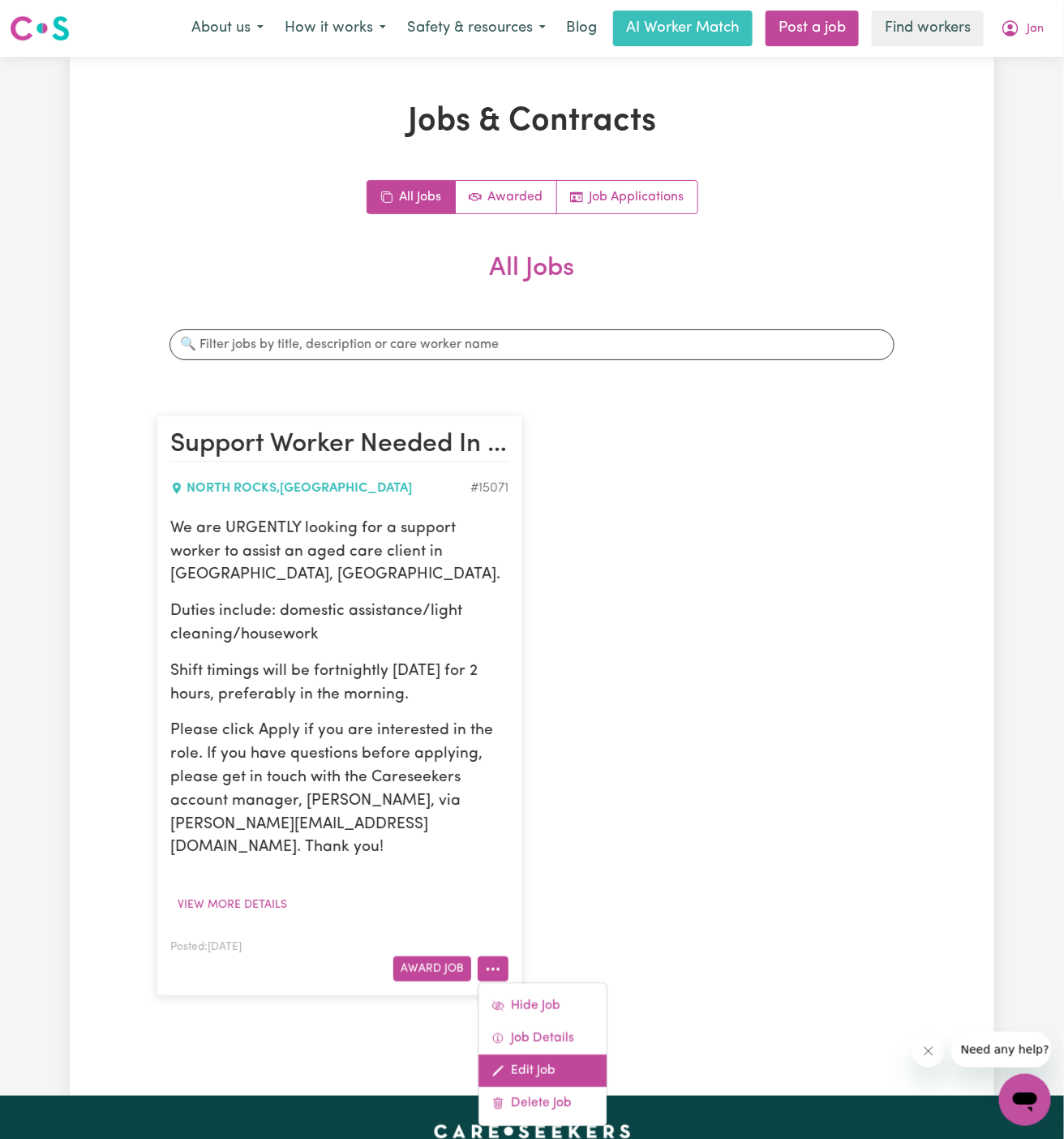
click at [560, 1054] on link "Edit Job" at bounding box center [542, 1070] width 128 height 32
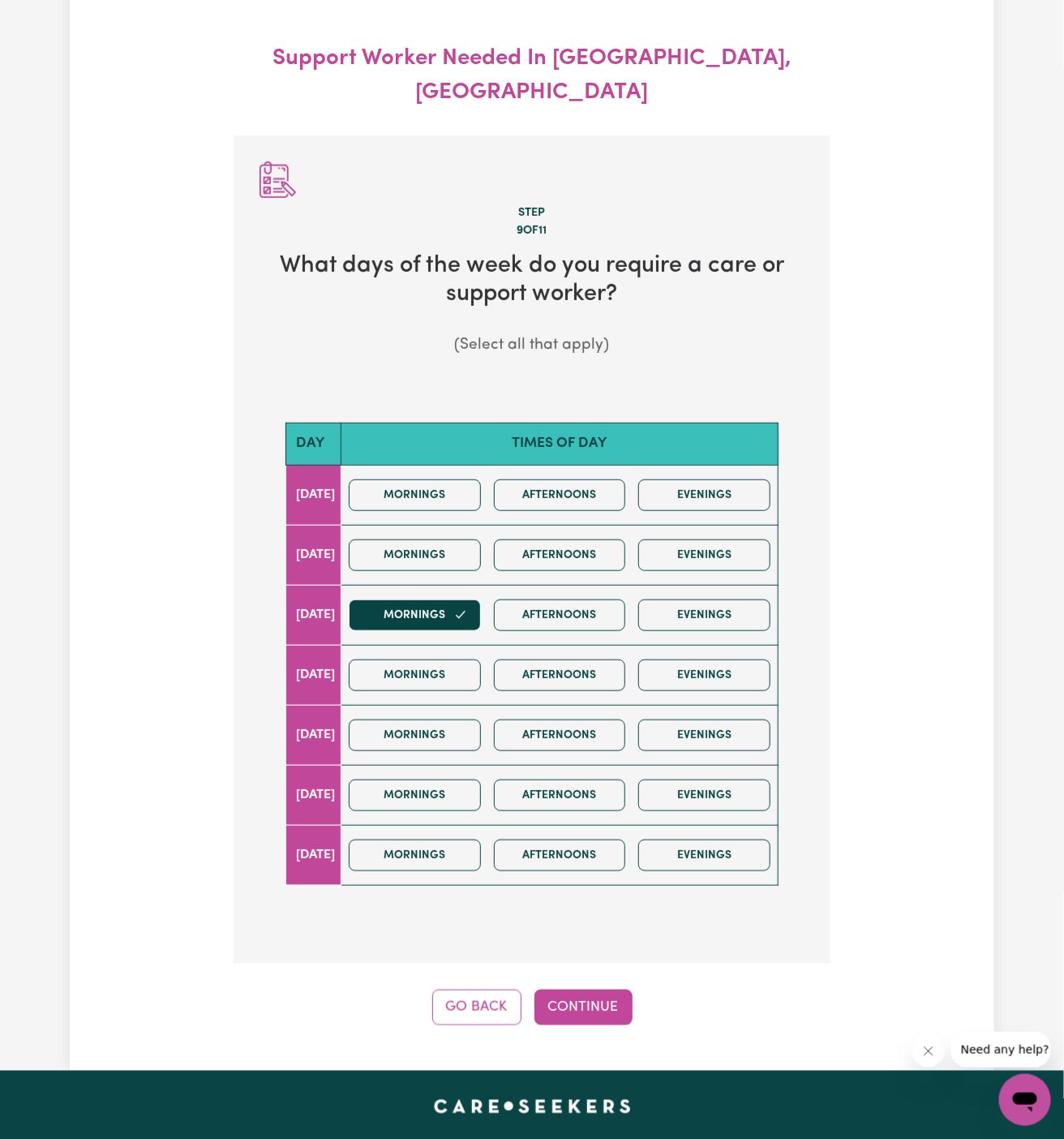
scroll to position [180, 0]
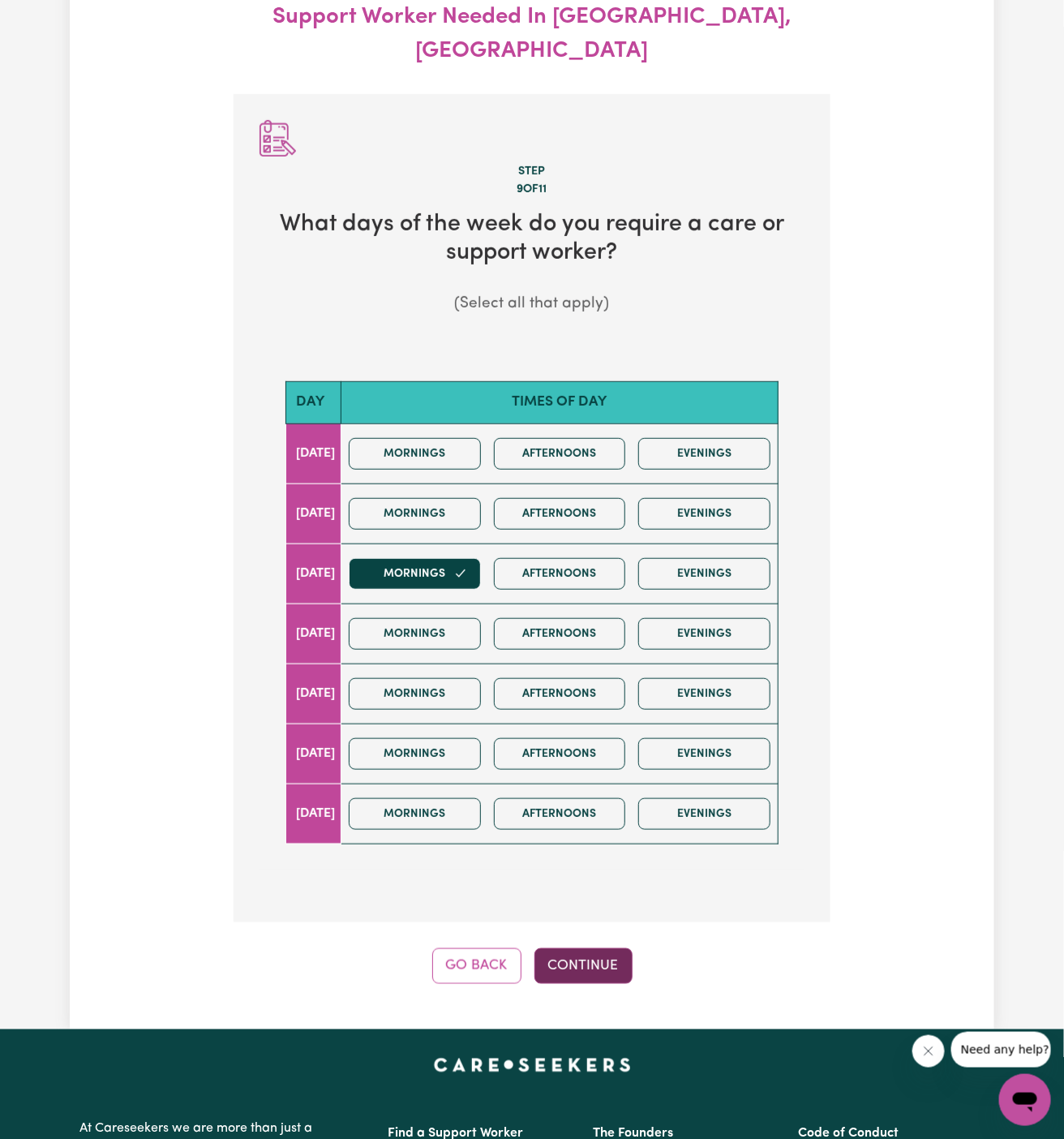
click at [597, 948] on button "Continue" at bounding box center [583, 965] width 98 height 36
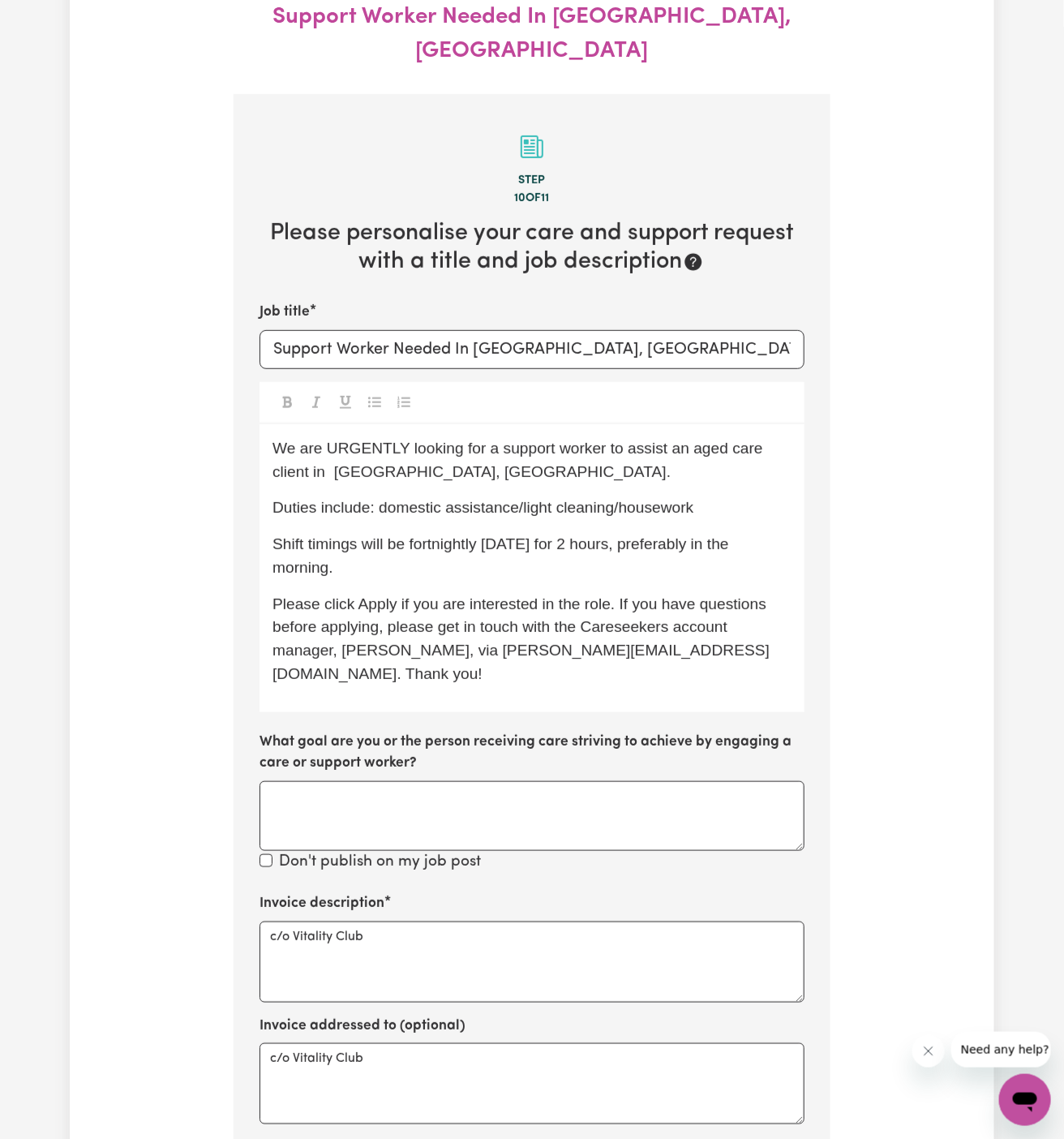
scroll to position [240, 0]
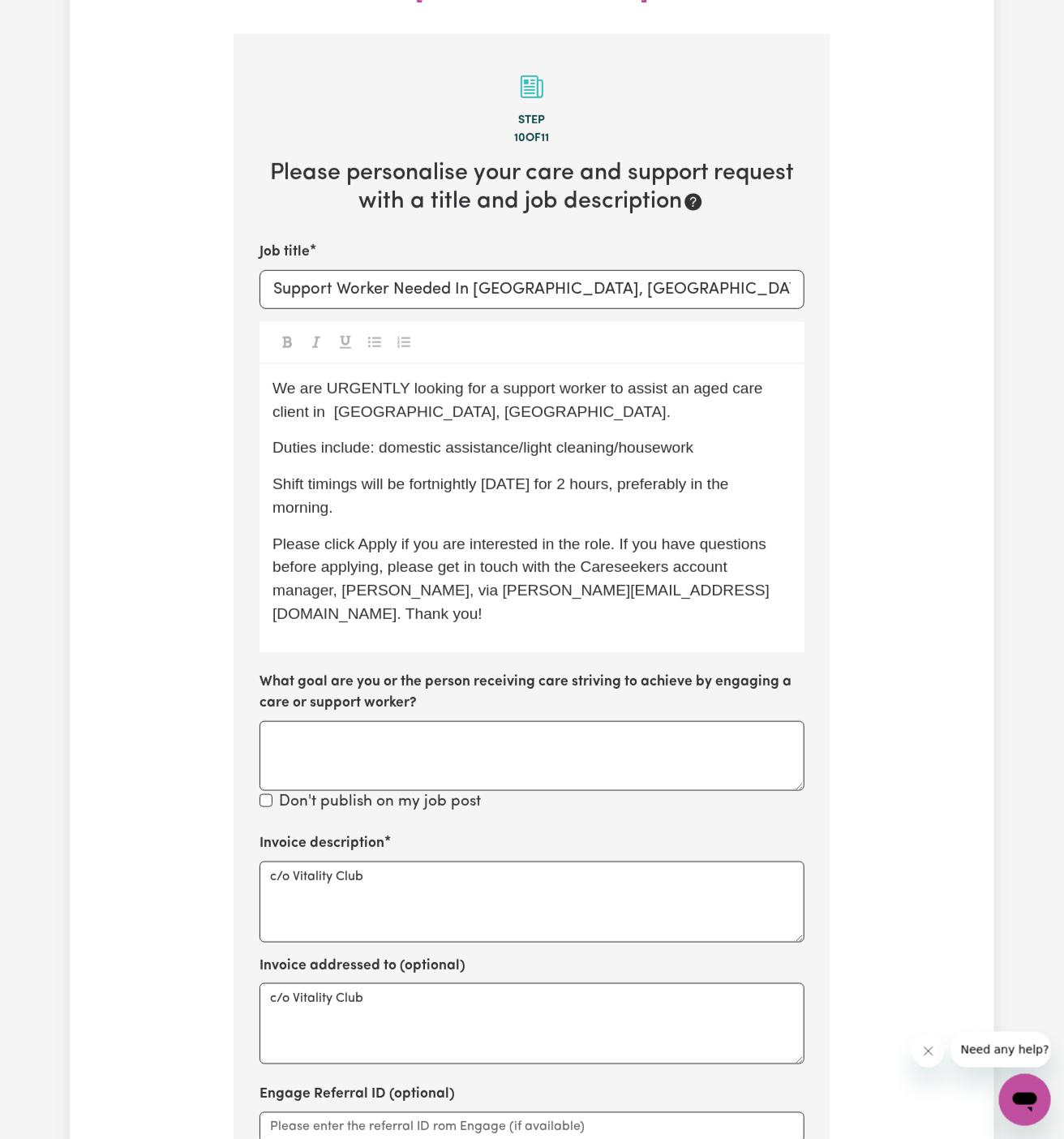
click at [361, 379] on span "We are URGENTLY looking for a support worker to assist an aged care client in N…" at bounding box center [520, 400] width 495 height 41
click at [361, 379] on span "We are looking for a support worker to assist an aged care client in North Rock…" at bounding box center [509, 400] width 473 height 41
click at [458, 427] on div "We are looking for a support worker to assist an aged care client in North Rock…" at bounding box center [532, 508] width 545 height 288
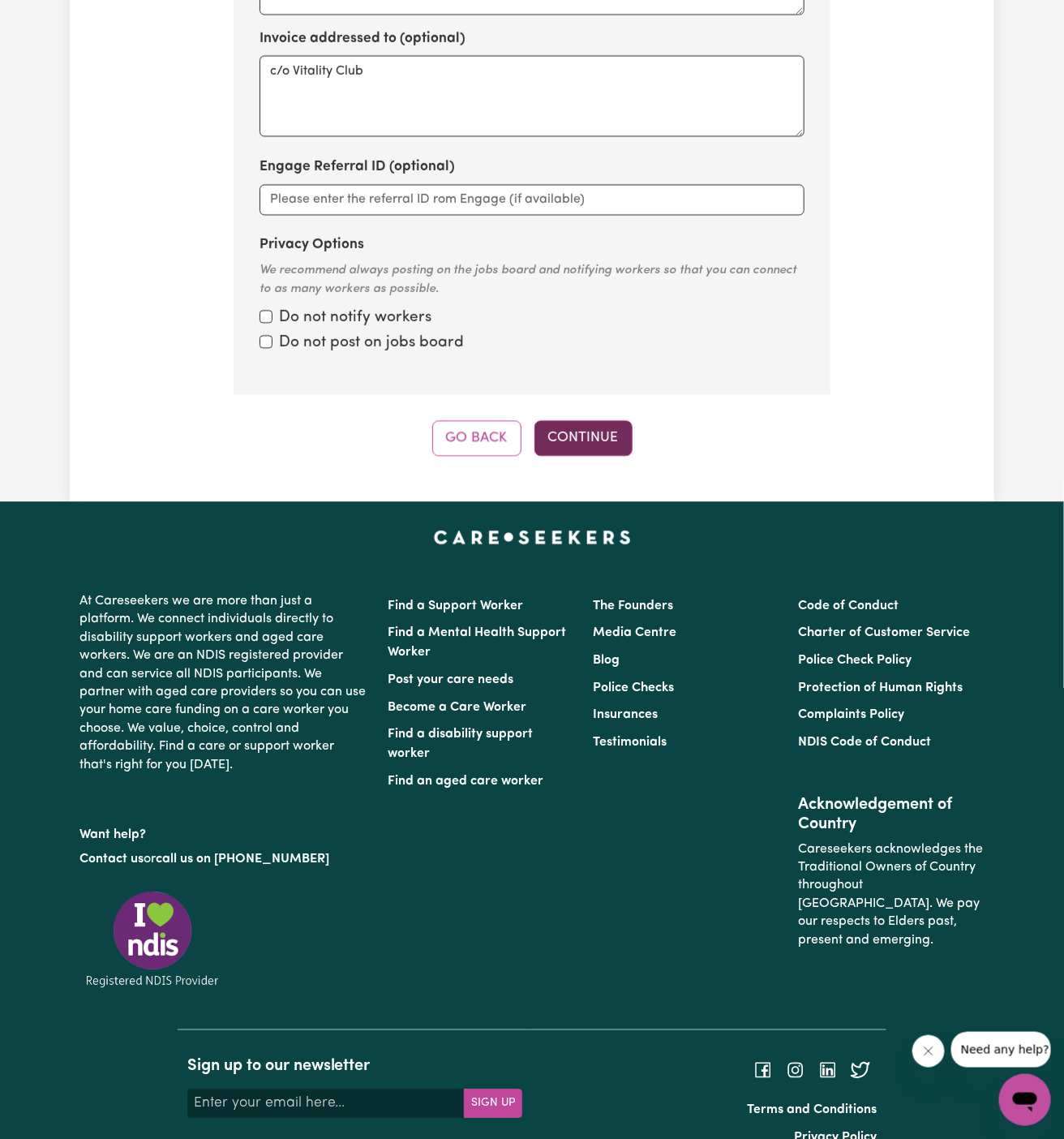
click at [610, 420] on button "Continue" at bounding box center [583, 438] width 98 height 36
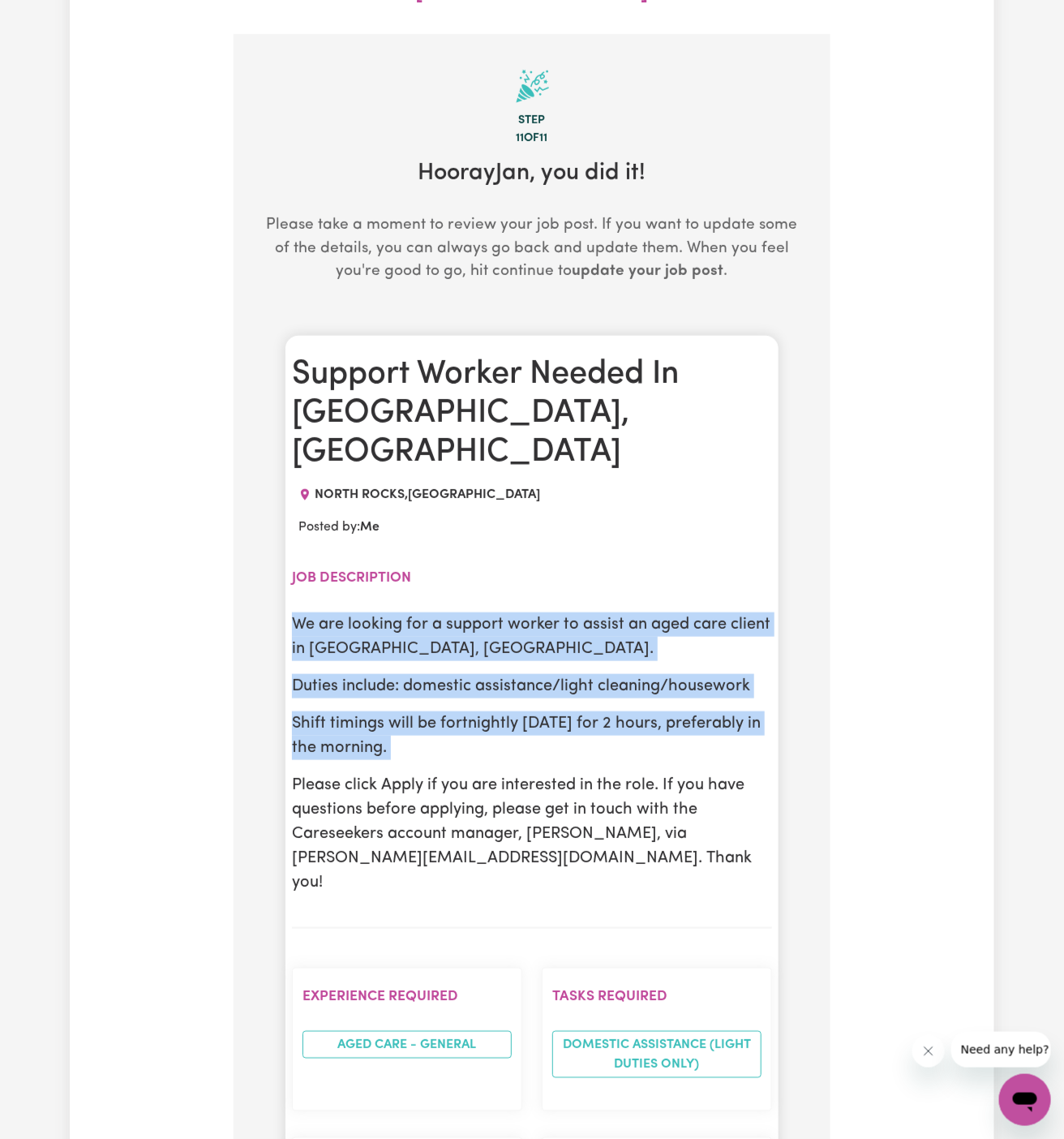
drag, startPoint x: 294, startPoint y: 551, endPoint x: 574, endPoint y: 691, distance: 313.0
click at [574, 691] on div "We are looking for a support worker to assist an aged care client in North Rock…" at bounding box center [532, 754] width 480 height 282
copy div "We are looking for a support worker to assist an aged care client in North Rock…"
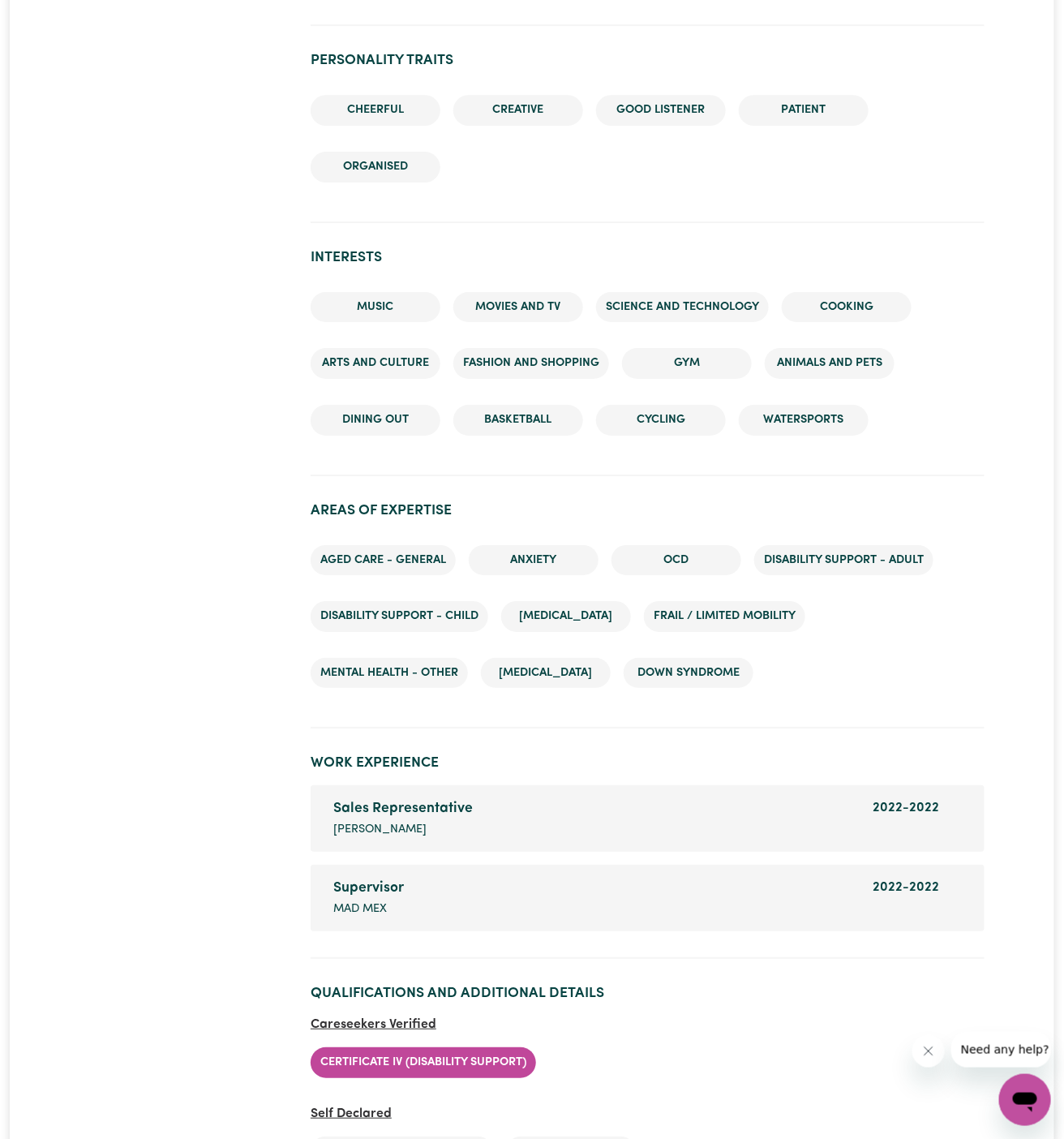
scroll to position [2127, 0]
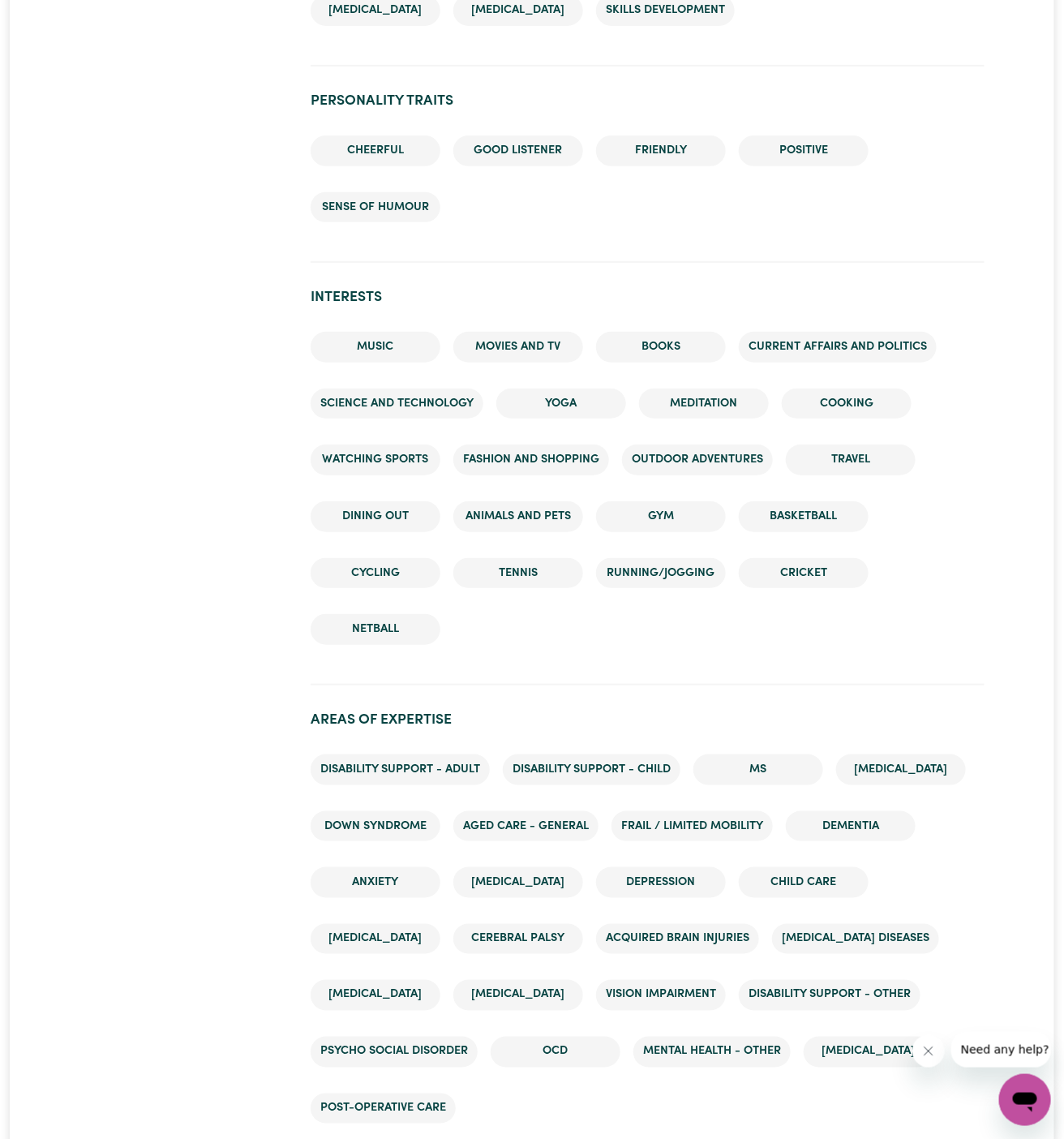
scroll to position [2436, 0]
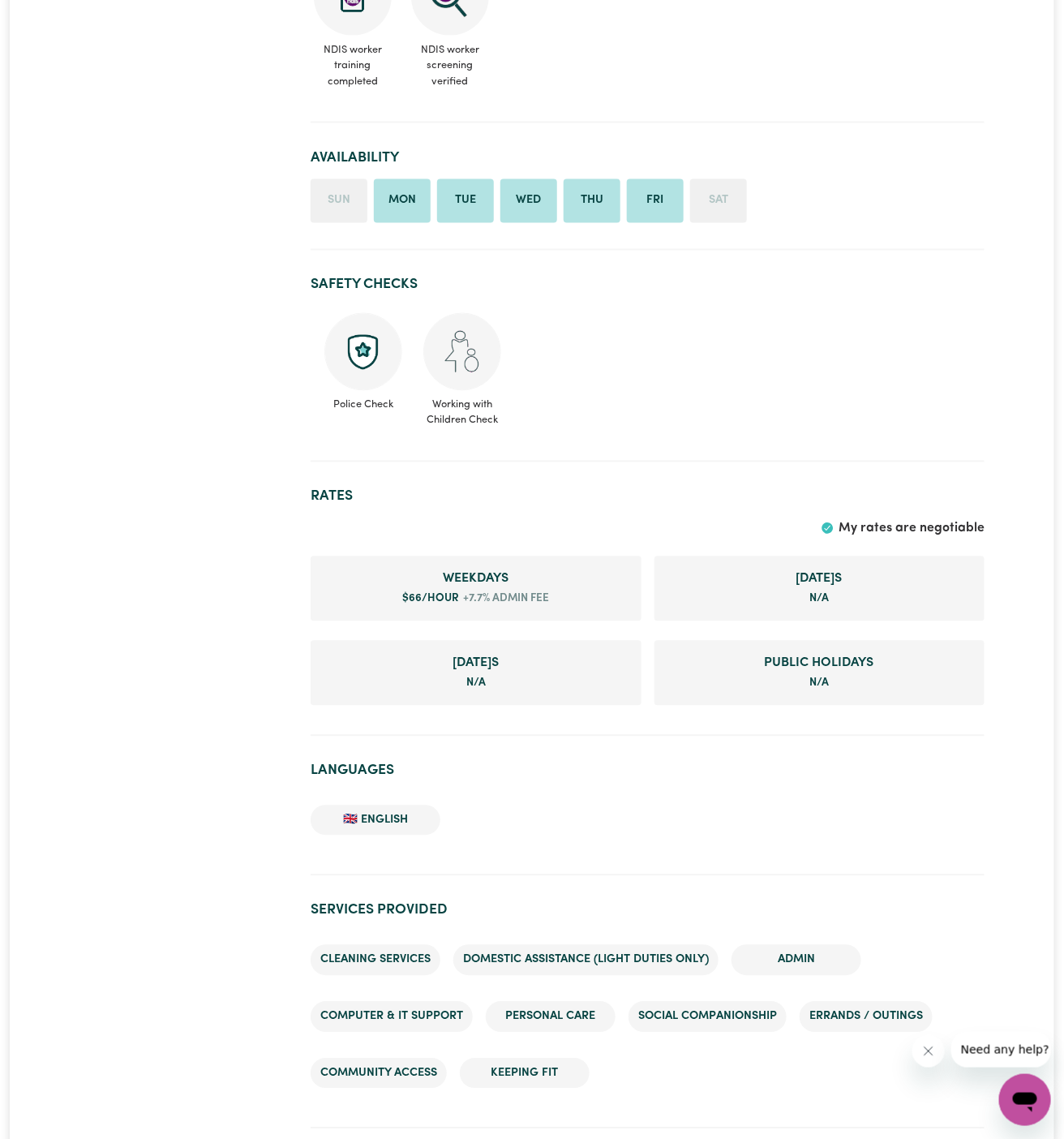
scroll to position [883, 0]
